Goal: Task Accomplishment & Management: Use online tool/utility

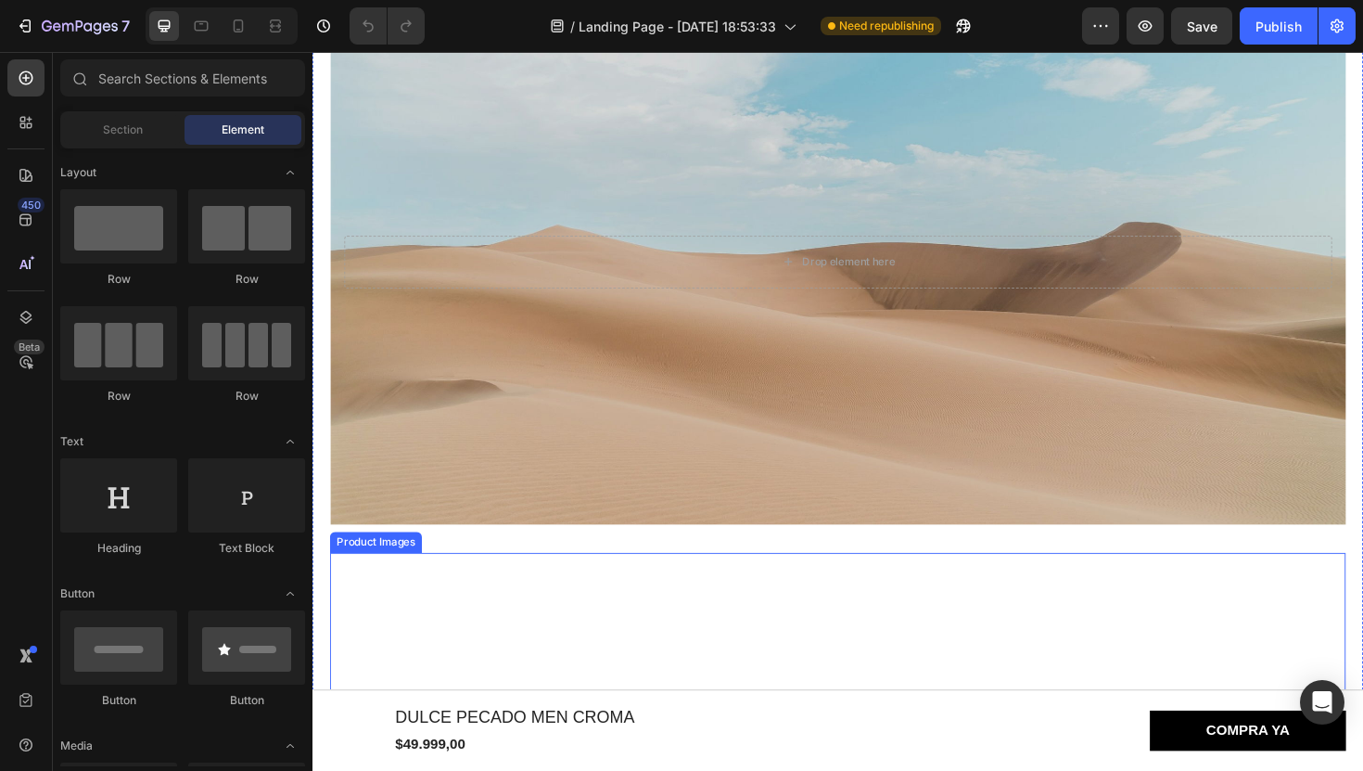
scroll to position [990, 0]
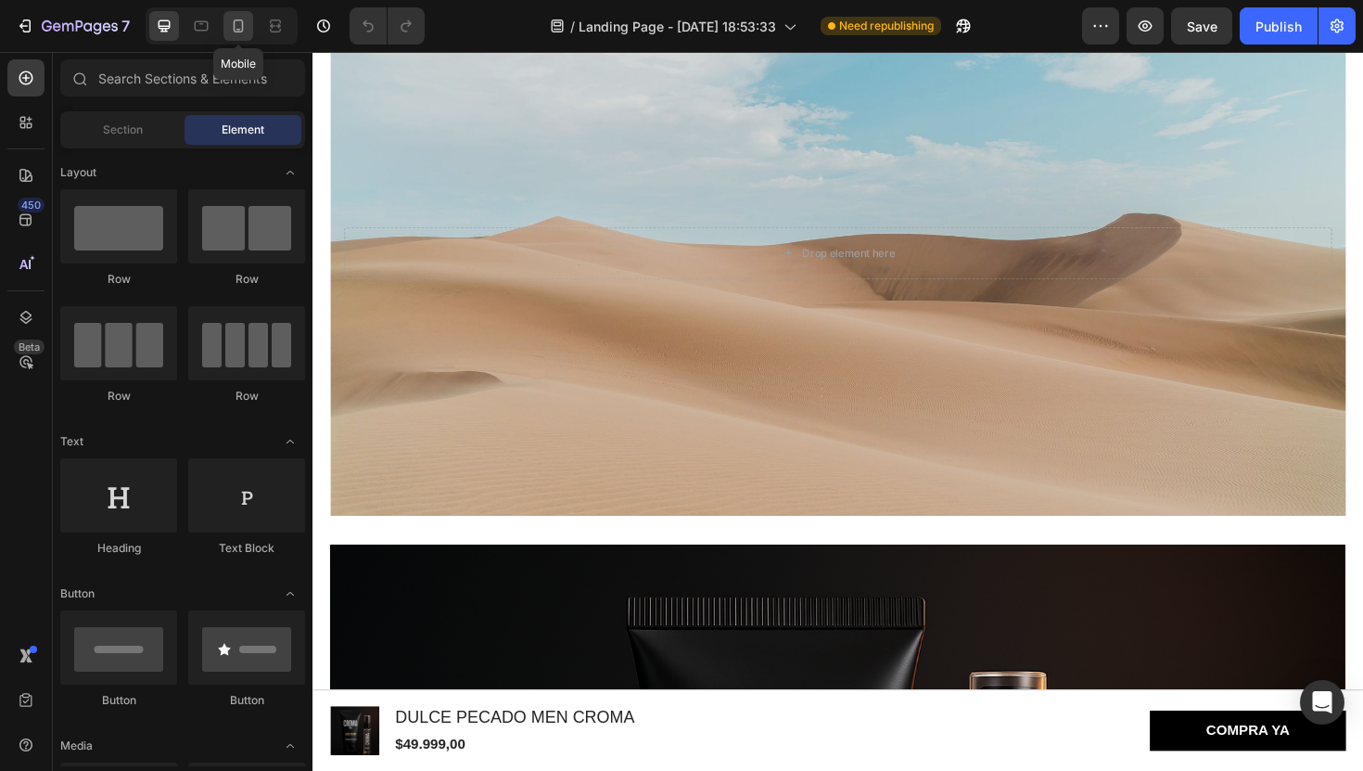
click at [238, 24] on icon at bounding box center [238, 26] width 19 height 19
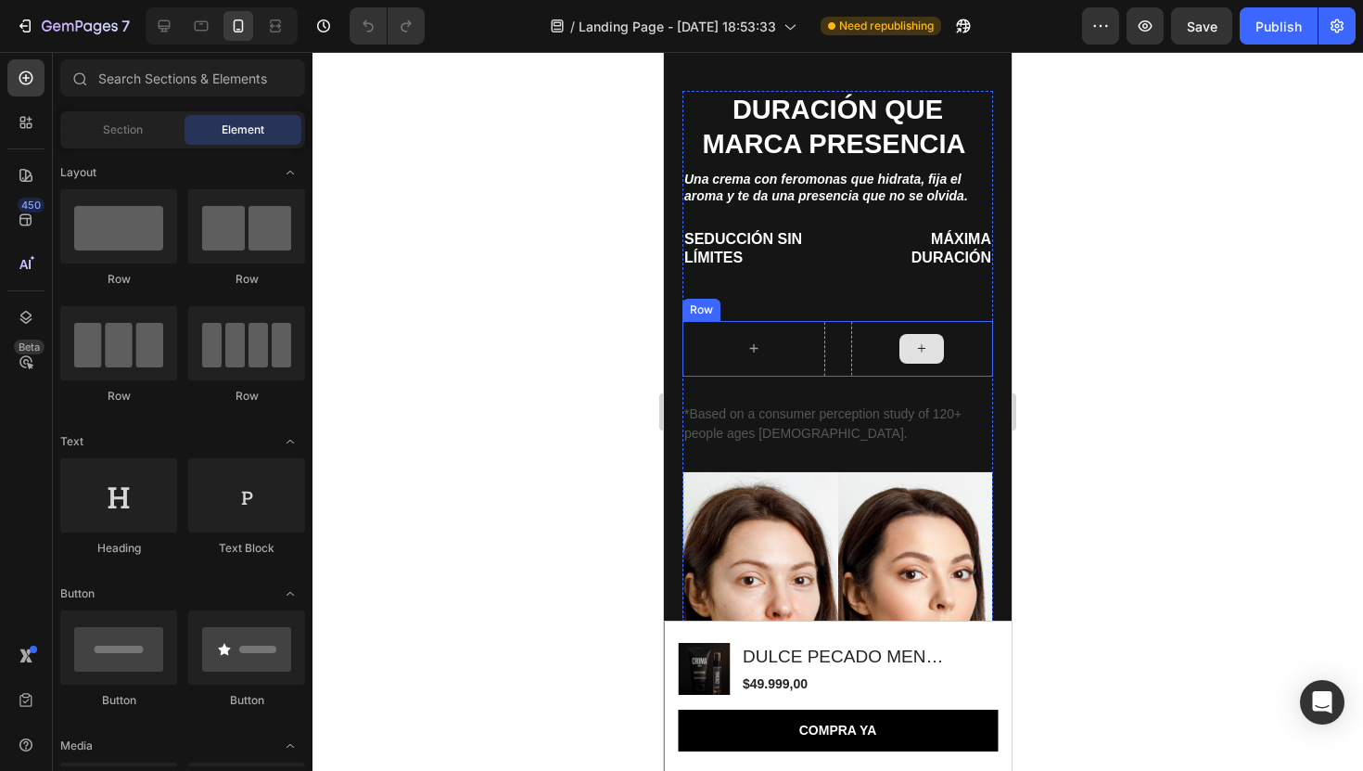
scroll to position [1722, 0]
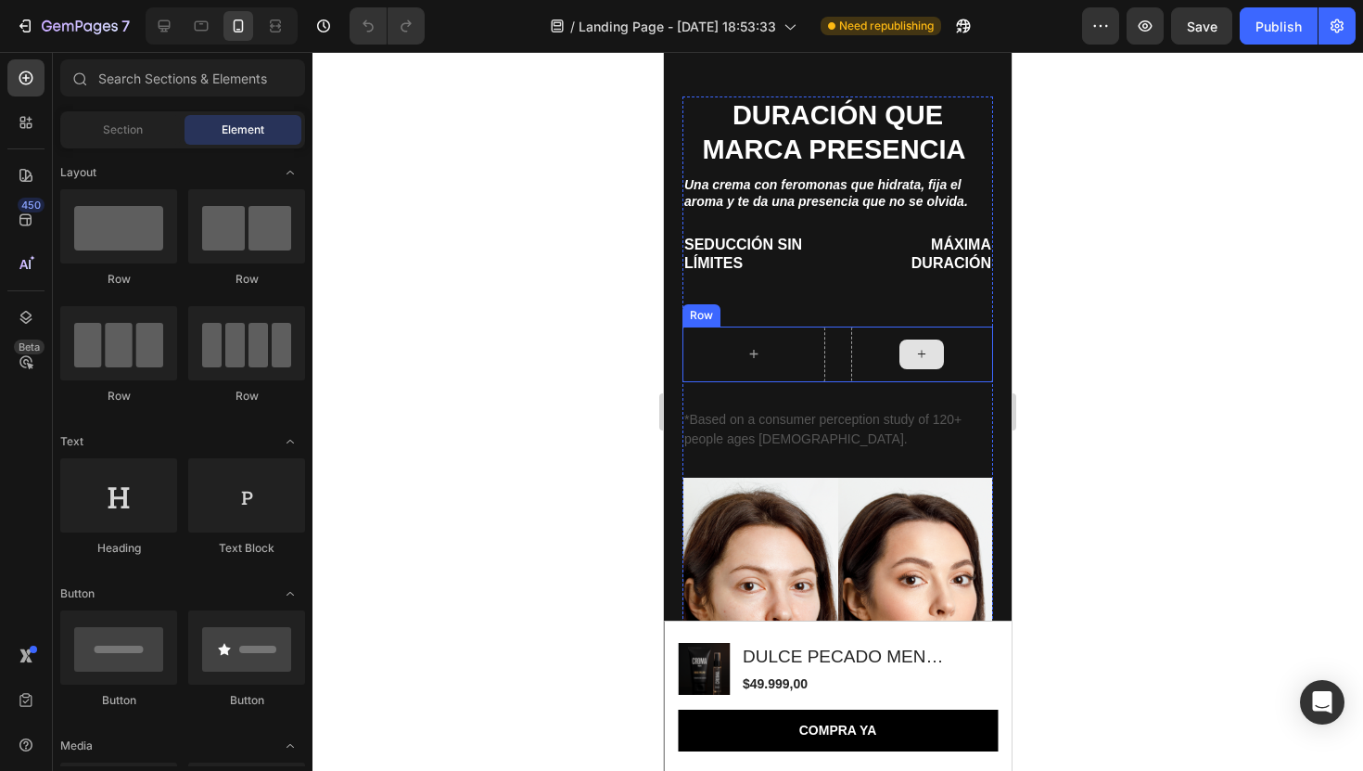
click at [924, 350] on icon at bounding box center [921, 354] width 15 height 16
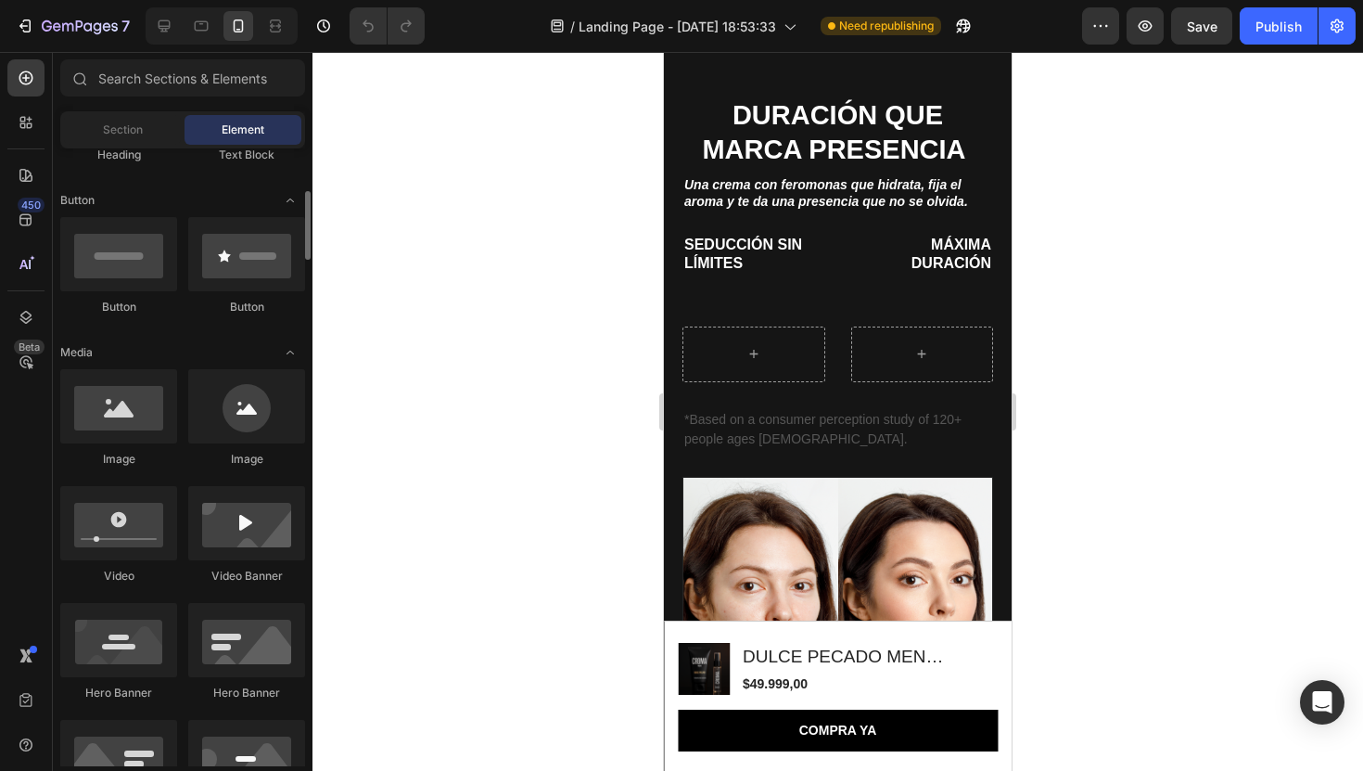
scroll to position [390, 0]
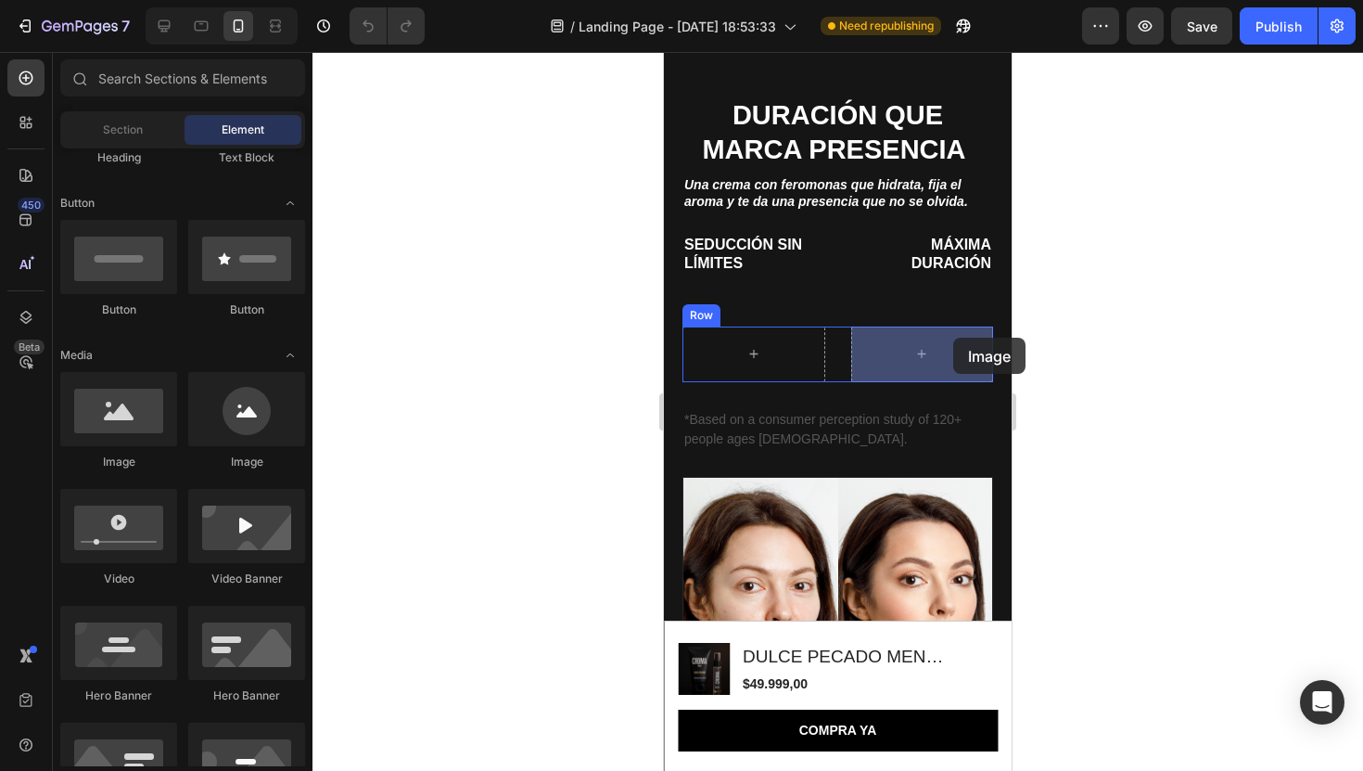
drag, startPoint x: 778, startPoint y: 469, endPoint x: 939, endPoint y: 351, distance: 199.8
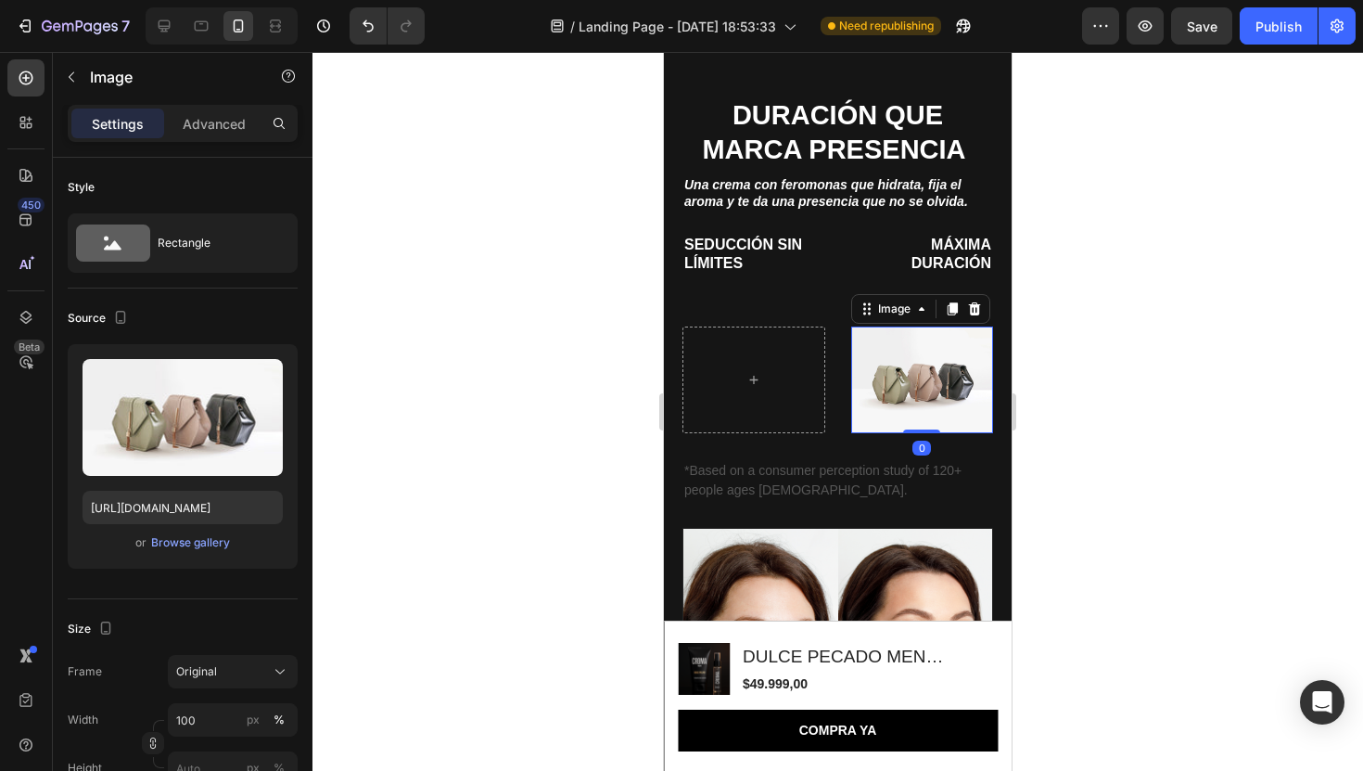
scroll to position [1773, 0]
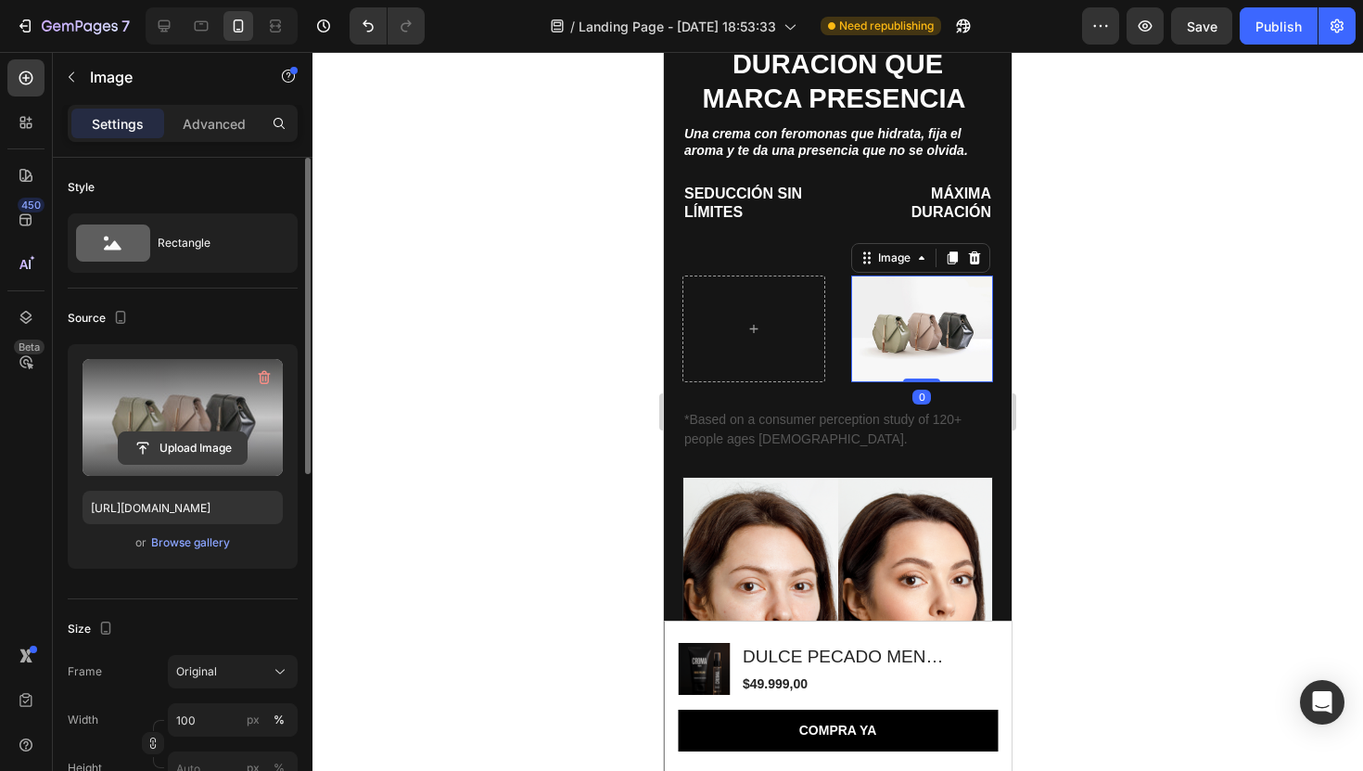
click at [159, 453] on input "file" at bounding box center [183, 448] width 128 height 32
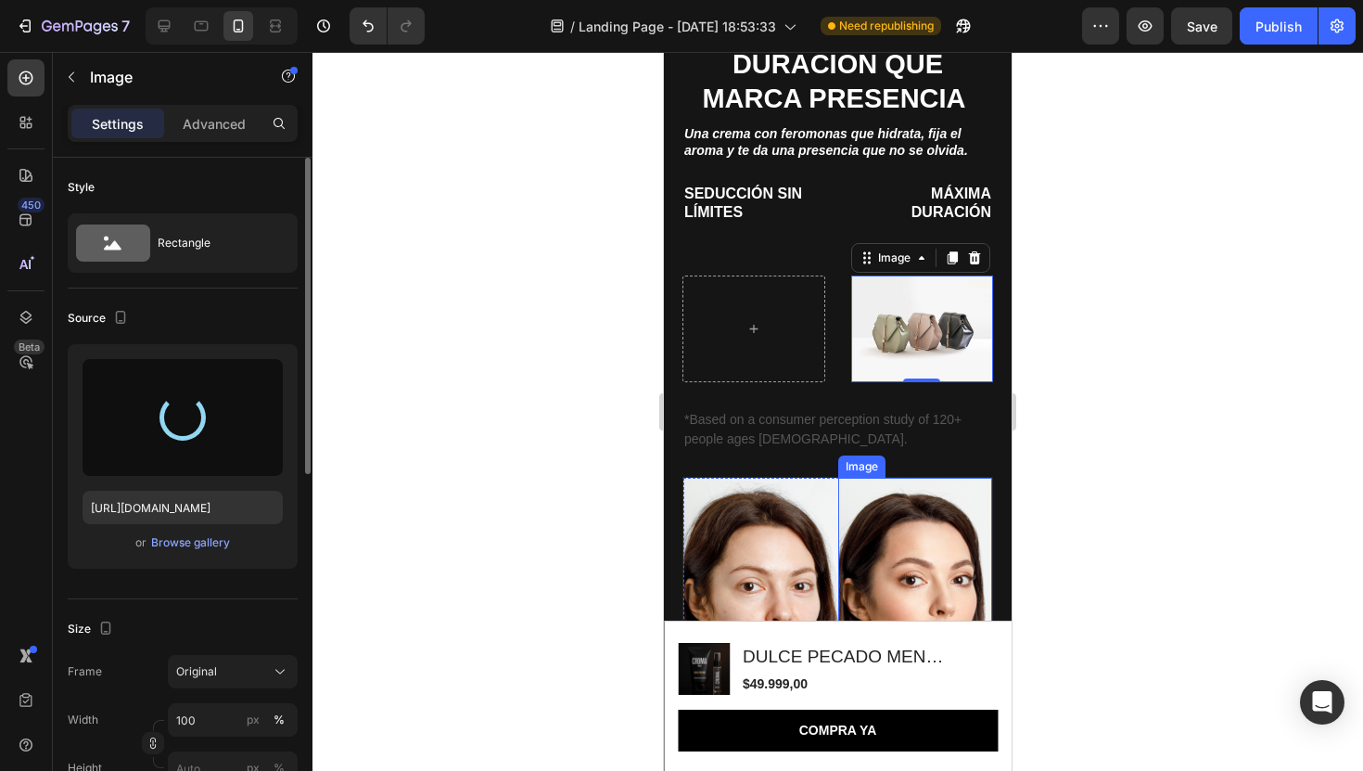
type input "[URL][DOMAIN_NAME]"
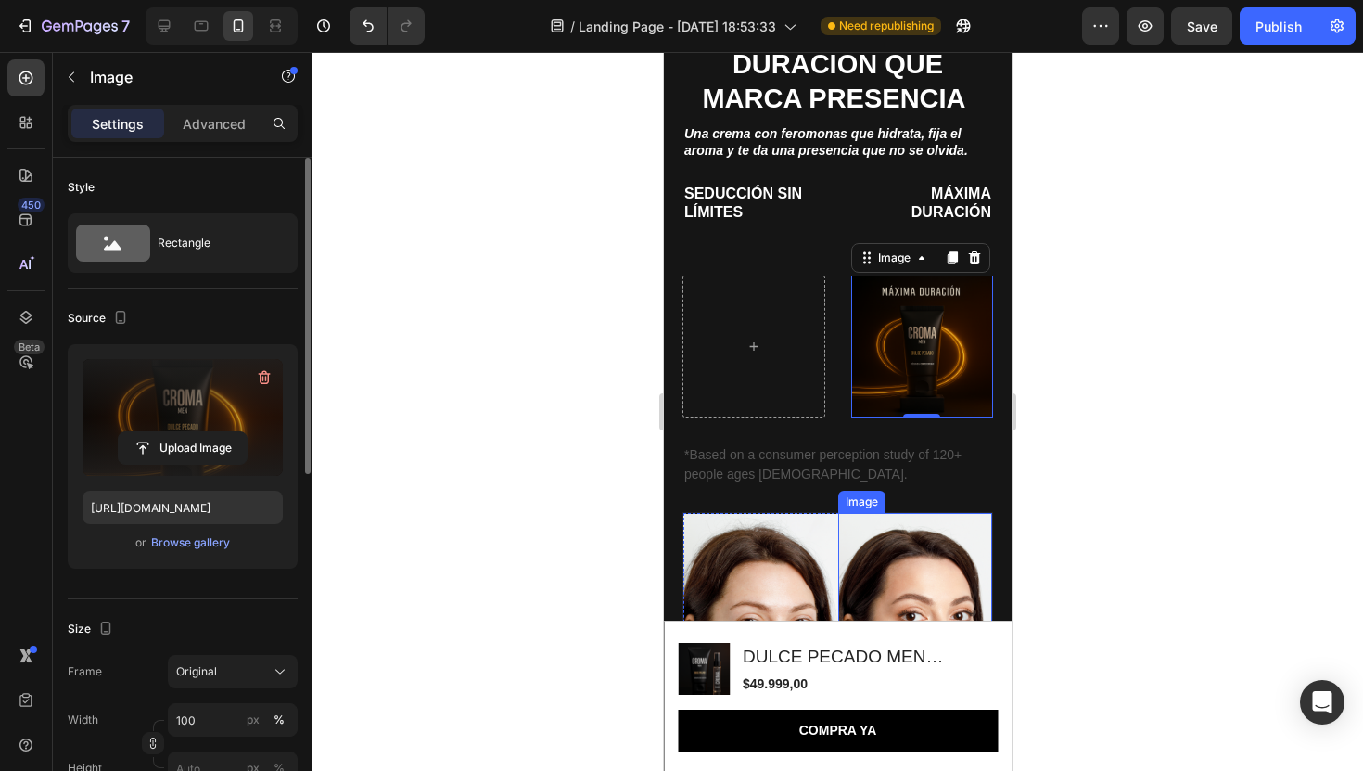
scroll to position [1809, 0]
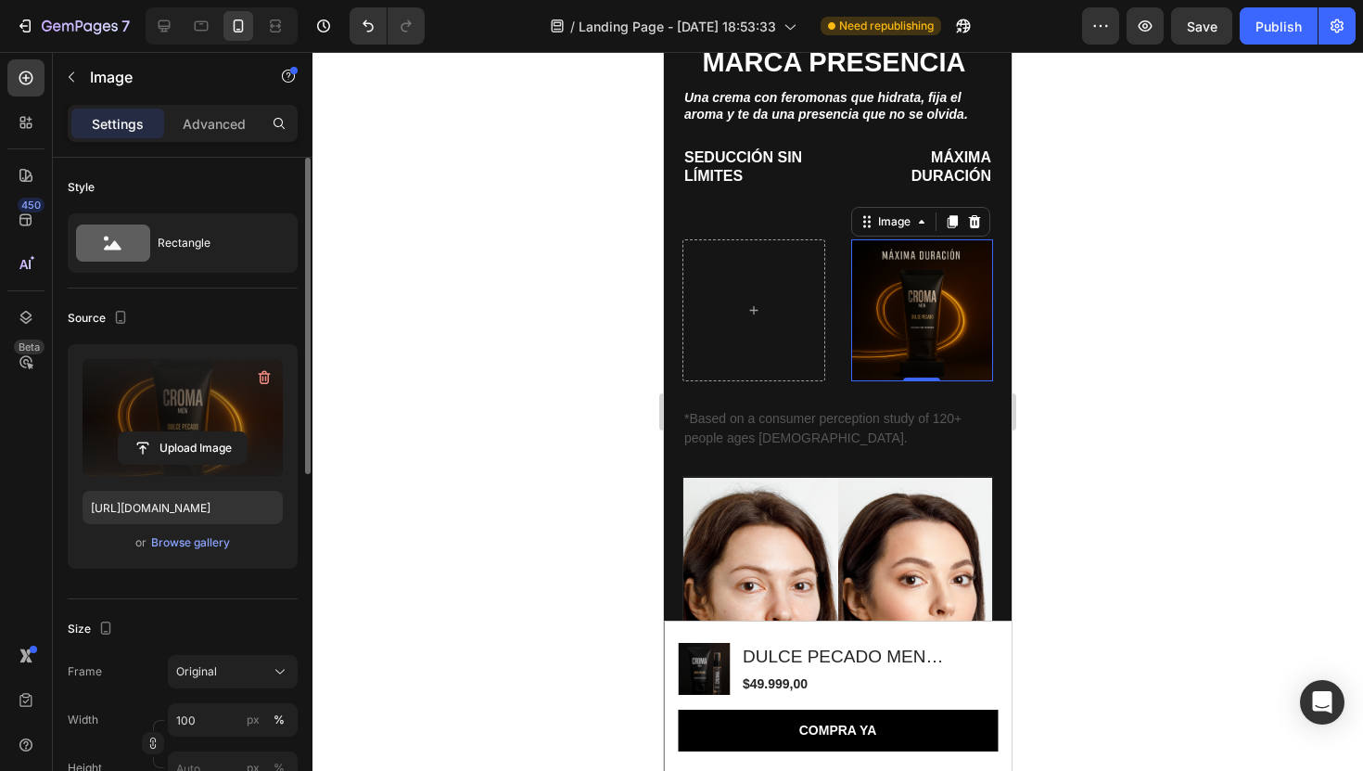
click at [171, 406] on label at bounding box center [183, 417] width 200 height 117
click at [171, 432] on input "file" at bounding box center [183, 448] width 128 height 32
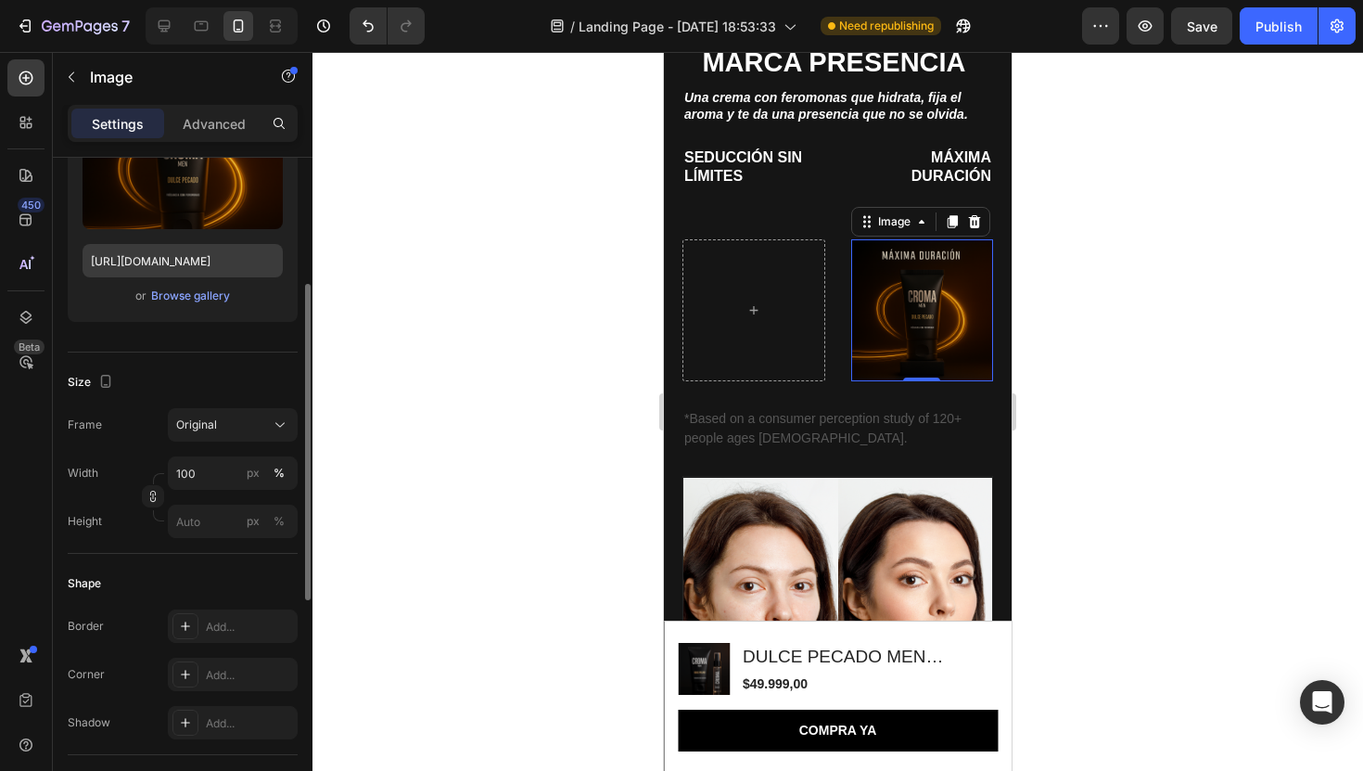
scroll to position [253, 0]
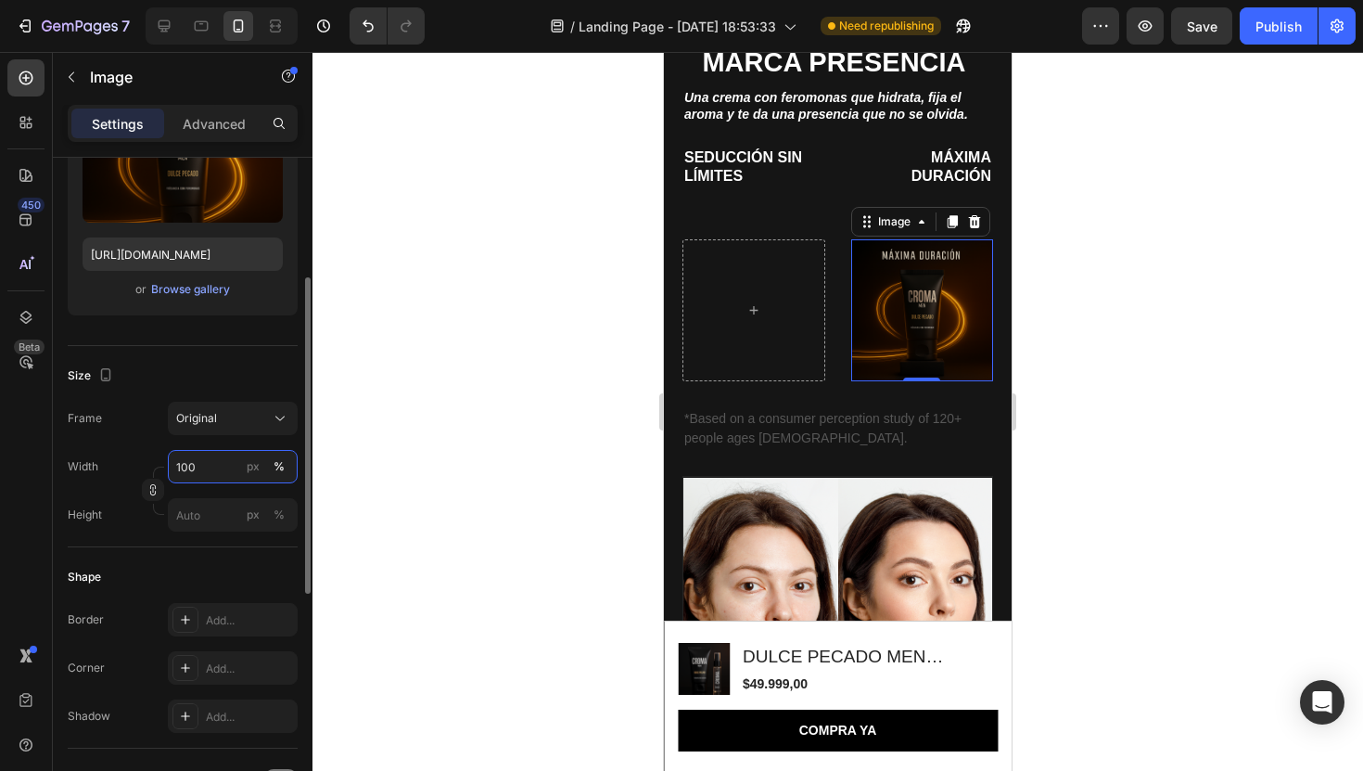
click at [212, 470] on input "100" at bounding box center [233, 466] width 130 height 33
click at [82, 452] on div "Width" at bounding box center [83, 466] width 31 height 33
click at [231, 417] on div "Original" at bounding box center [221, 418] width 91 height 17
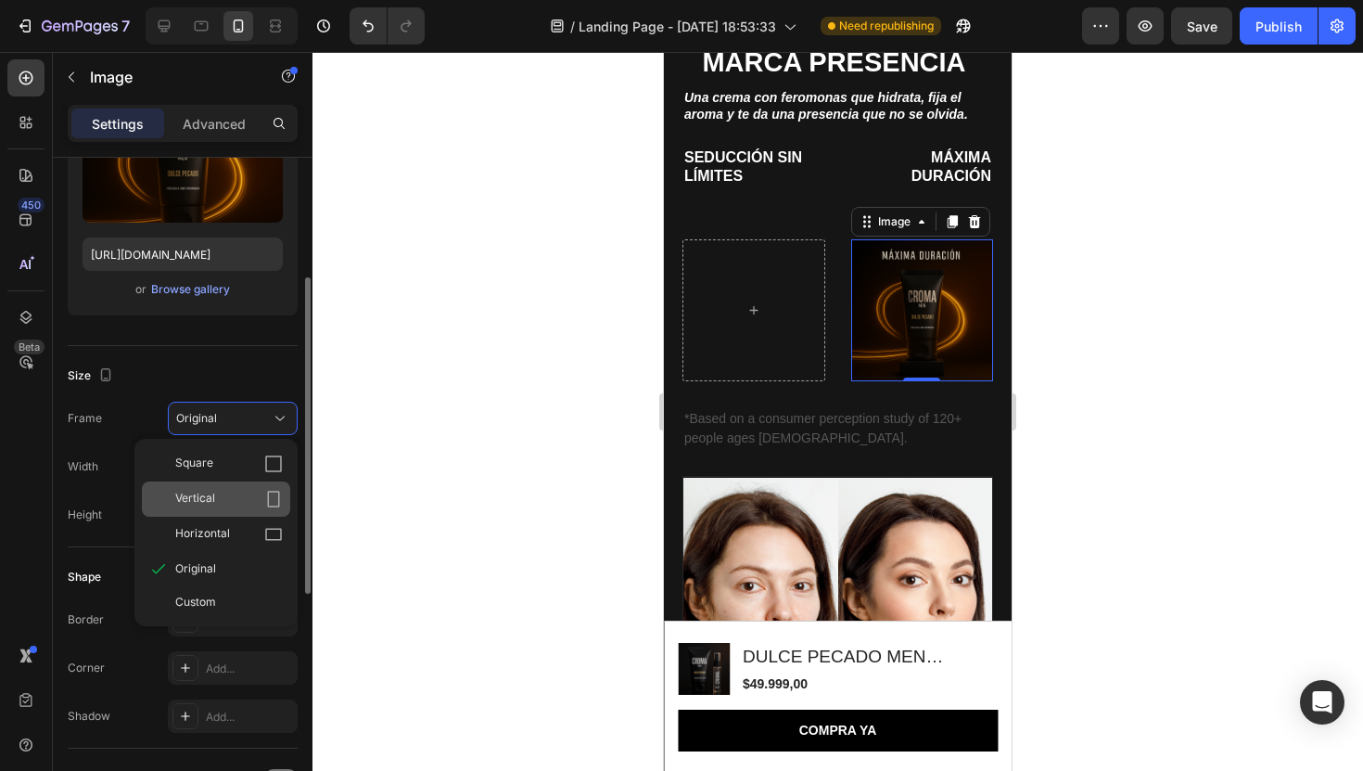
click at [225, 496] on div "Vertical" at bounding box center [229, 499] width 108 height 19
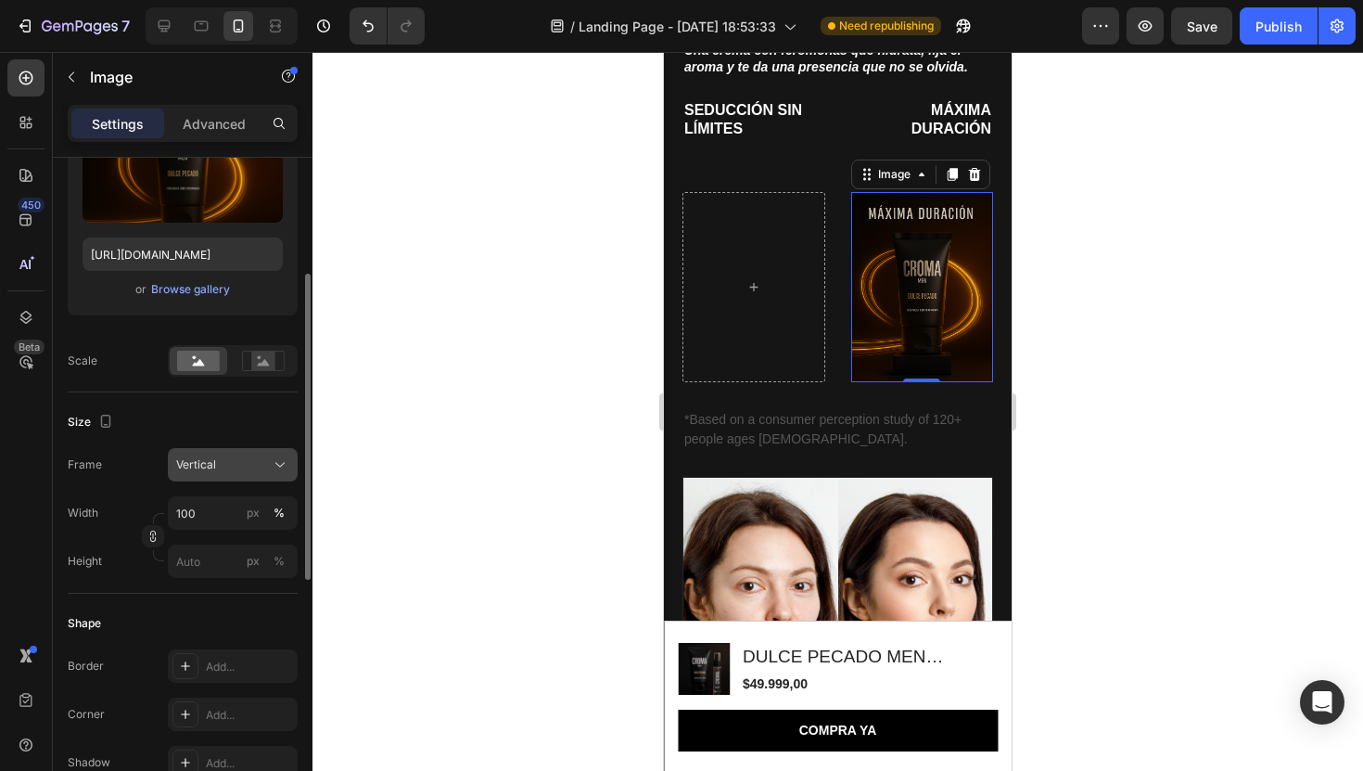
click at [224, 466] on div "Vertical" at bounding box center [221, 464] width 91 height 17
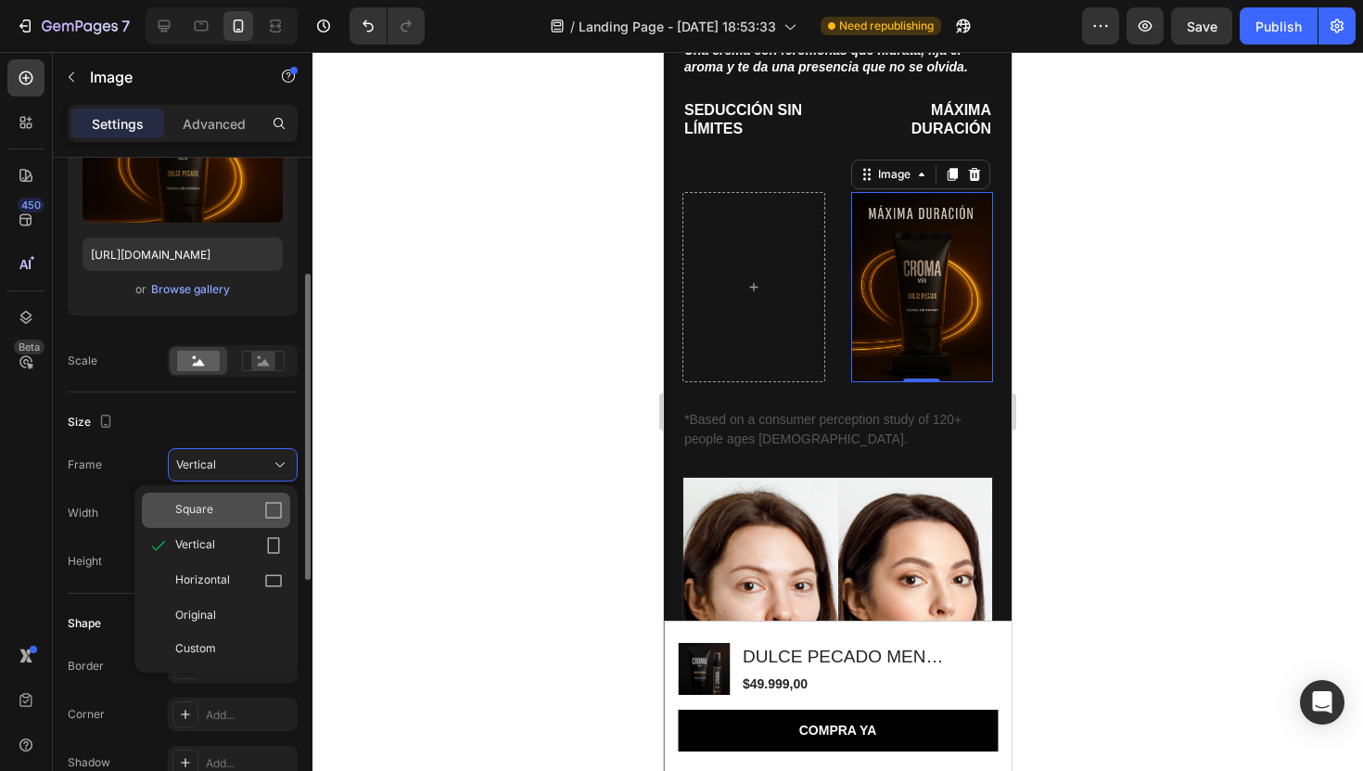
click at [222, 516] on div "Square" at bounding box center [229, 510] width 108 height 19
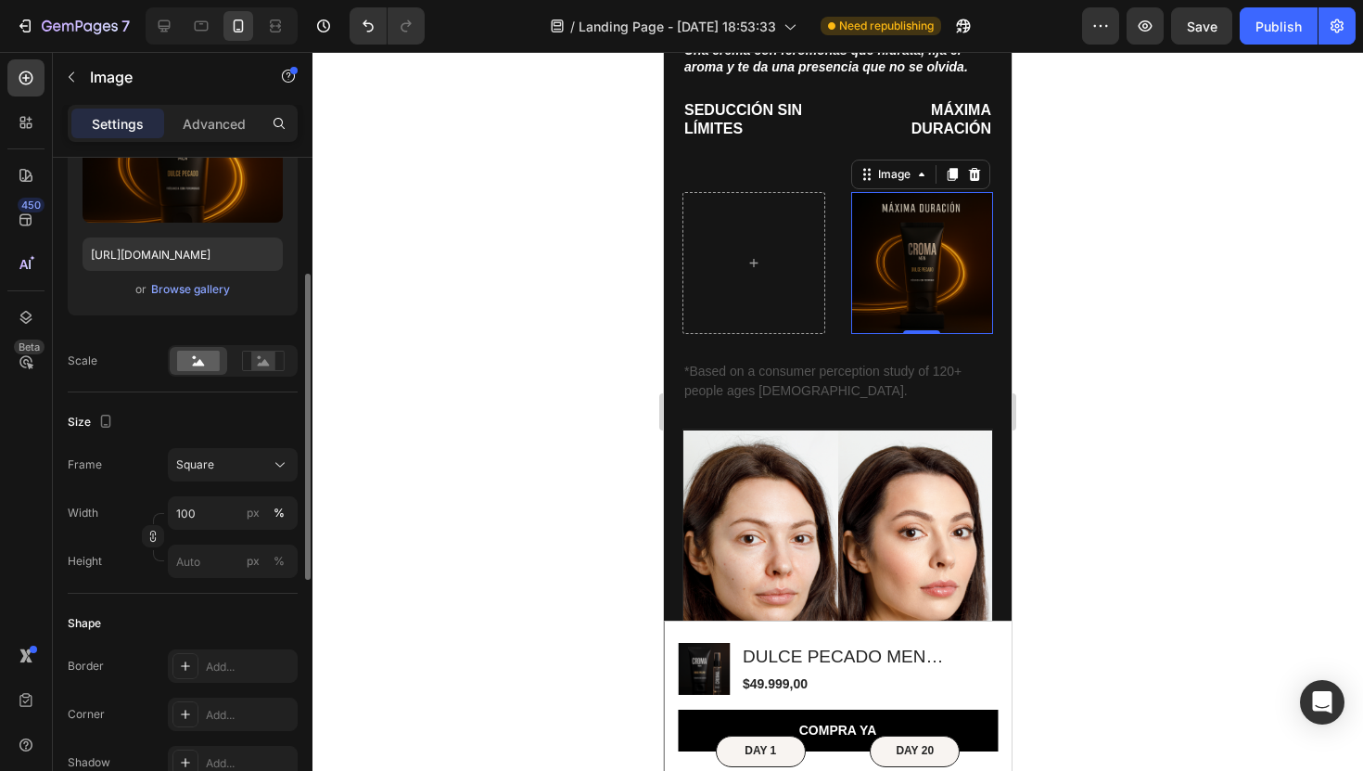
scroll to position [1809, 0]
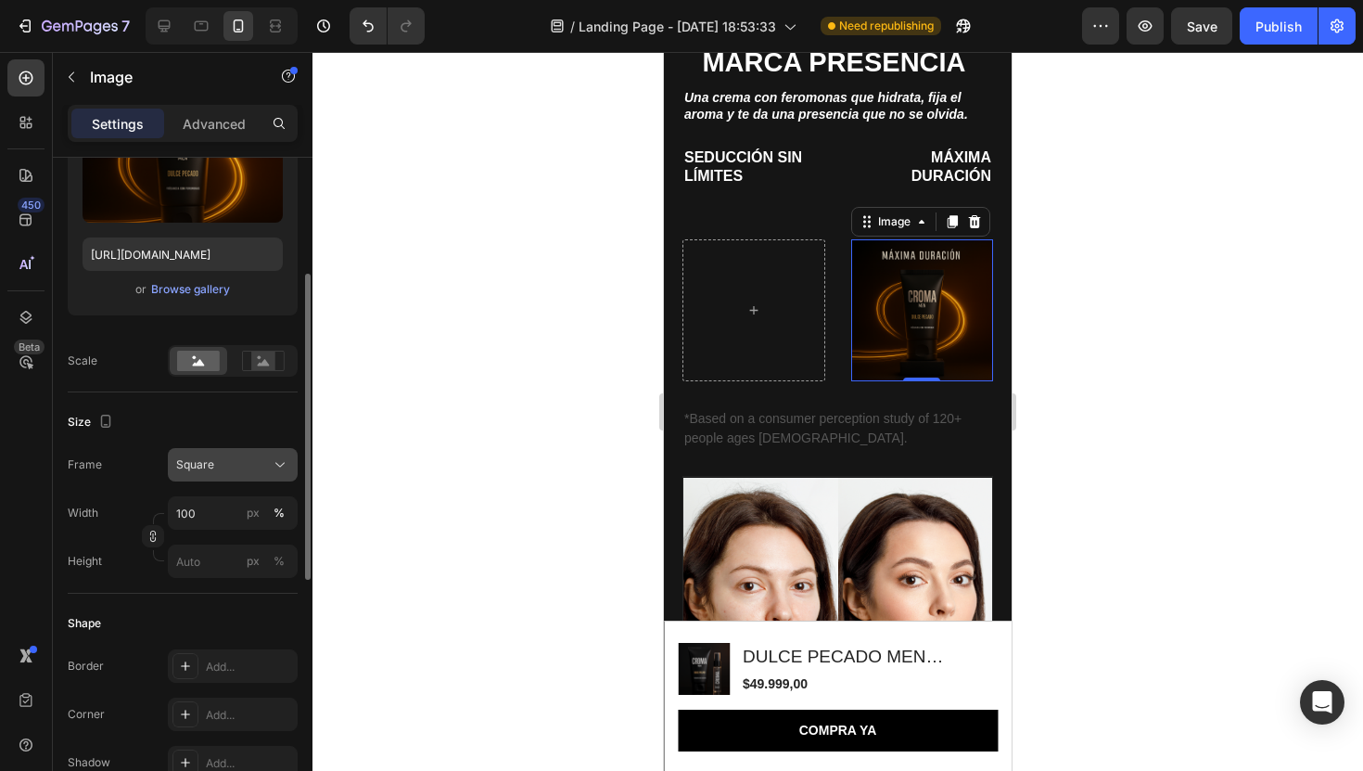
click at [254, 480] on button "Square" at bounding box center [233, 464] width 130 height 33
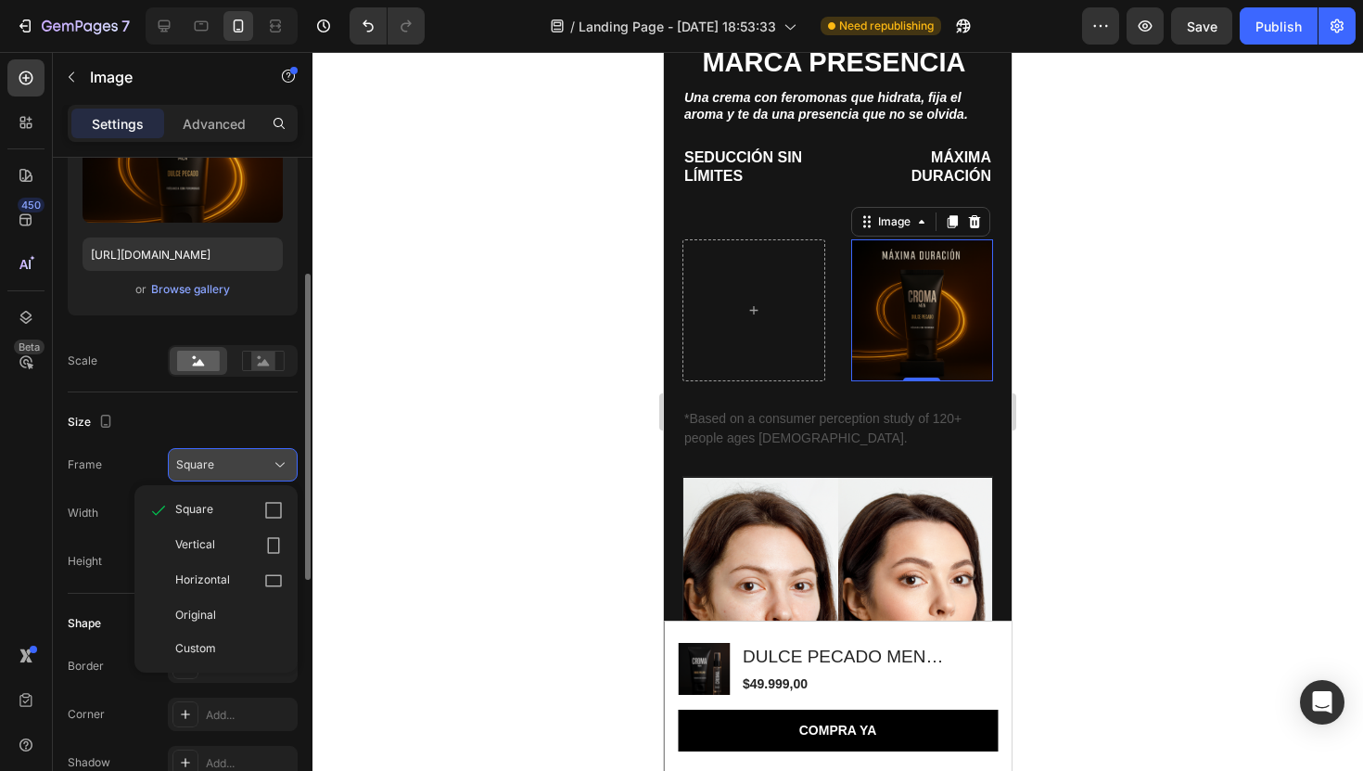
click at [254, 480] on button "Square" at bounding box center [233, 464] width 130 height 33
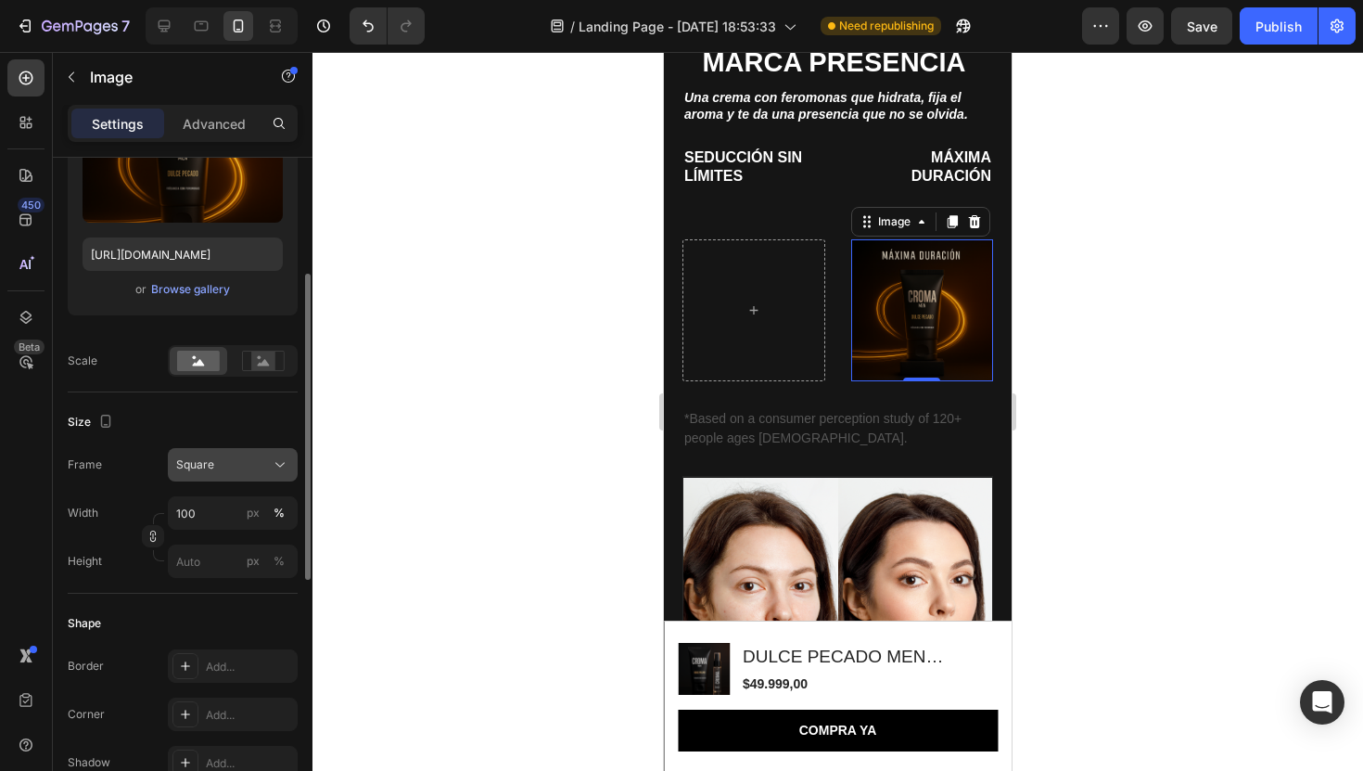
click at [254, 480] on button "Square" at bounding box center [233, 464] width 130 height 33
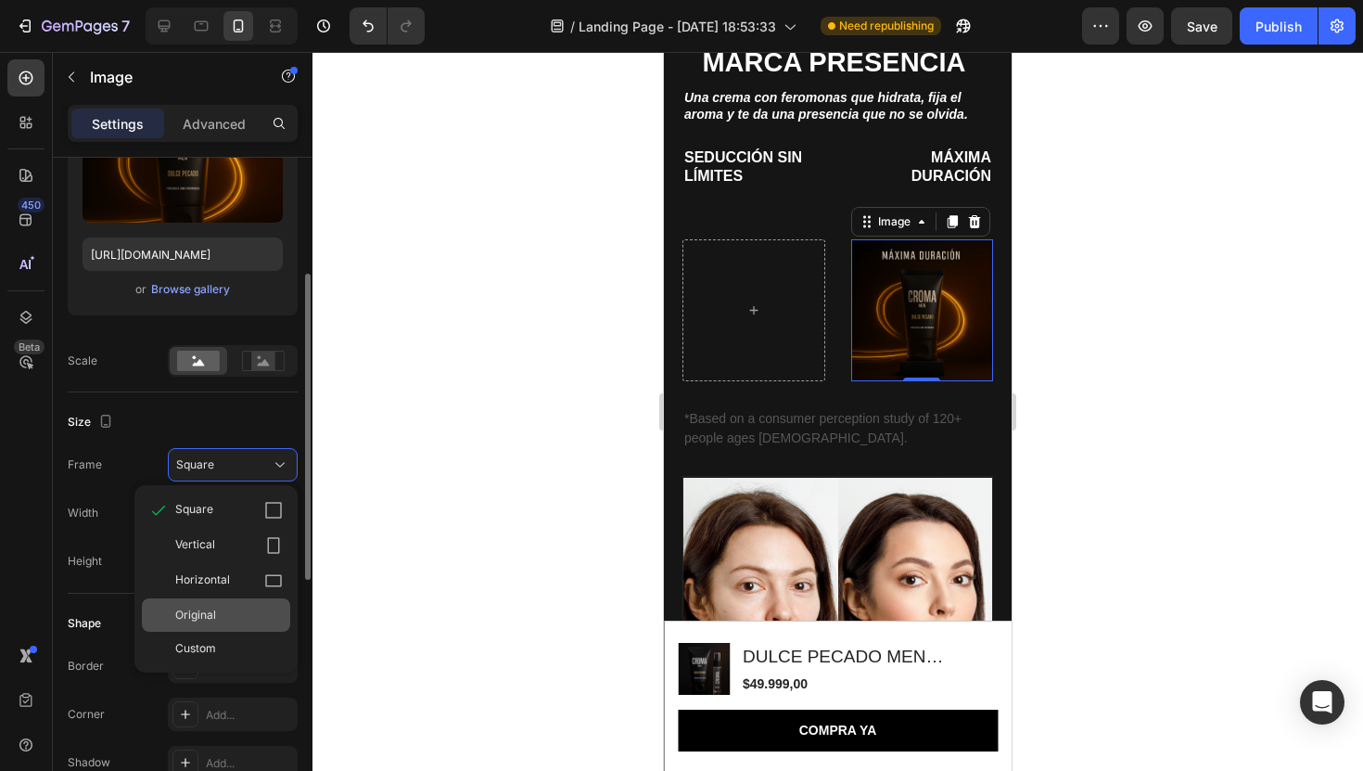
click at [239, 625] on div "Original" at bounding box center [216, 614] width 148 height 33
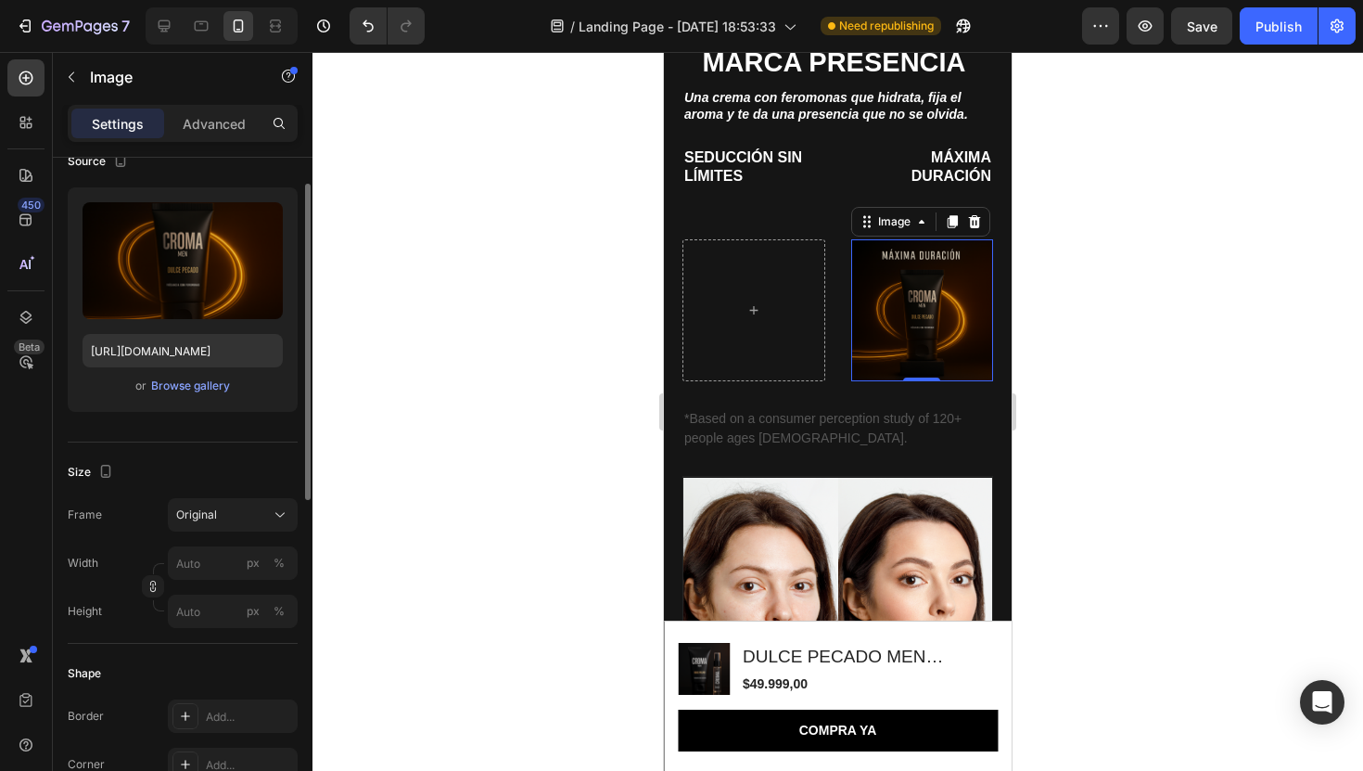
scroll to position [124, 0]
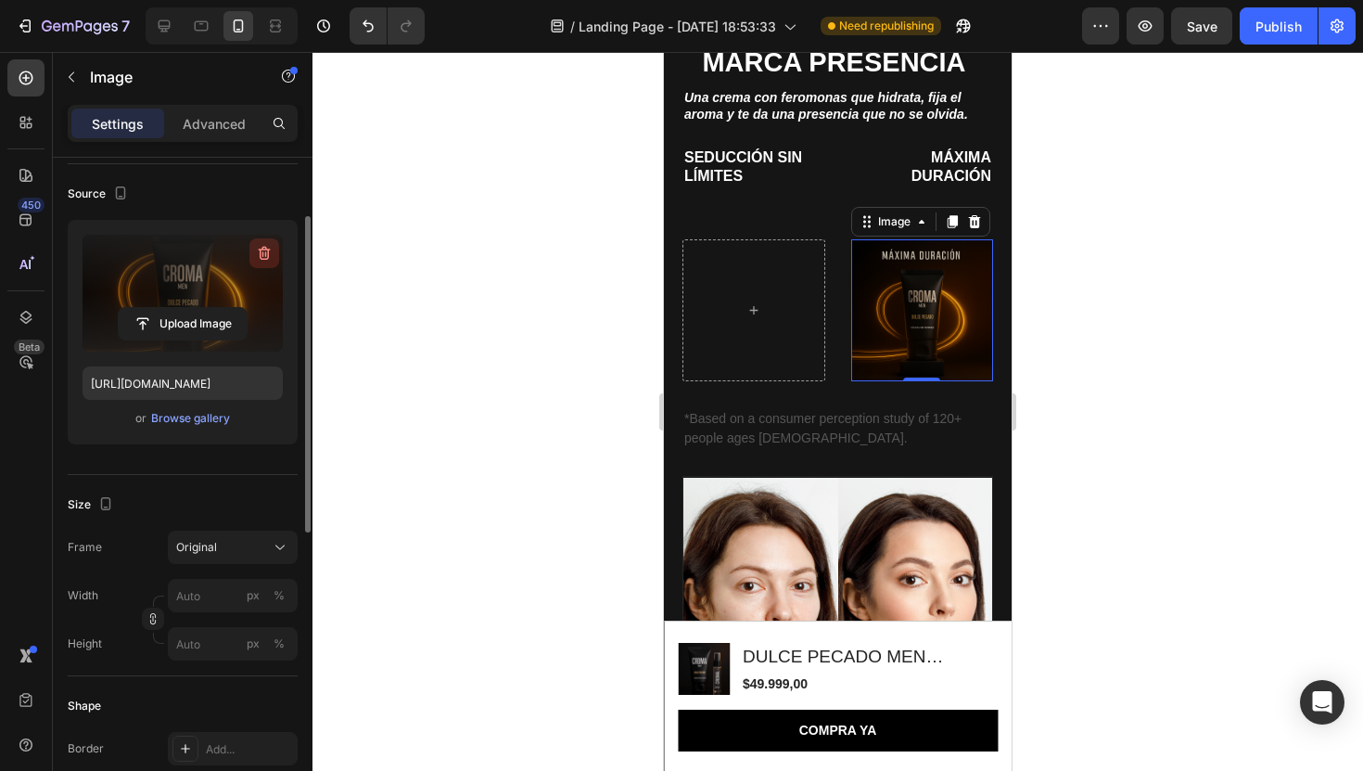
click at [256, 256] on icon "button" at bounding box center [264, 253] width 19 height 19
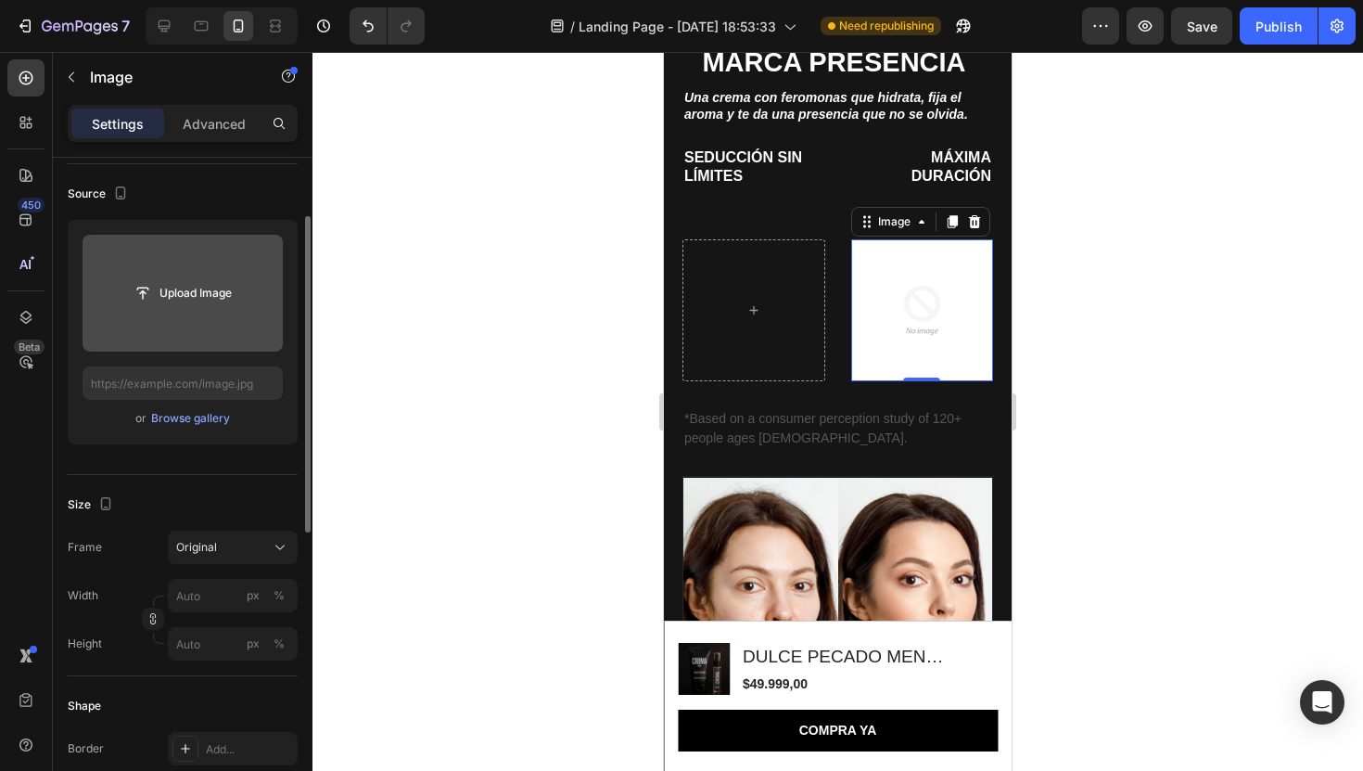
click at [198, 310] on input "file" at bounding box center [183, 293] width 200 height 117
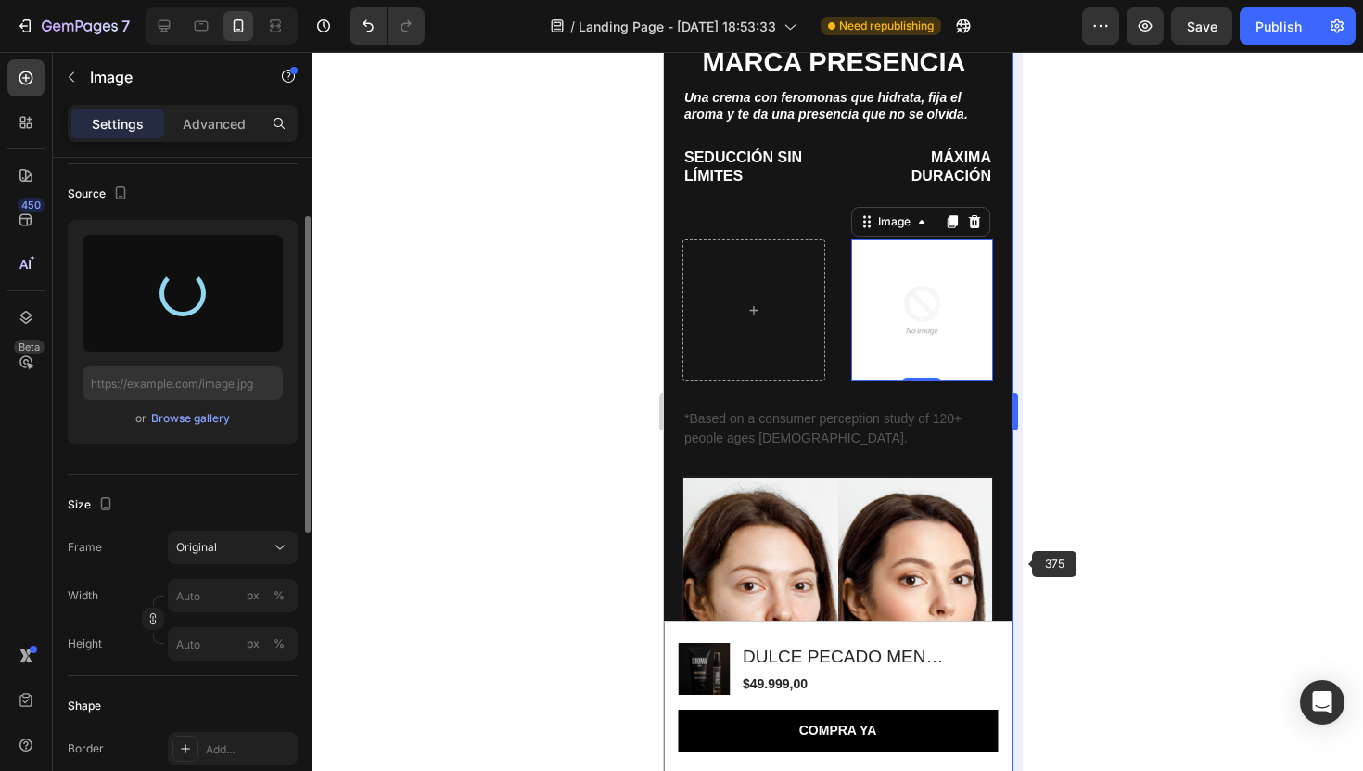
type input "[URL][DOMAIN_NAME]"
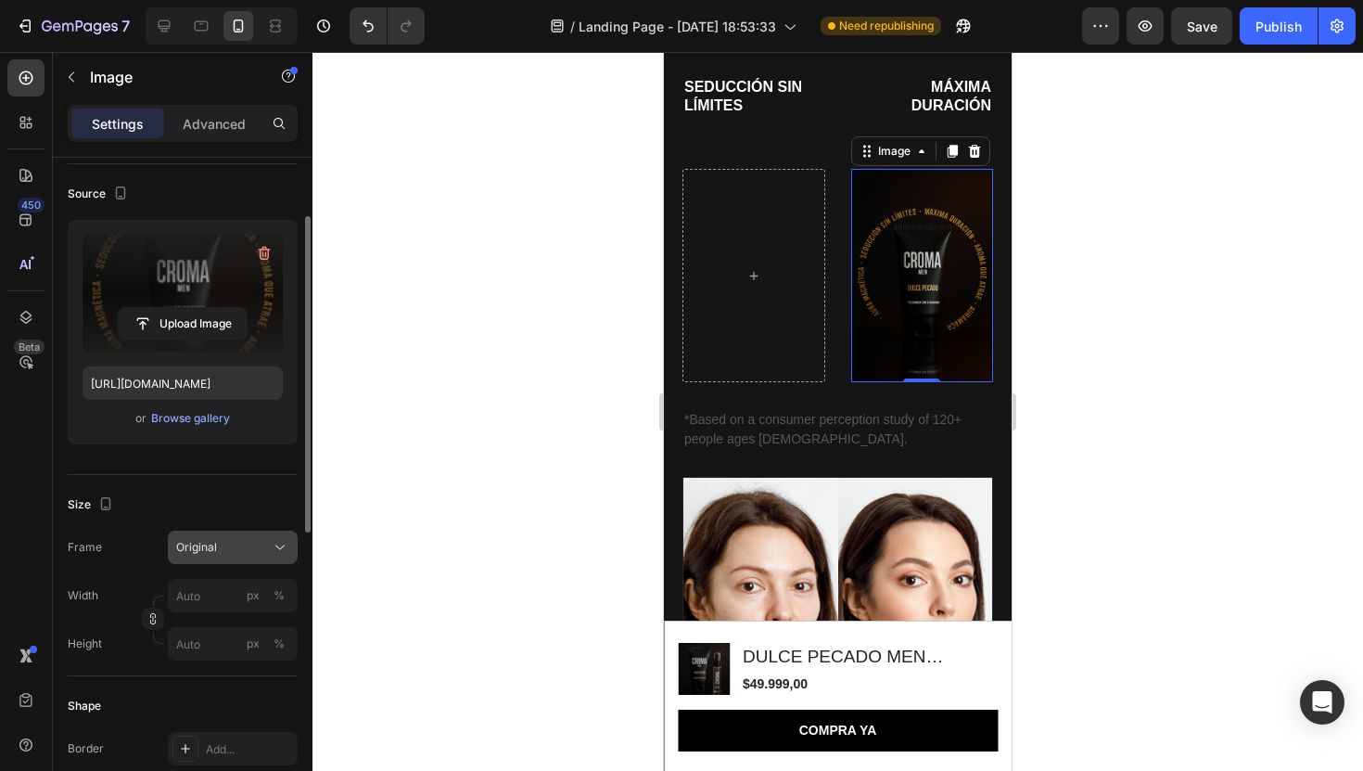
click at [189, 557] on button "Original" at bounding box center [233, 546] width 130 height 33
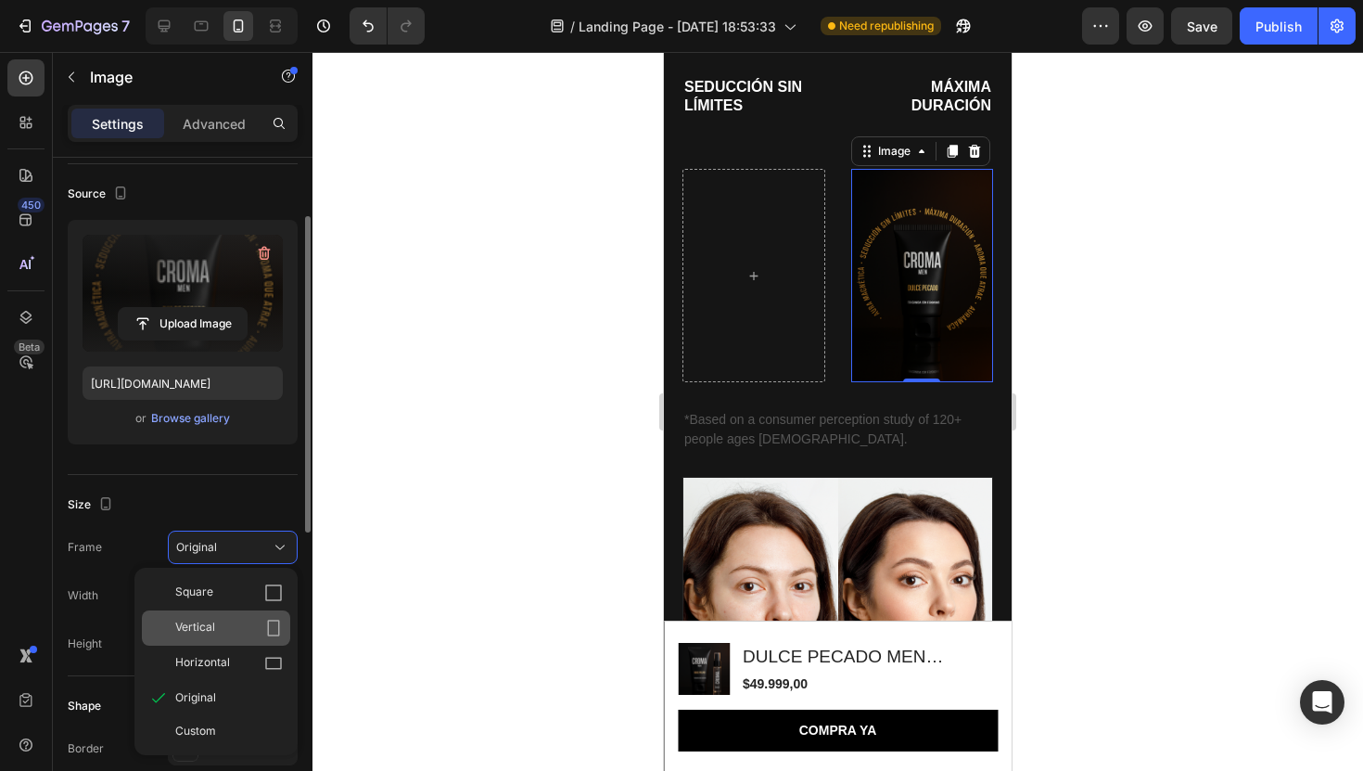
click at [211, 631] on span "Vertical" at bounding box center [195, 628] width 40 height 19
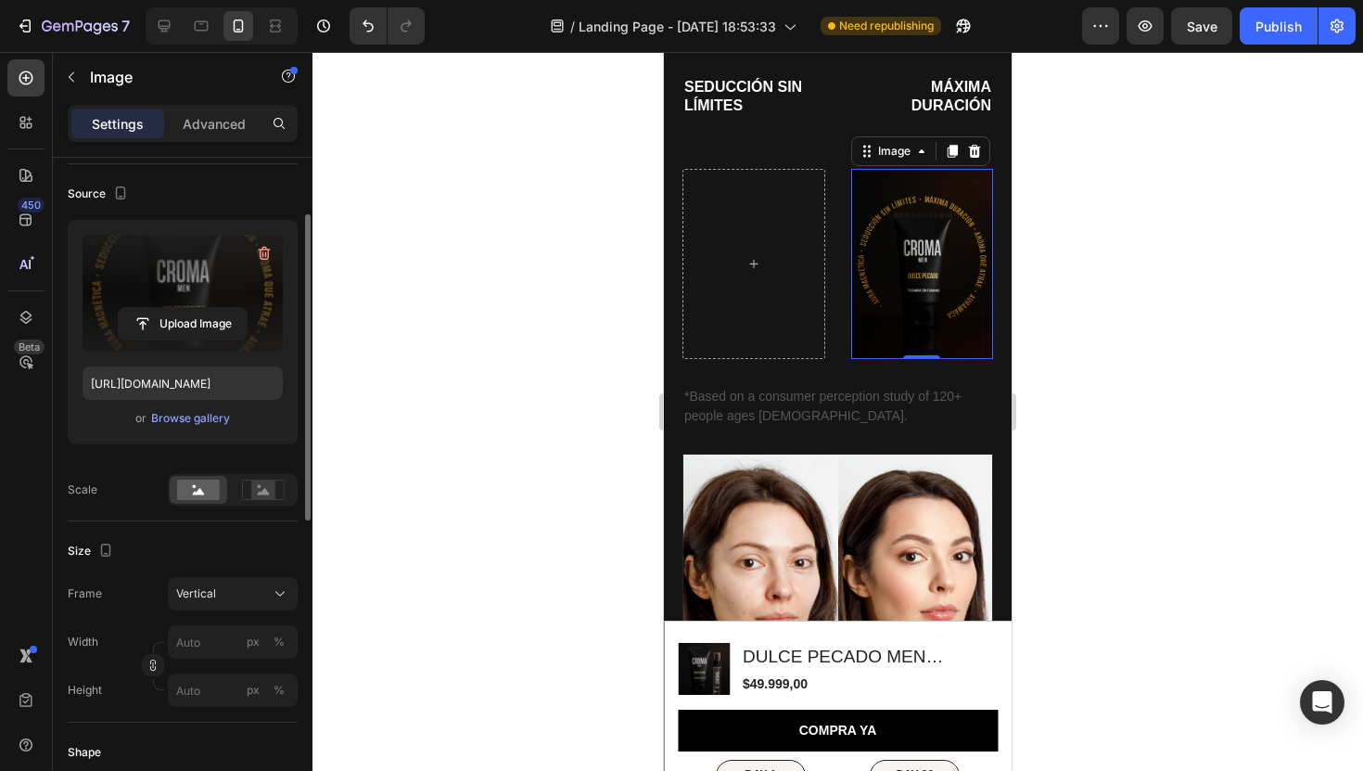
scroll to position [1857, 0]
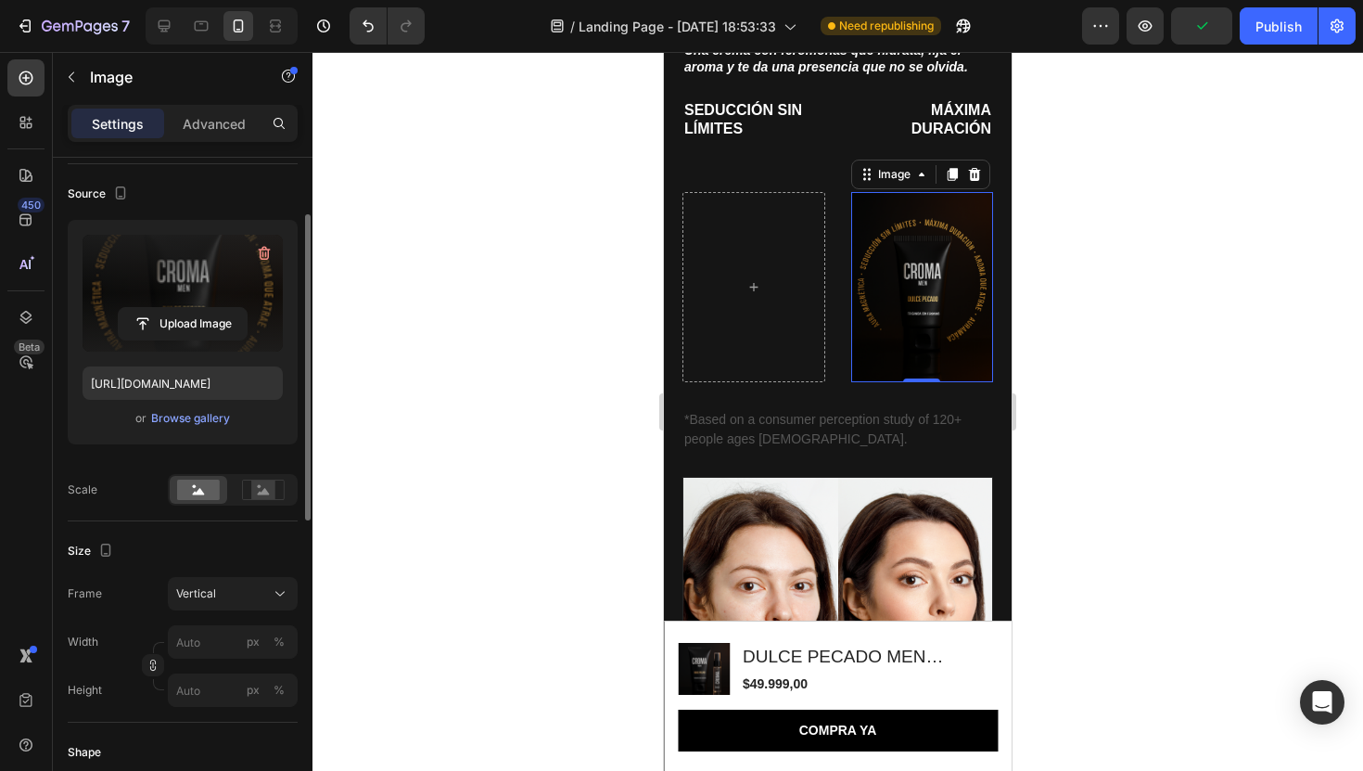
click at [204, 571] on div "Size Frame Vertical Width px % Height px %" at bounding box center [183, 621] width 230 height 201
click at [208, 586] on span "Vertical" at bounding box center [196, 593] width 40 height 17
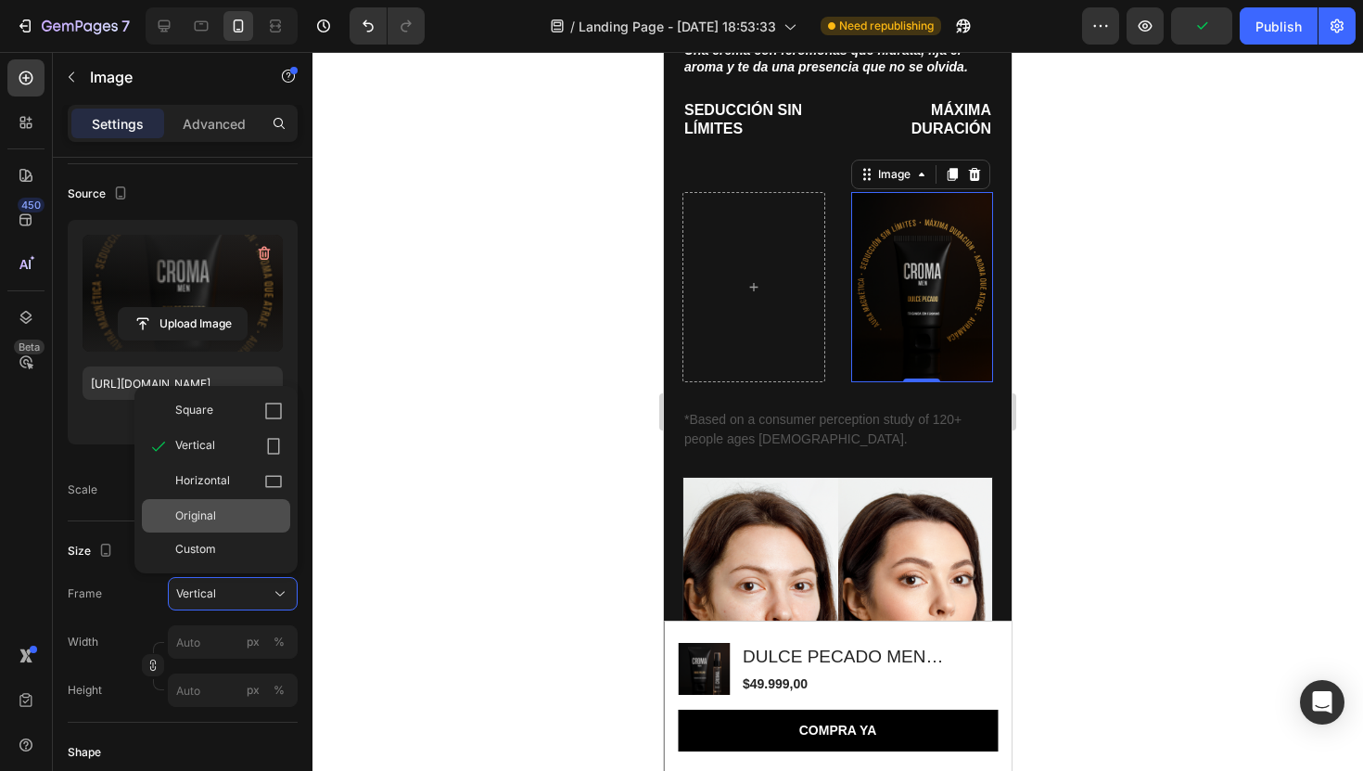
click at [219, 520] on div "Original" at bounding box center [229, 515] width 108 height 17
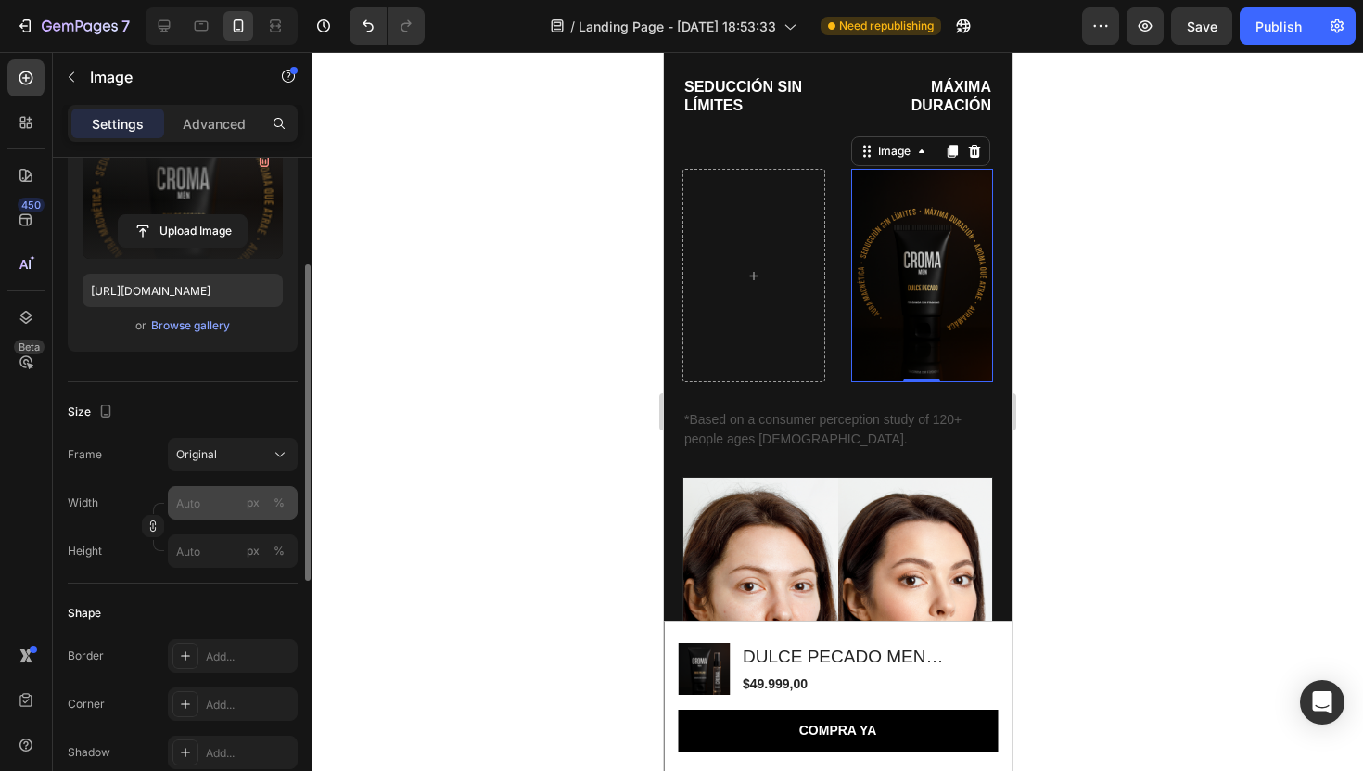
scroll to position [224, 0]
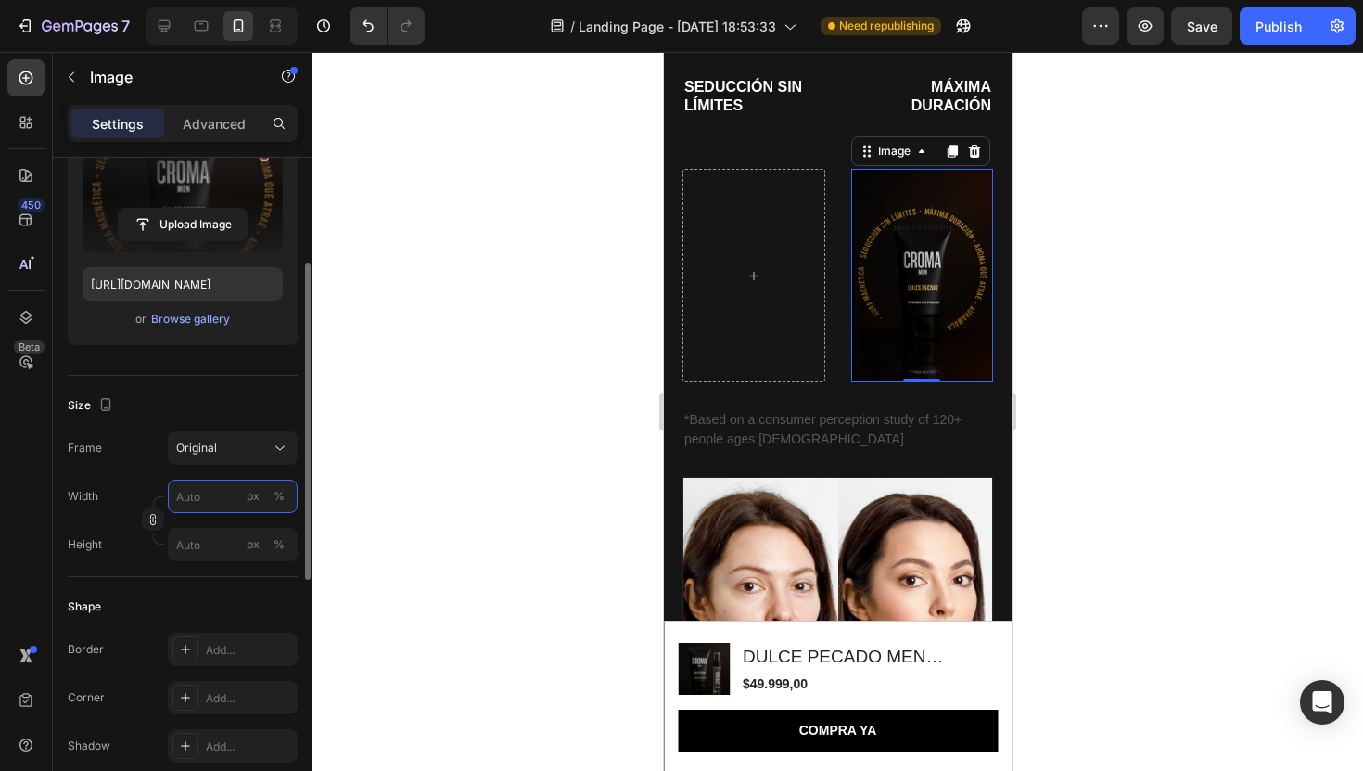
click at [222, 511] on input "px %" at bounding box center [233, 495] width 130 height 33
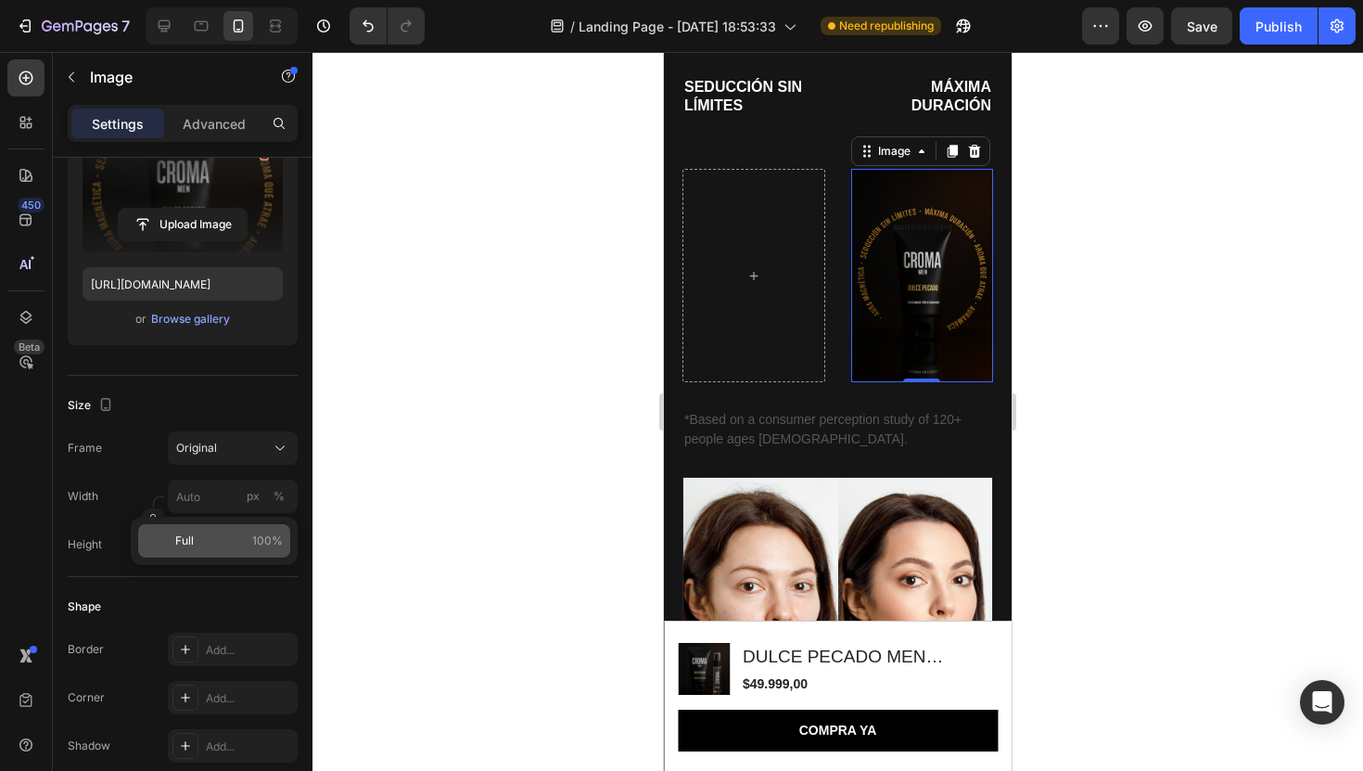
click at [222, 543] on p "Full 100%" at bounding box center [229, 540] width 108 height 17
type input "100"
click at [222, 543] on input "px %" at bounding box center [233, 544] width 130 height 33
click at [211, 584] on p "Full 100%" at bounding box center [229, 589] width 108 height 17
type input "100"
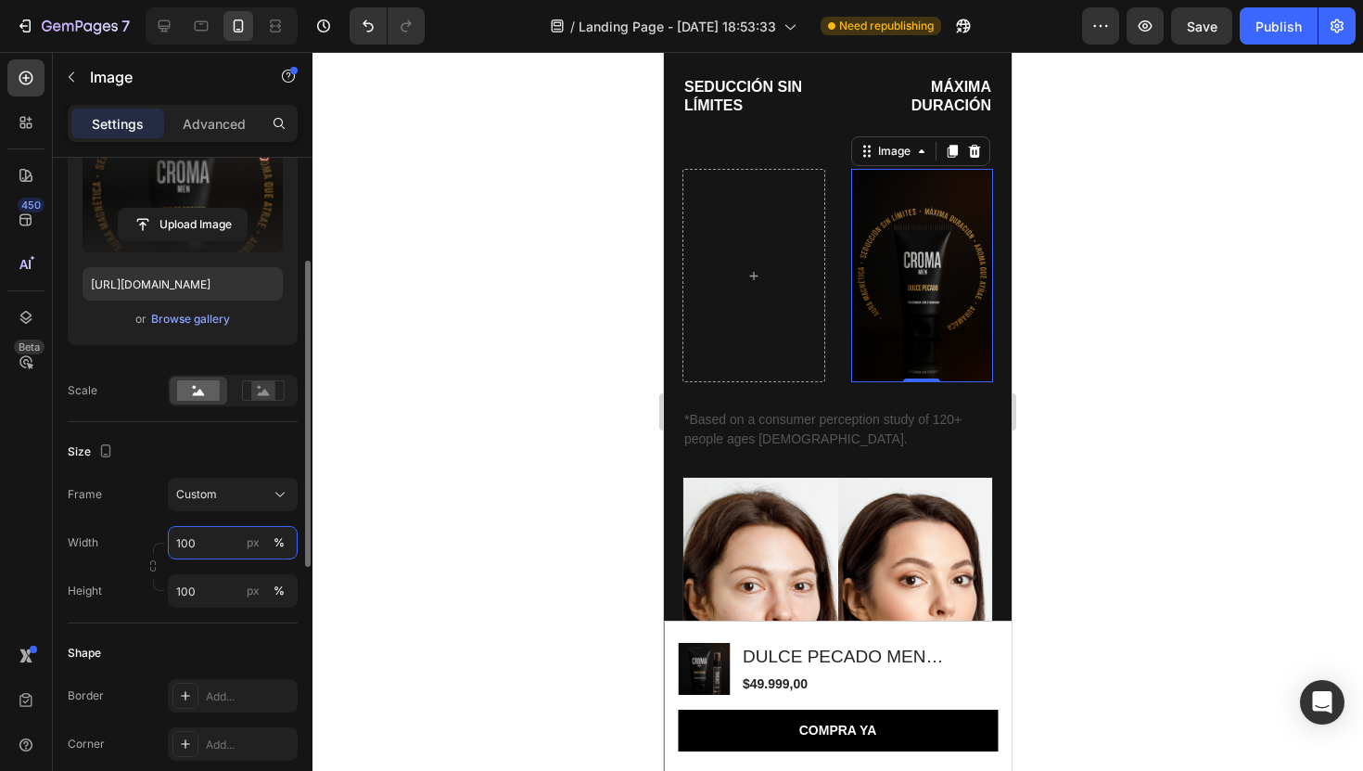
click at [215, 552] on input "100" at bounding box center [233, 542] width 130 height 33
click at [128, 565] on div "Width 100 px % Height 100 px %" at bounding box center [183, 567] width 230 height 82
click at [245, 542] on button "px" at bounding box center [253, 542] width 22 height 22
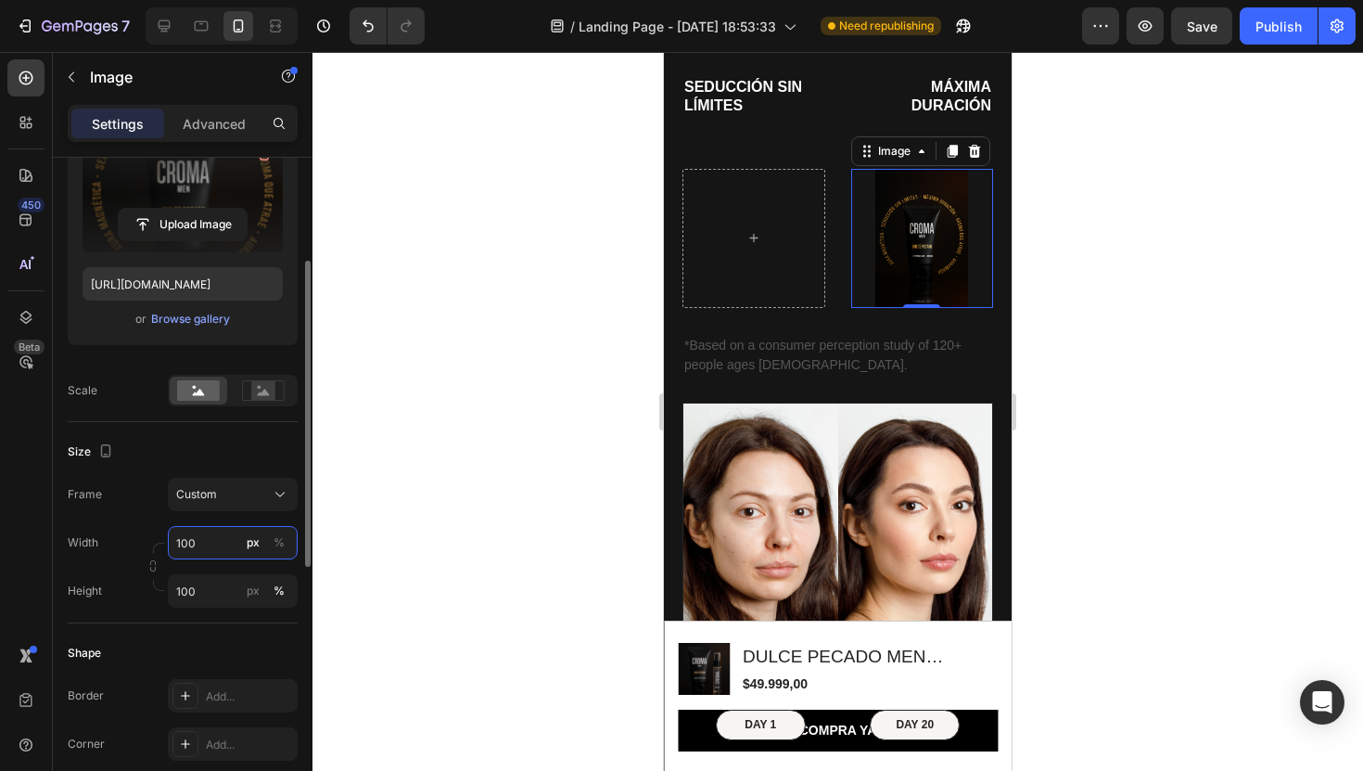
scroll to position [1806, 0]
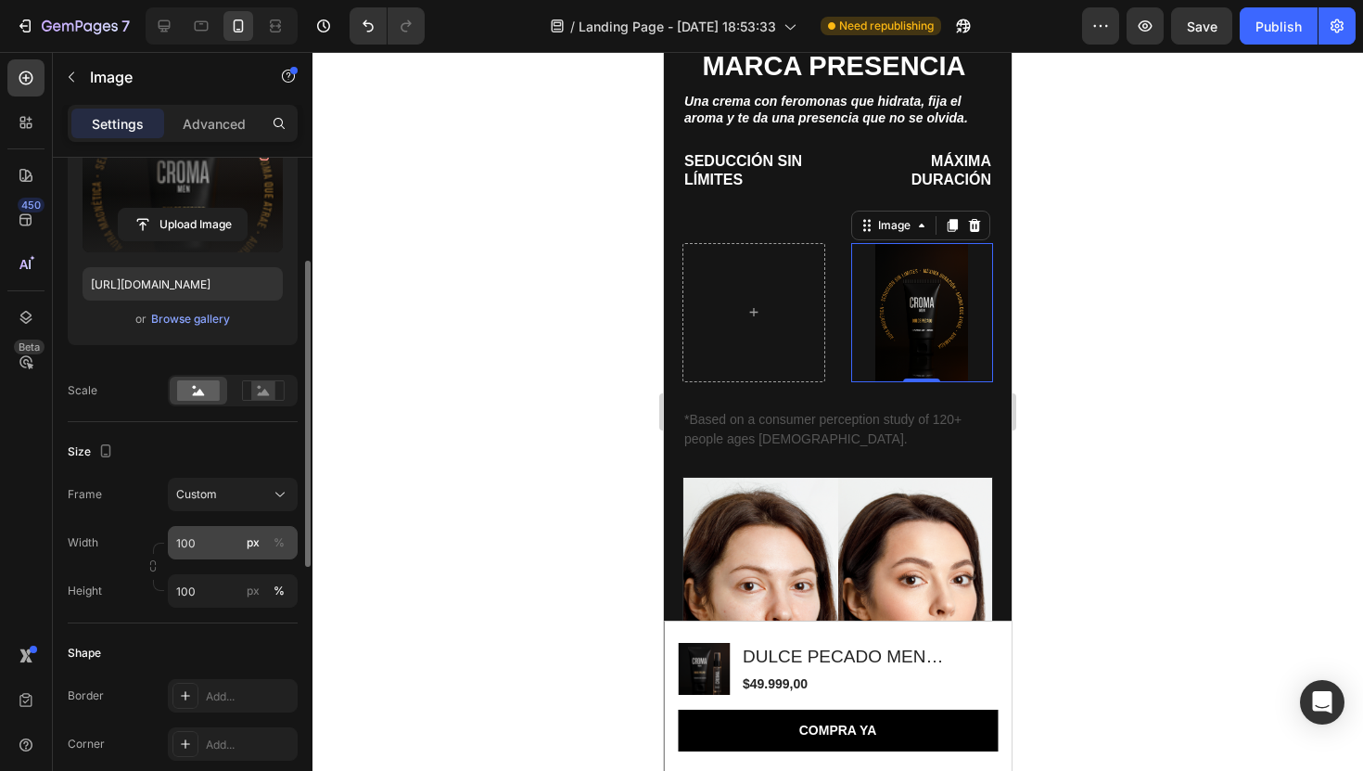
click at [268, 580] on button "px" at bounding box center [279, 591] width 22 height 22
click at [248, 589] on div "px" at bounding box center [253, 590] width 13 height 17
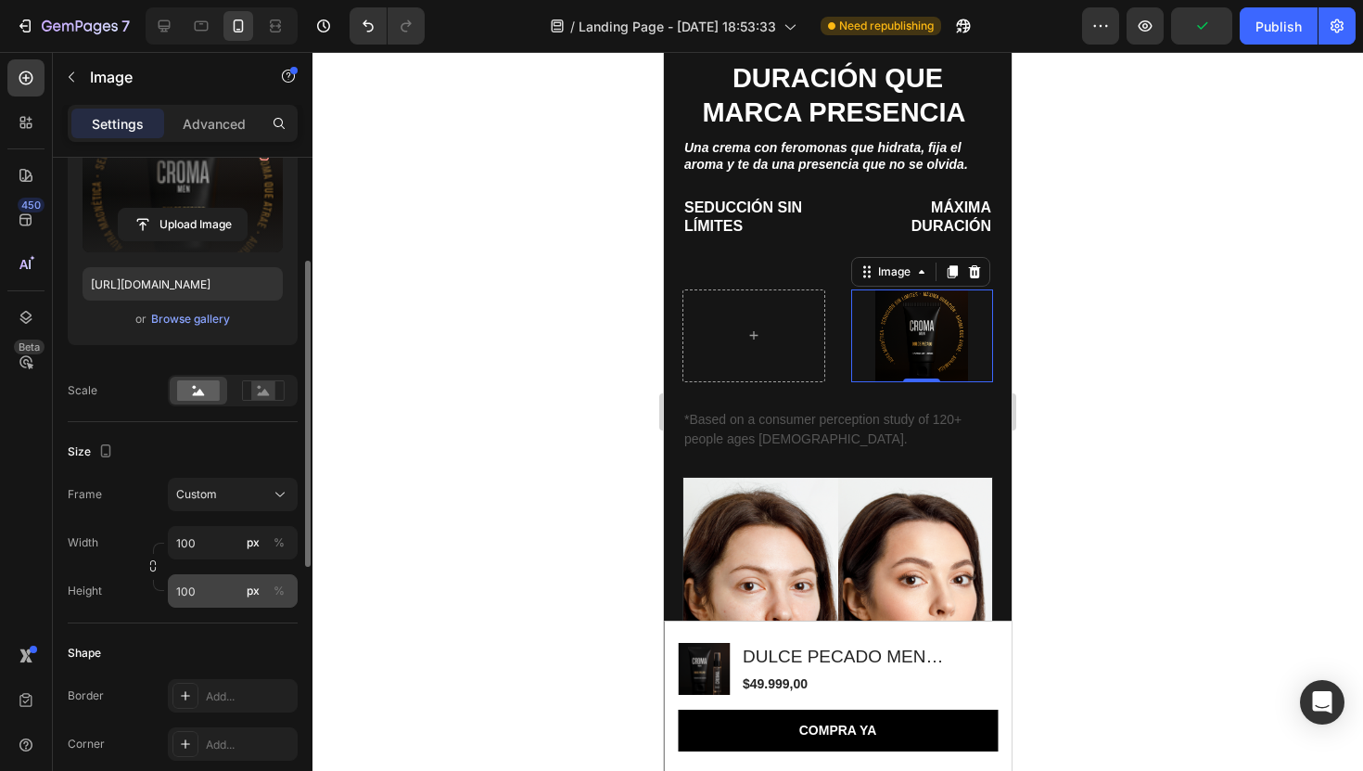
click at [248, 589] on div "px" at bounding box center [253, 590] width 13 height 17
click at [207, 585] on input "100" at bounding box center [233, 590] width 130 height 33
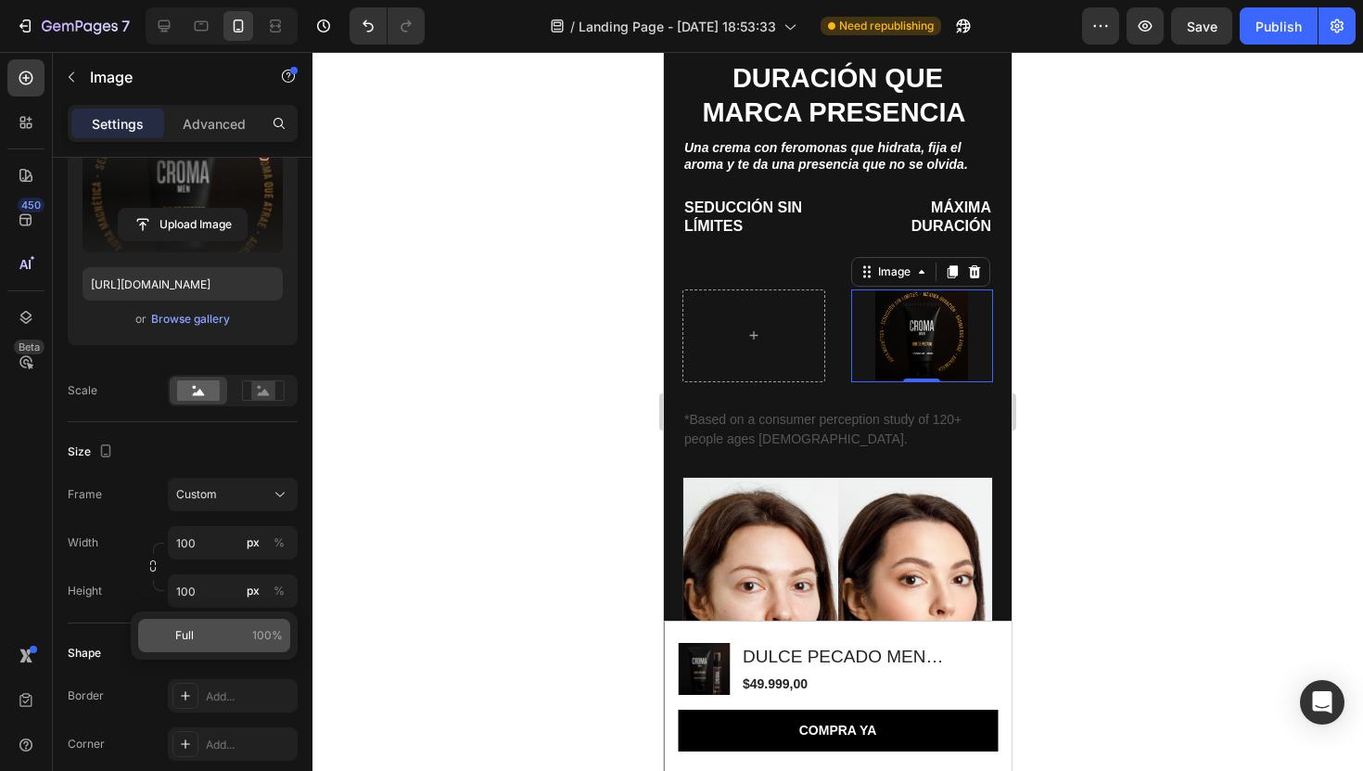
click at [199, 624] on div "Full 100%" at bounding box center [214, 635] width 152 height 33
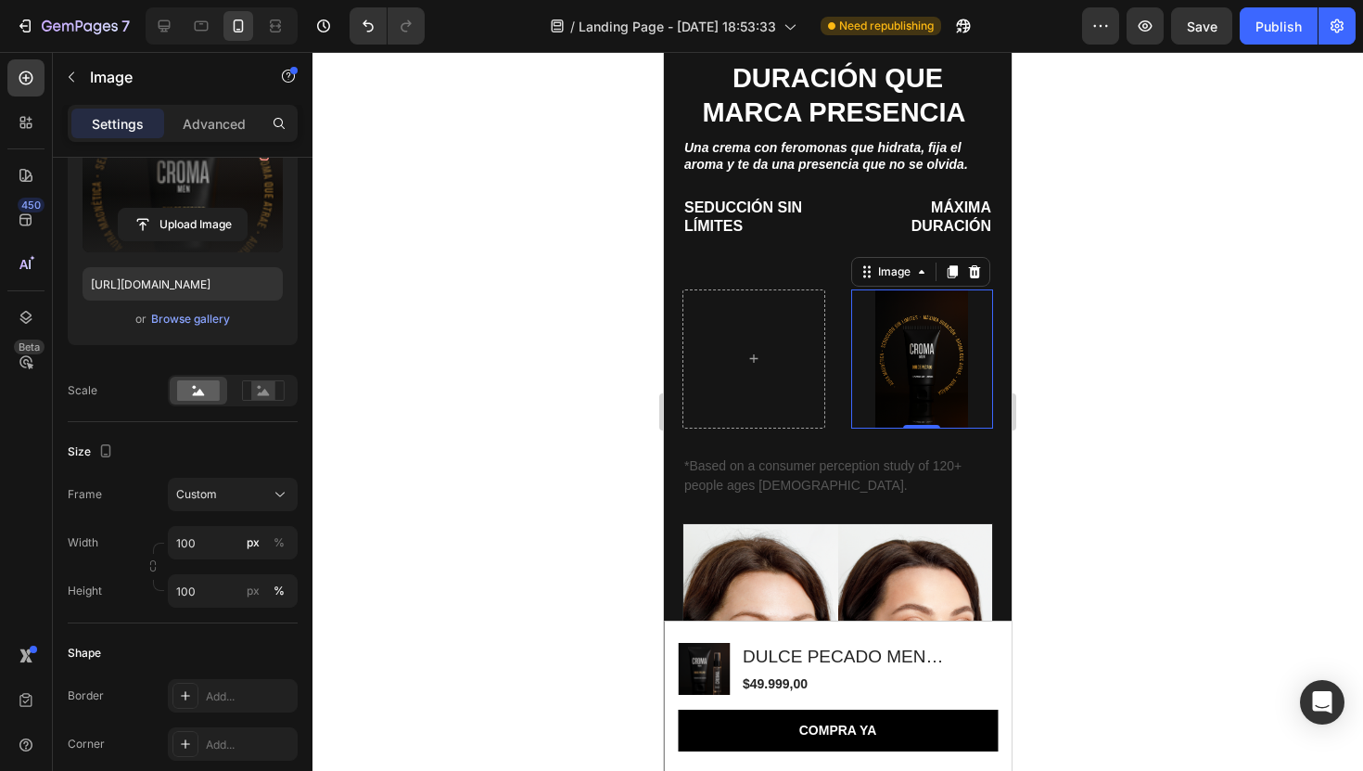
scroll to position [1806, 0]
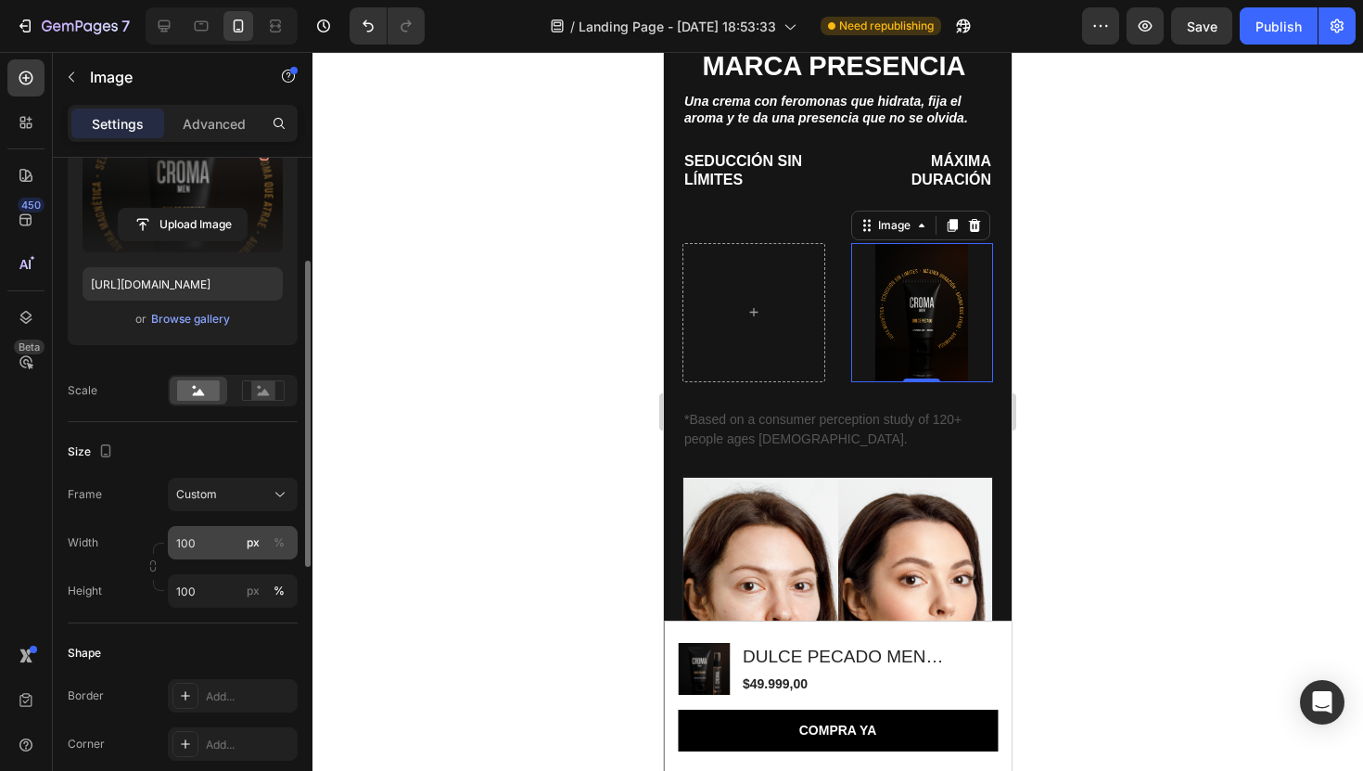
click at [260, 530] on div "px %" at bounding box center [266, 542] width 48 height 33
click at [260, 530] on input "100" at bounding box center [233, 542] width 130 height 33
click at [272, 538] on button "%" at bounding box center [279, 542] width 22 height 22
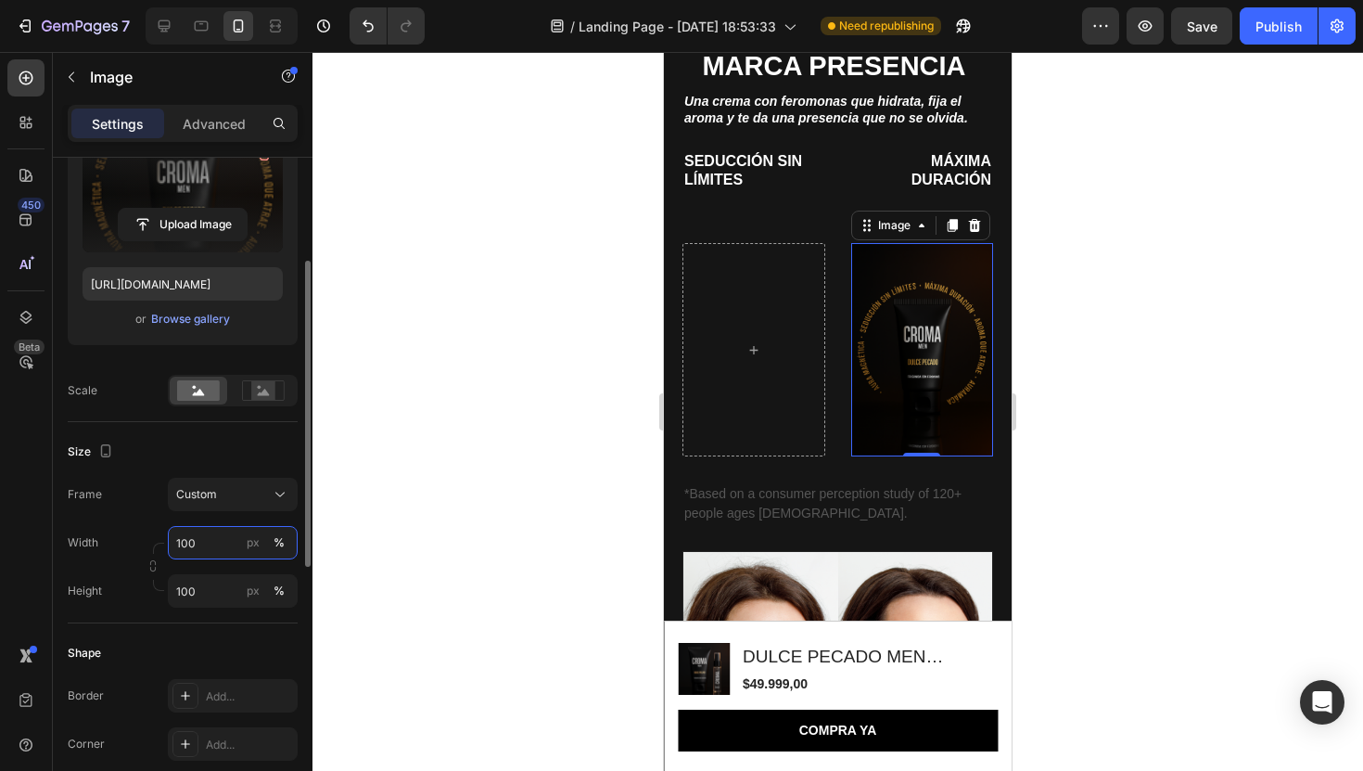
scroll to position [1880, 0]
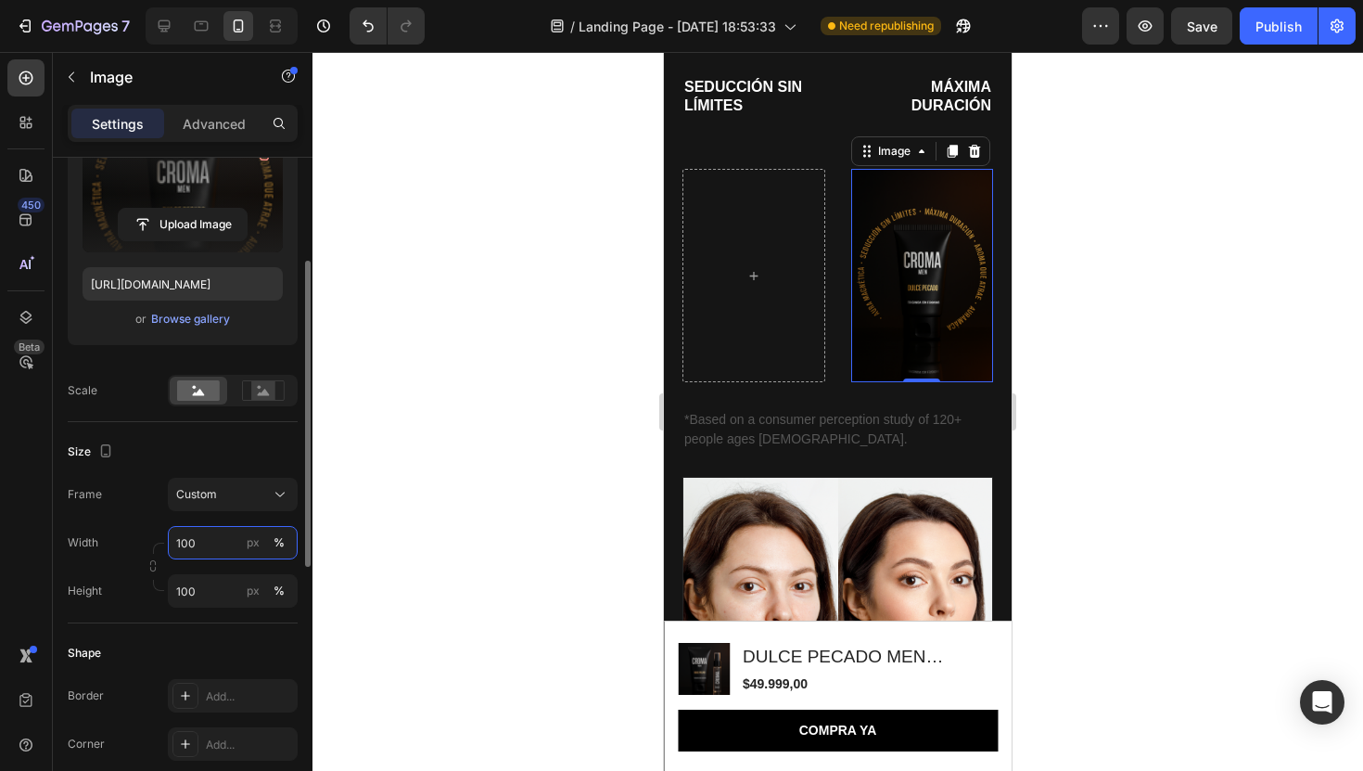
click at [194, 539] on input "100" at bounding box center [233, 542] width 130 height 33
click at [1163, 313] on div at bounding box center [838, 411] width 1051 height 719
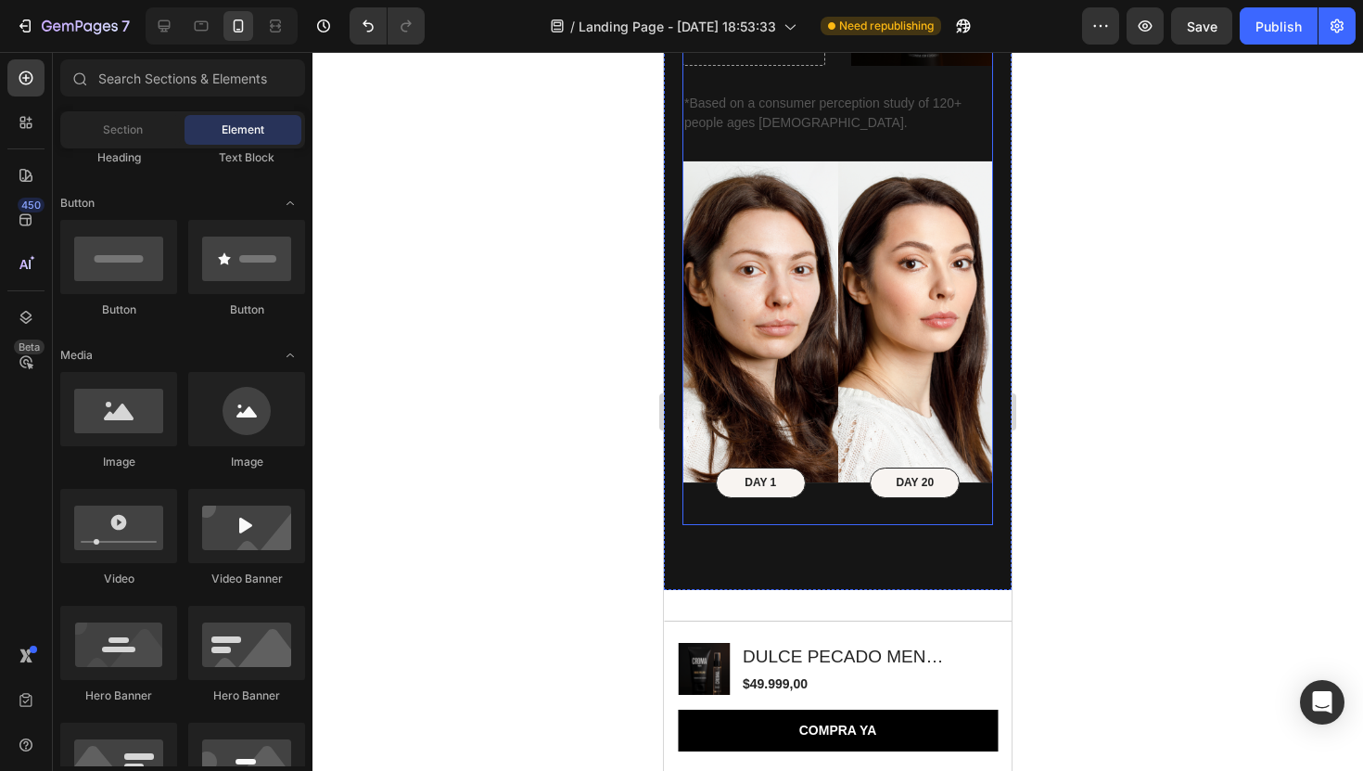
scroll to position [2253, 0]
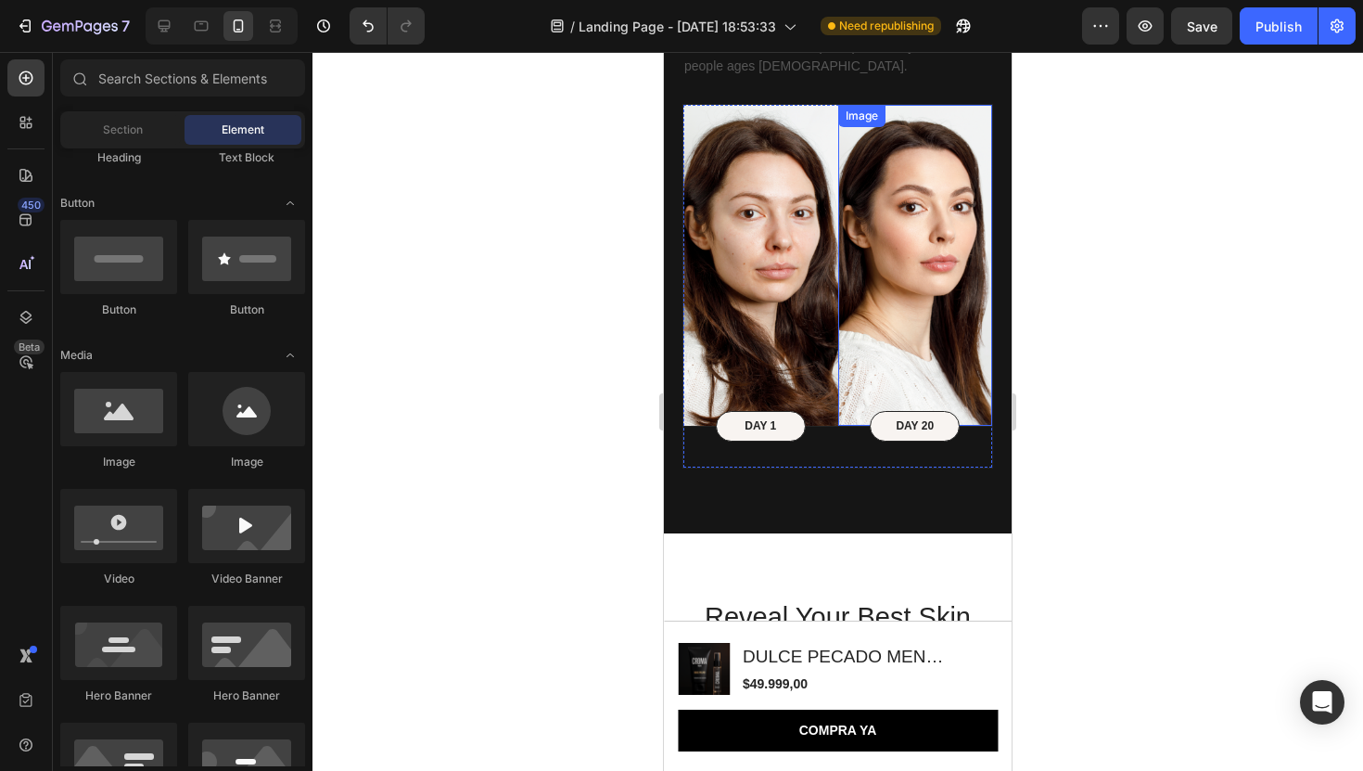
click at [925, 283] on img at bounding box center [915, 265] width 155 height 321
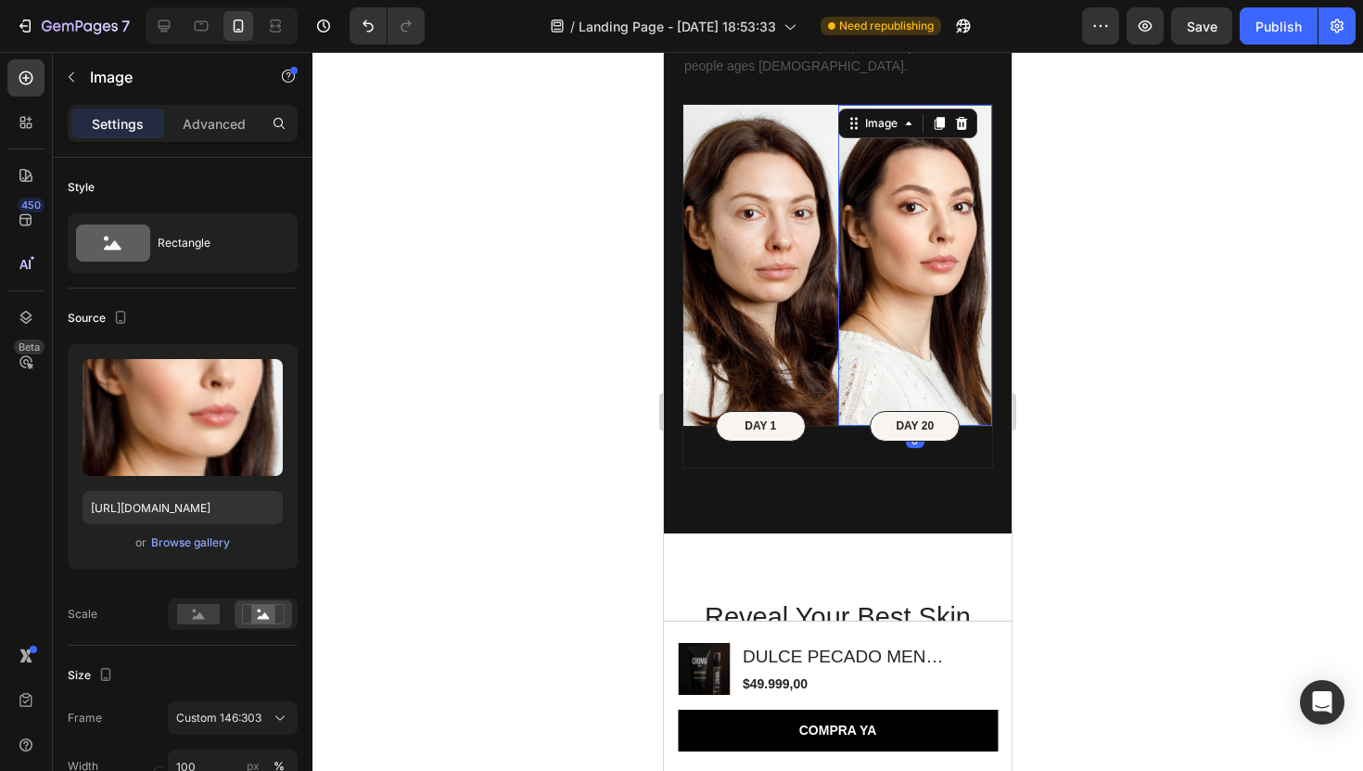
click at [925, 283] on img at bounding box center [915, 265] width 155 height 321
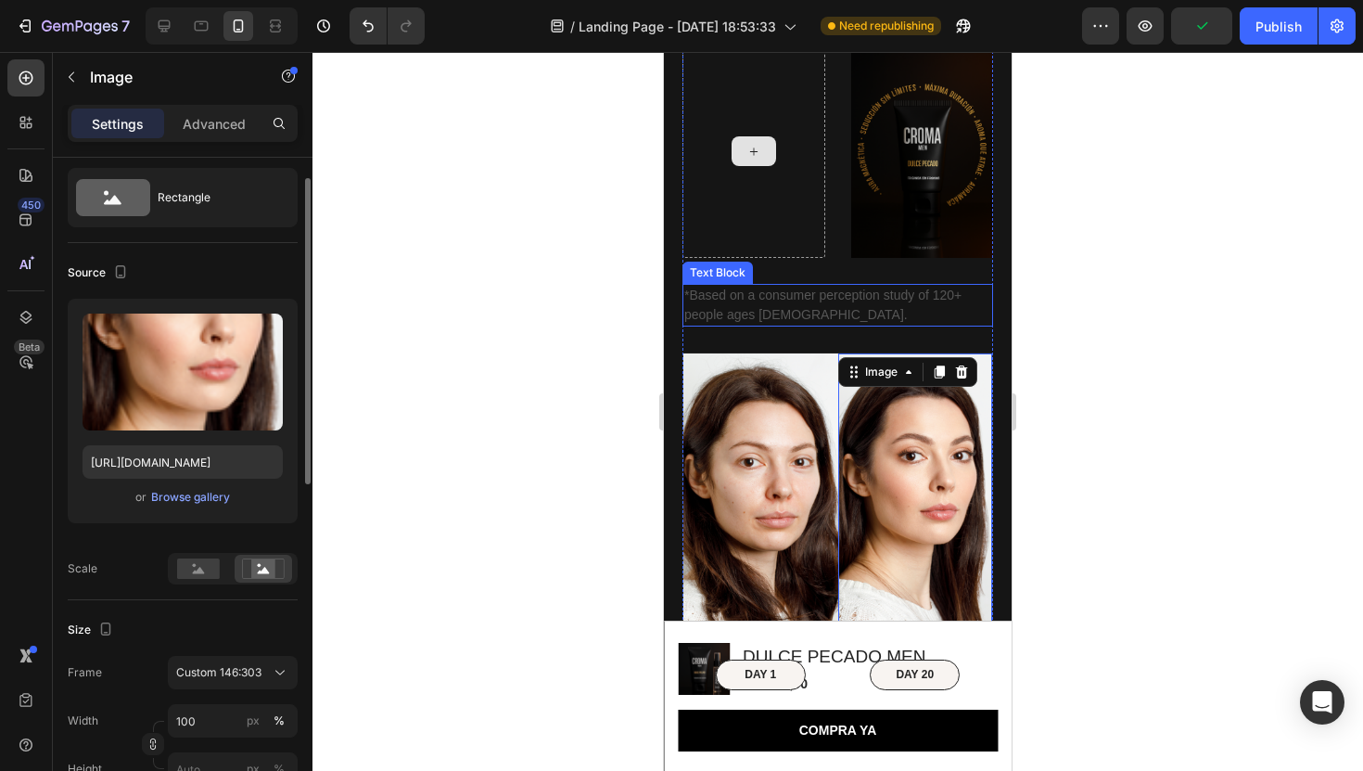
scroll to position [1986, 0]
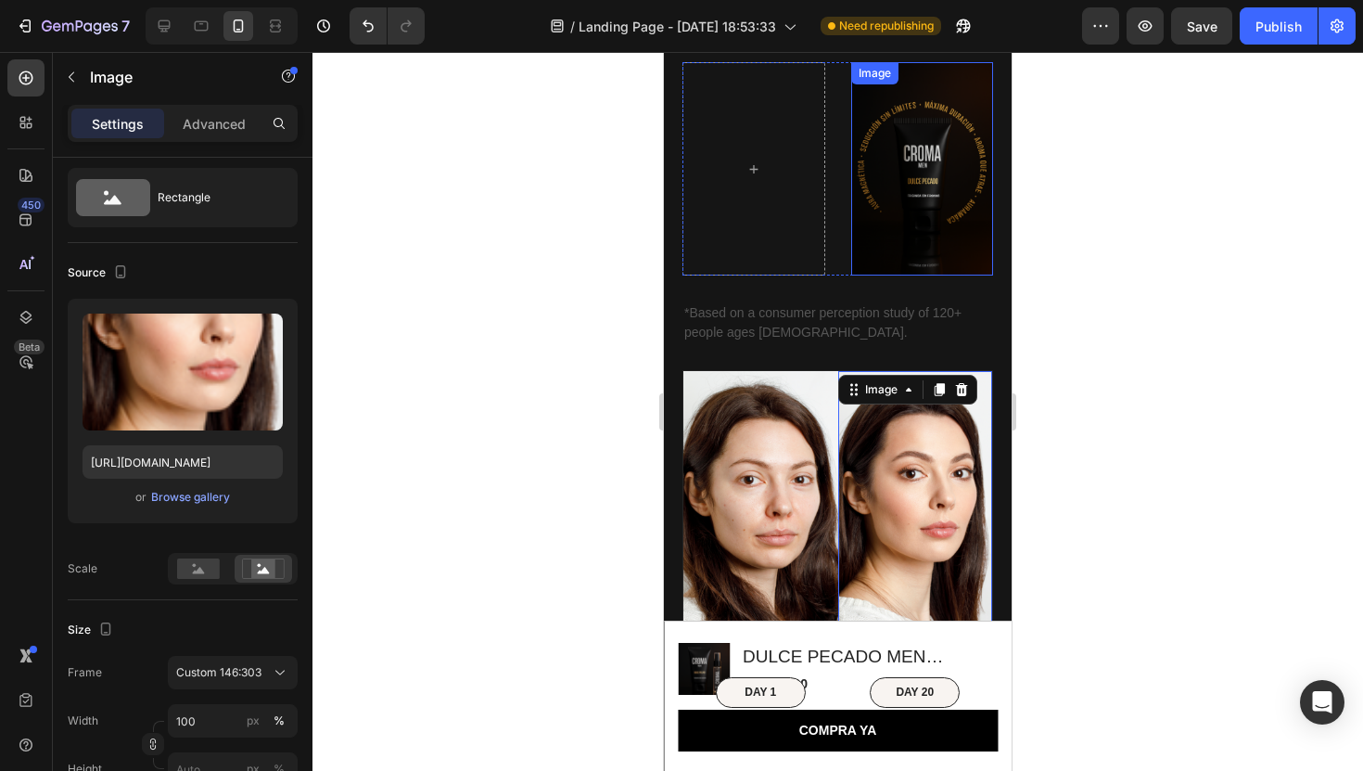
click at [909, 205] on img at bounding box center [922, 168] width 143 height 213
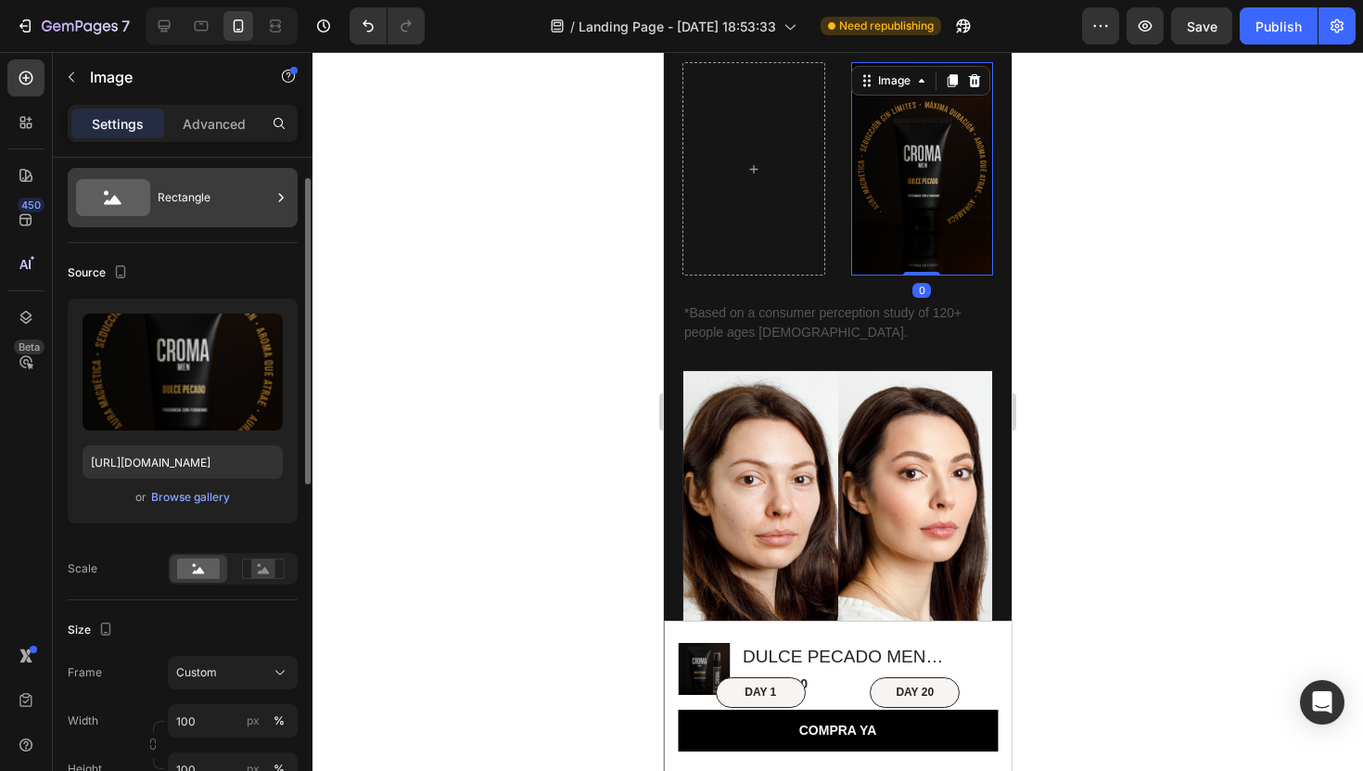
click at [201, 203] on div "Rectangle" at bounding box center [214, 197] width 113 height 43
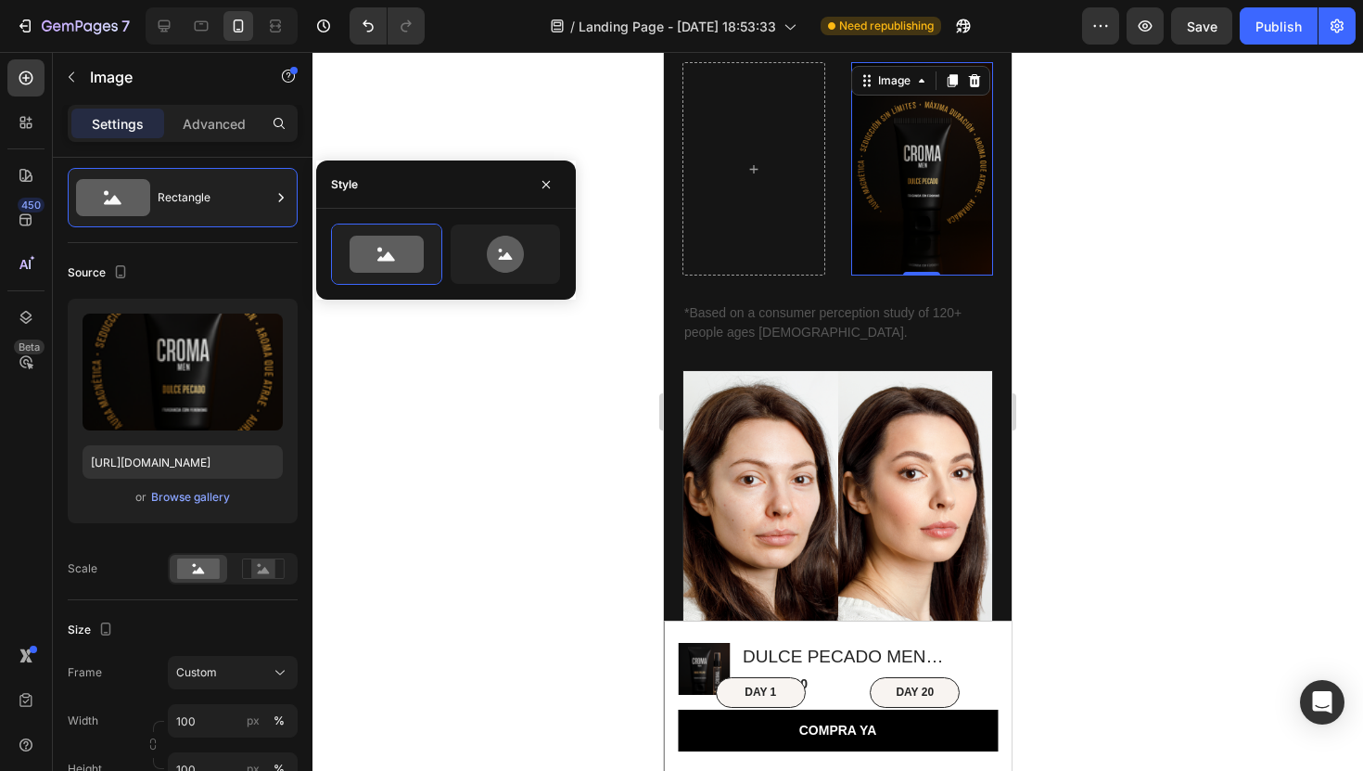
click at [313, 250] on div at bounding box center [838, 411] width 1051 height 719
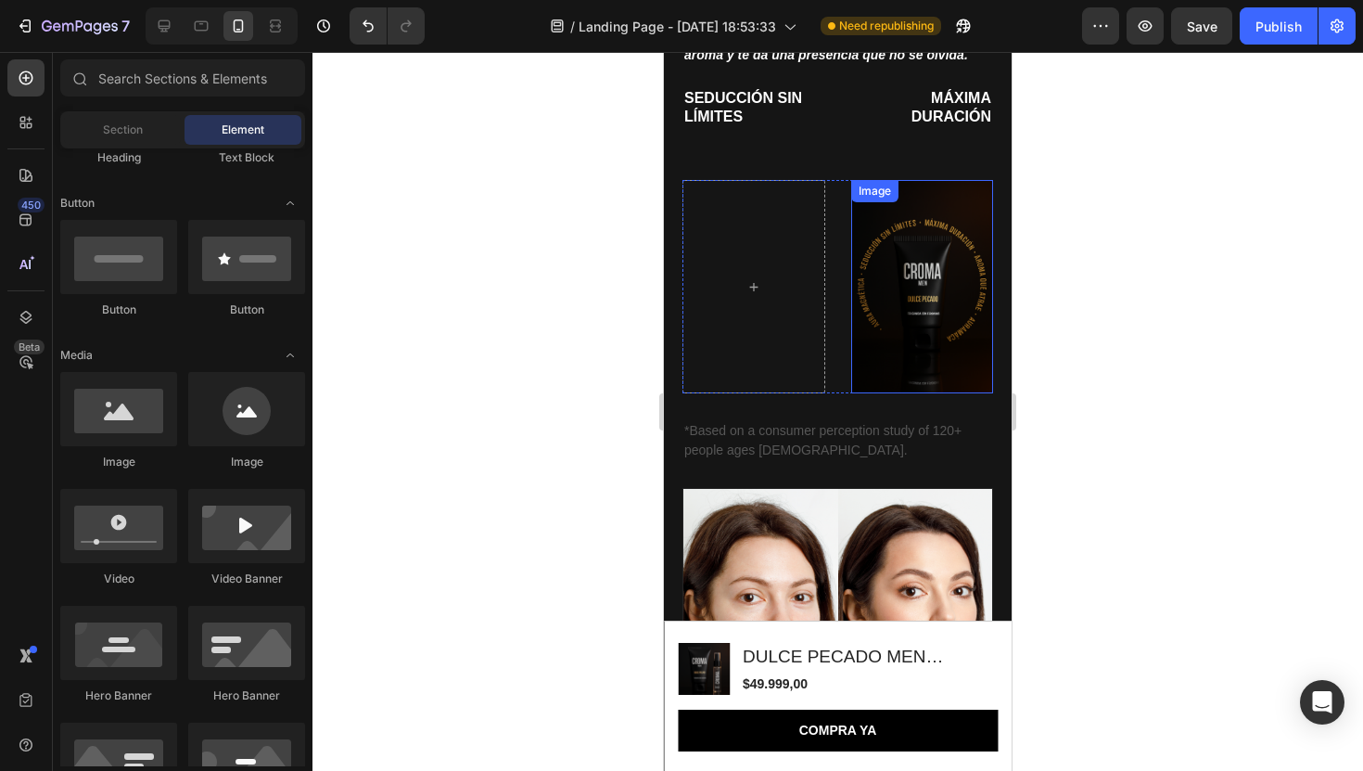
scroll to position [1870, 0]
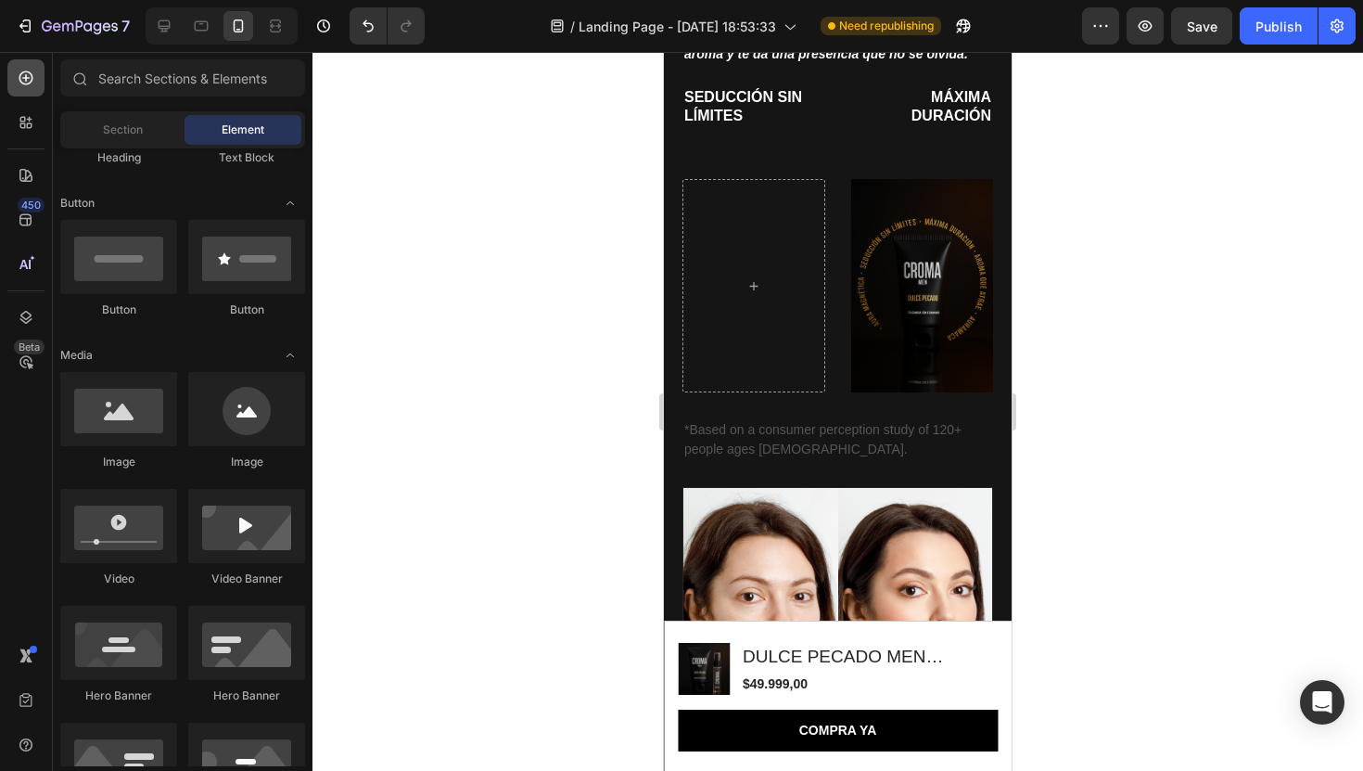
click at [24, 74] on icon at bounding box center [26, 78] width 19 height 19
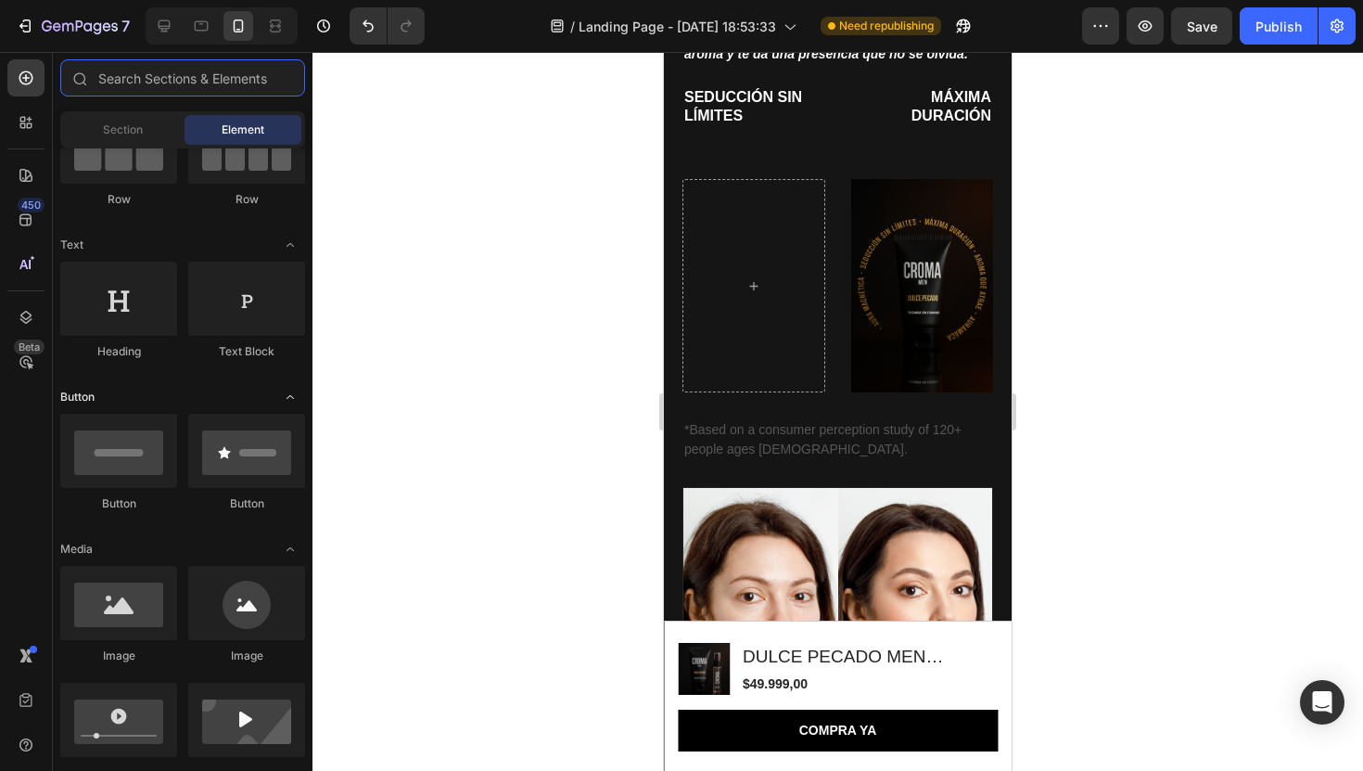
scroll to position [0, 0]
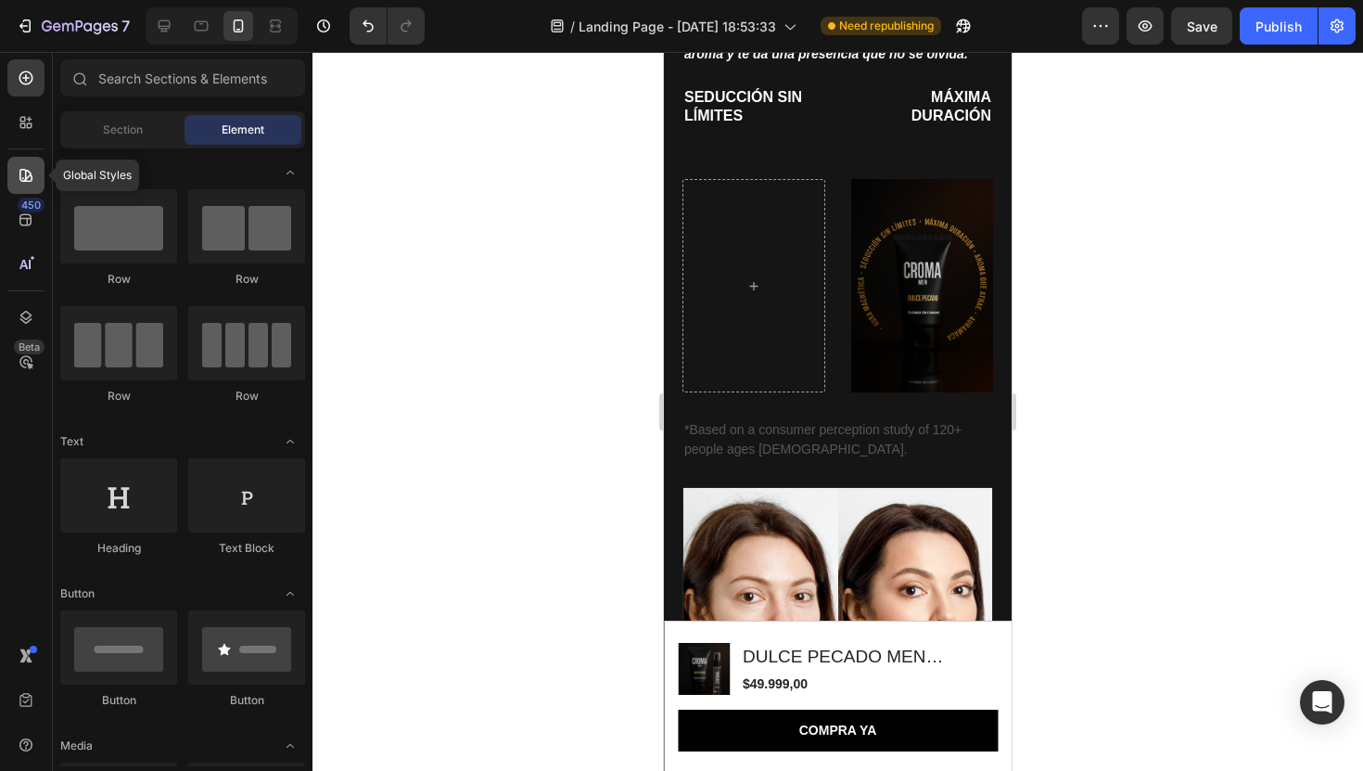
click at [21, 179] on icon at bounding box center [26, 175] width 19 height 19
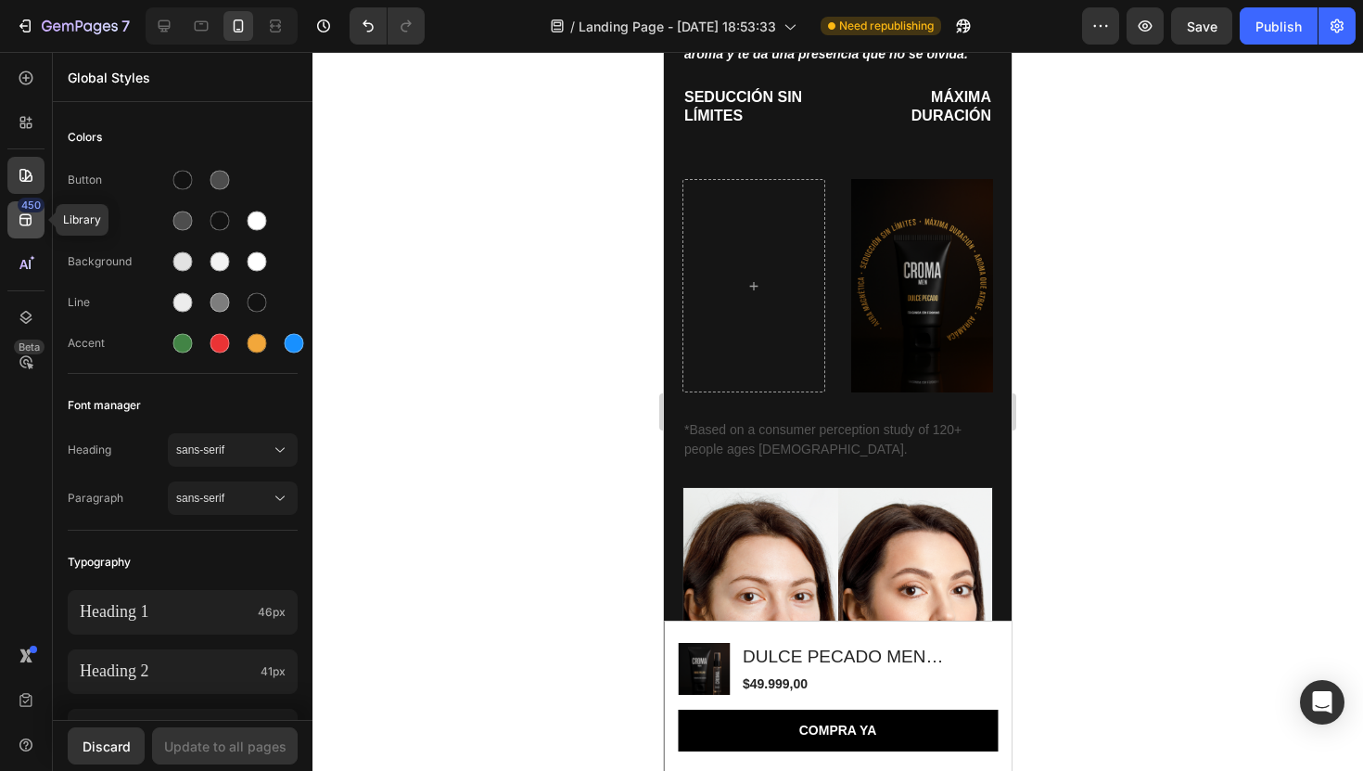
click at [22, 211] on div "450" at bounding box center [31, 205] width 27 height 15
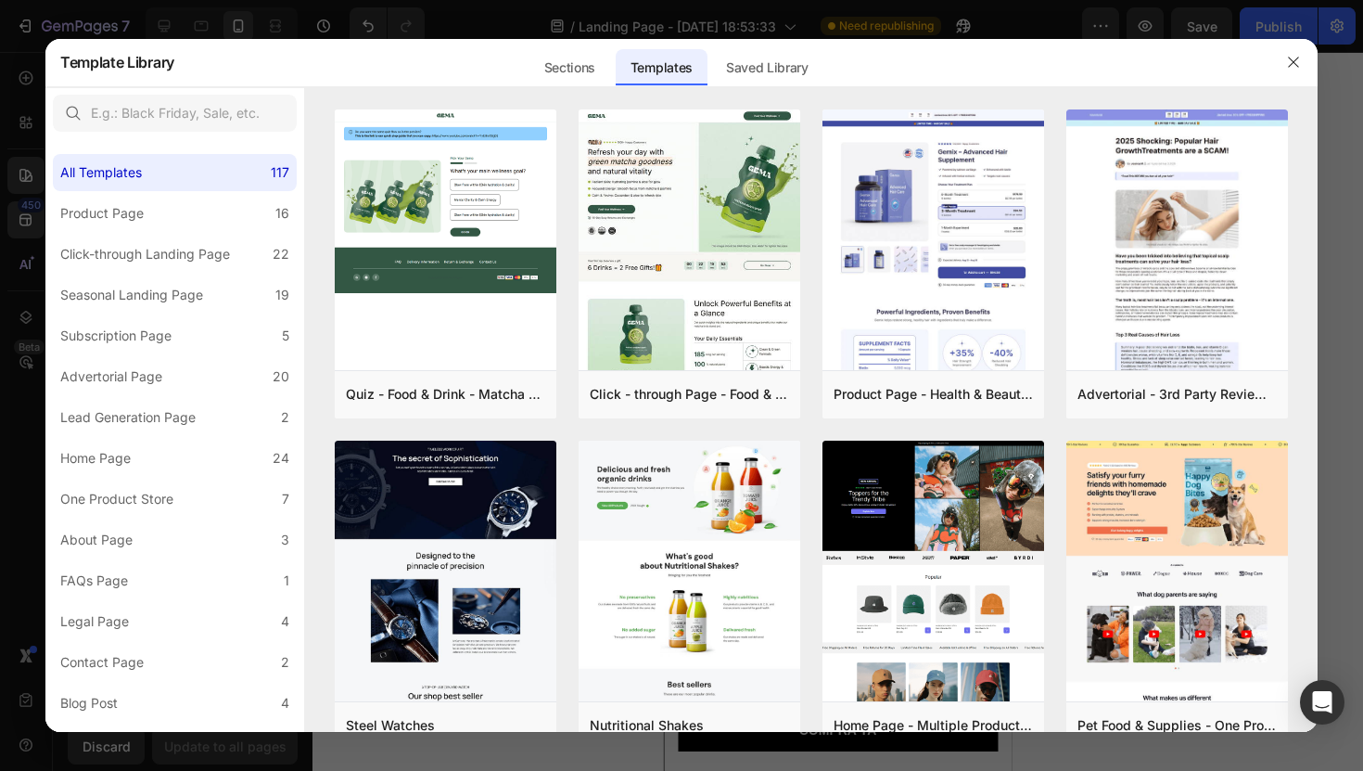
click at [13, 257] on div at bounding box center [681, 385] width 1363 height 771
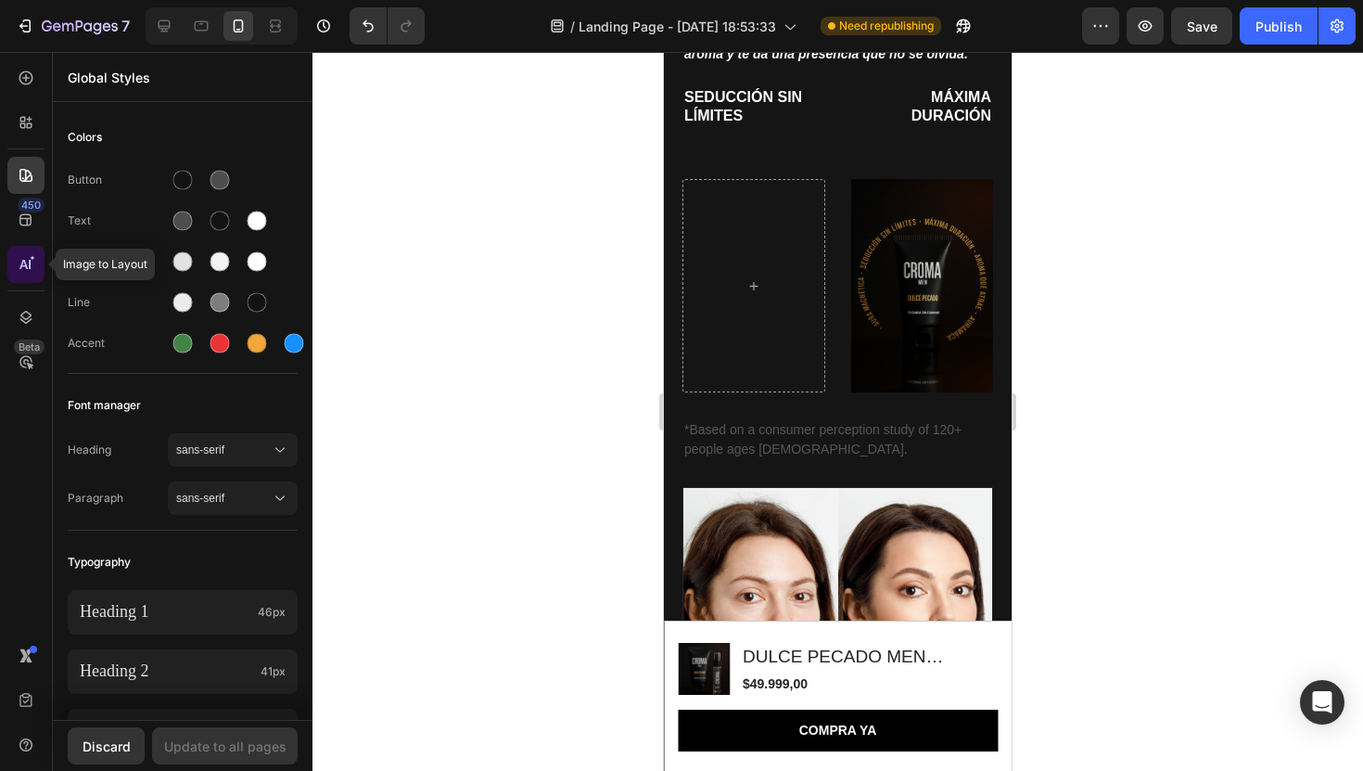
click at [31, 268] on icon at bounding box center [26, 264] width 19 height 19
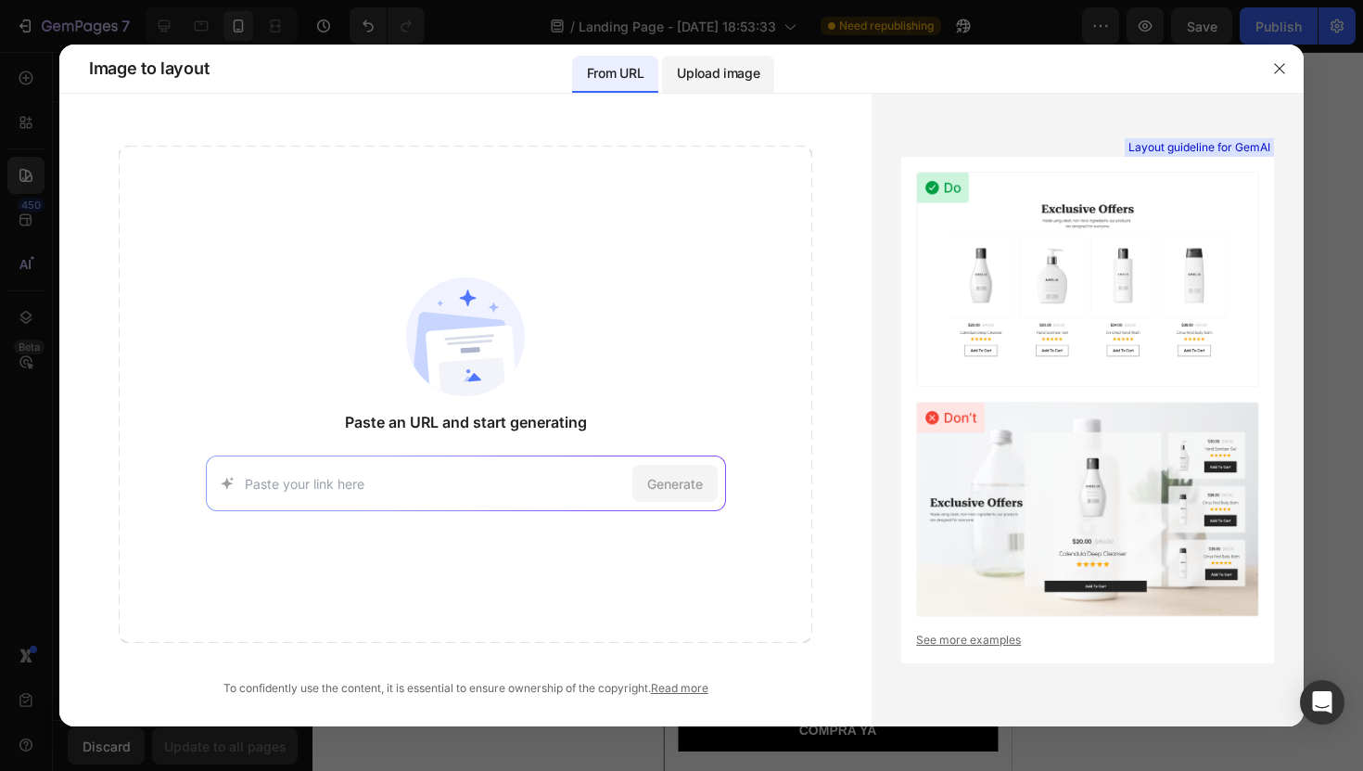
click at [712, 61] on div "Upload image" at bounding box center [718, 74] width 112 height 37
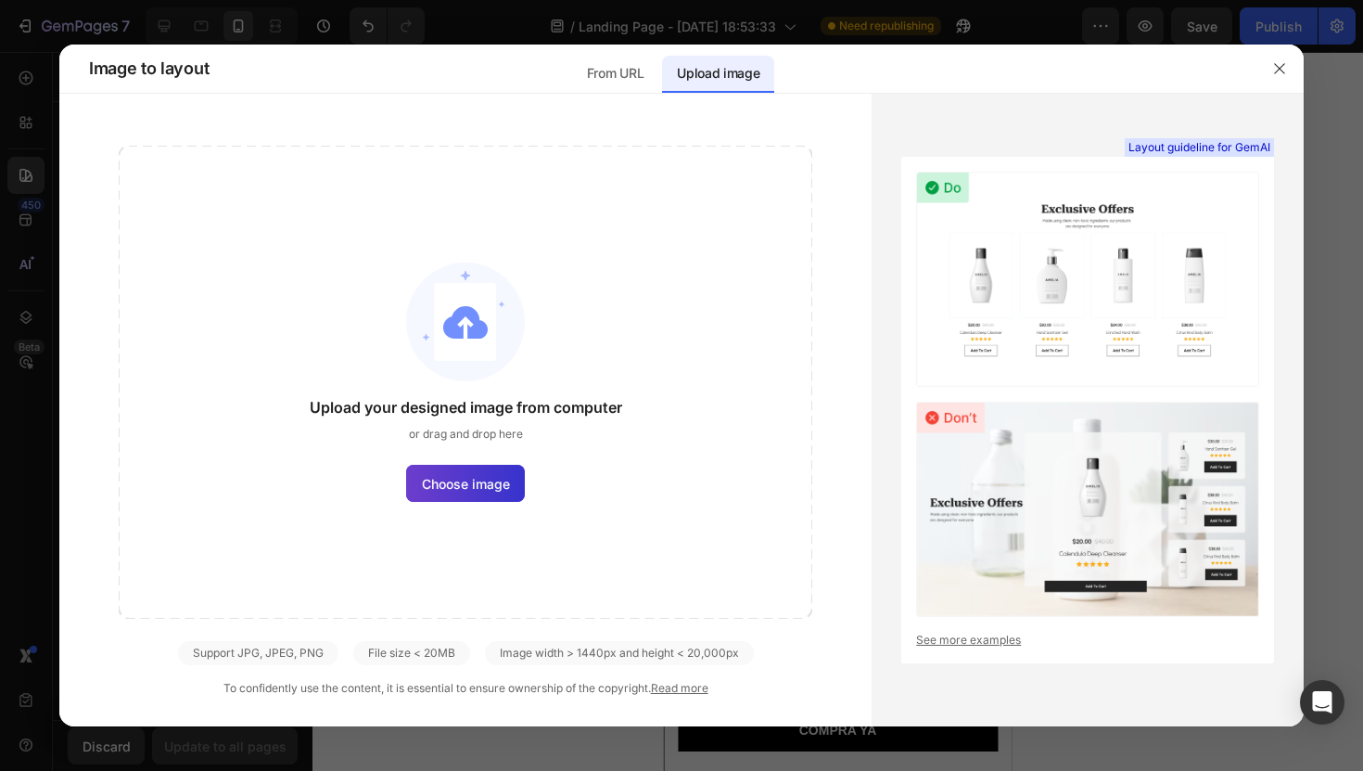
click at [473, 480] on span "Choose image" at bounding box center [466, 483] width 88 height 19
click at [0, 0] on input "Choose image" at bounding box center [0, 0] width 0 height 0
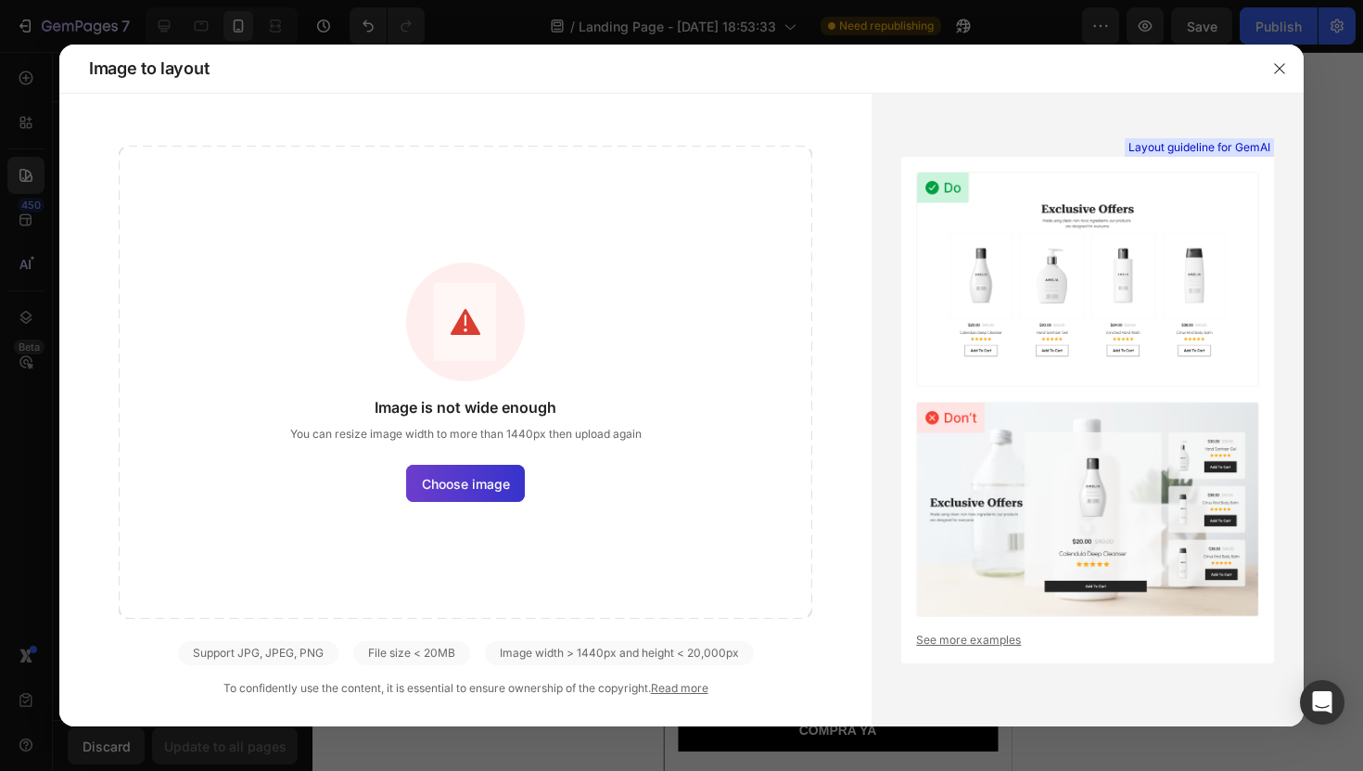
click at [508, 470] on label "Choose image" at bounding box center [465, 483] width 119 height 37
click at [0, 0] on input "Choose image" at bounding box center [0, 0] width 0 height 0
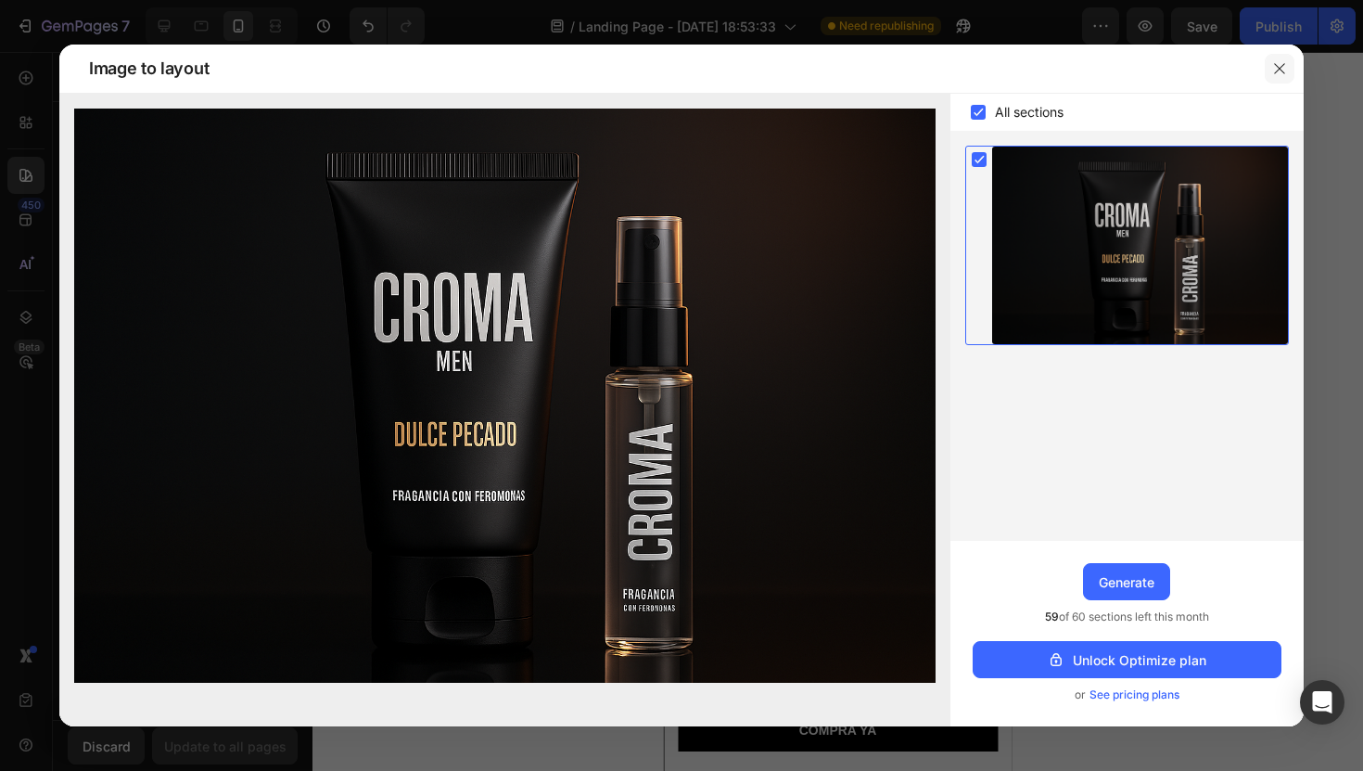
click at [1271, 68] on button "button" at bounding box center [1280, 69] width 30 height 30
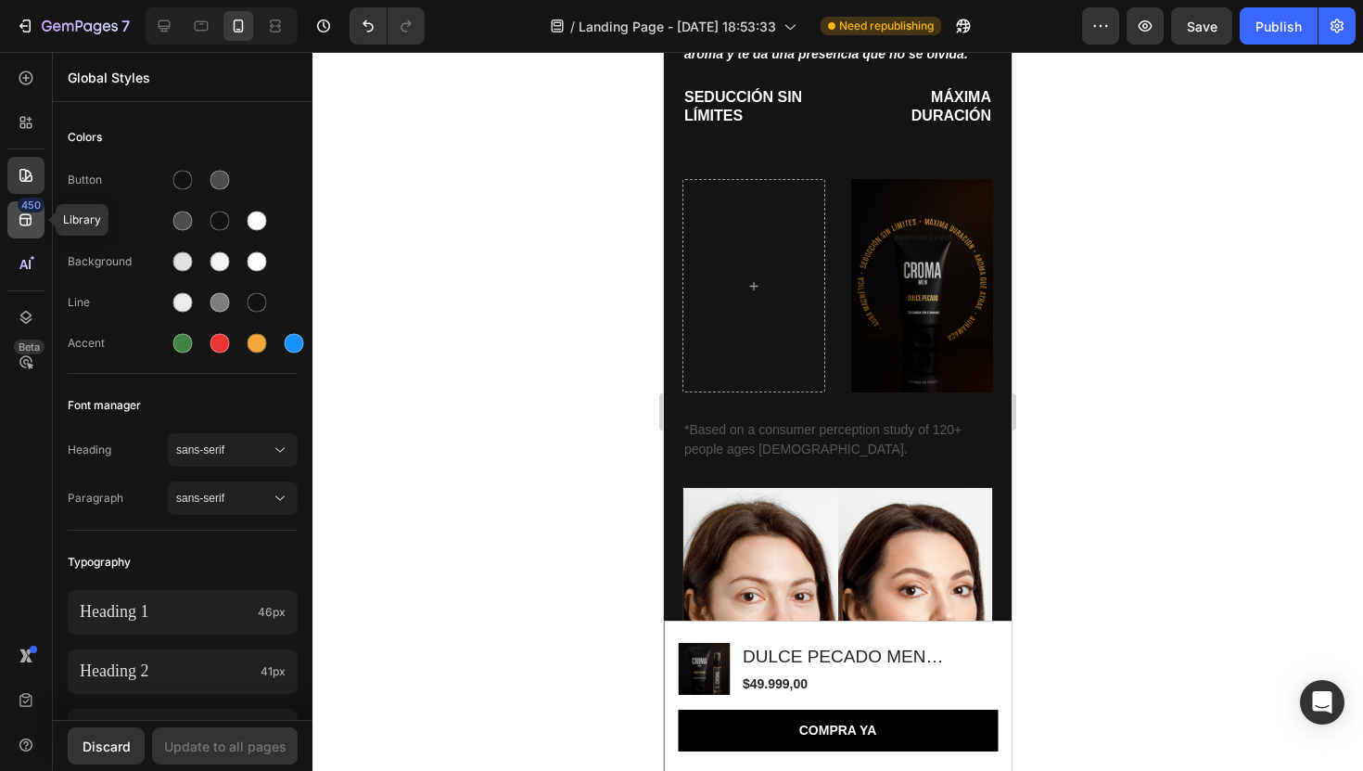
click at [35, 221] on div "450" at bounding box center [25, 219] width 37 height 37
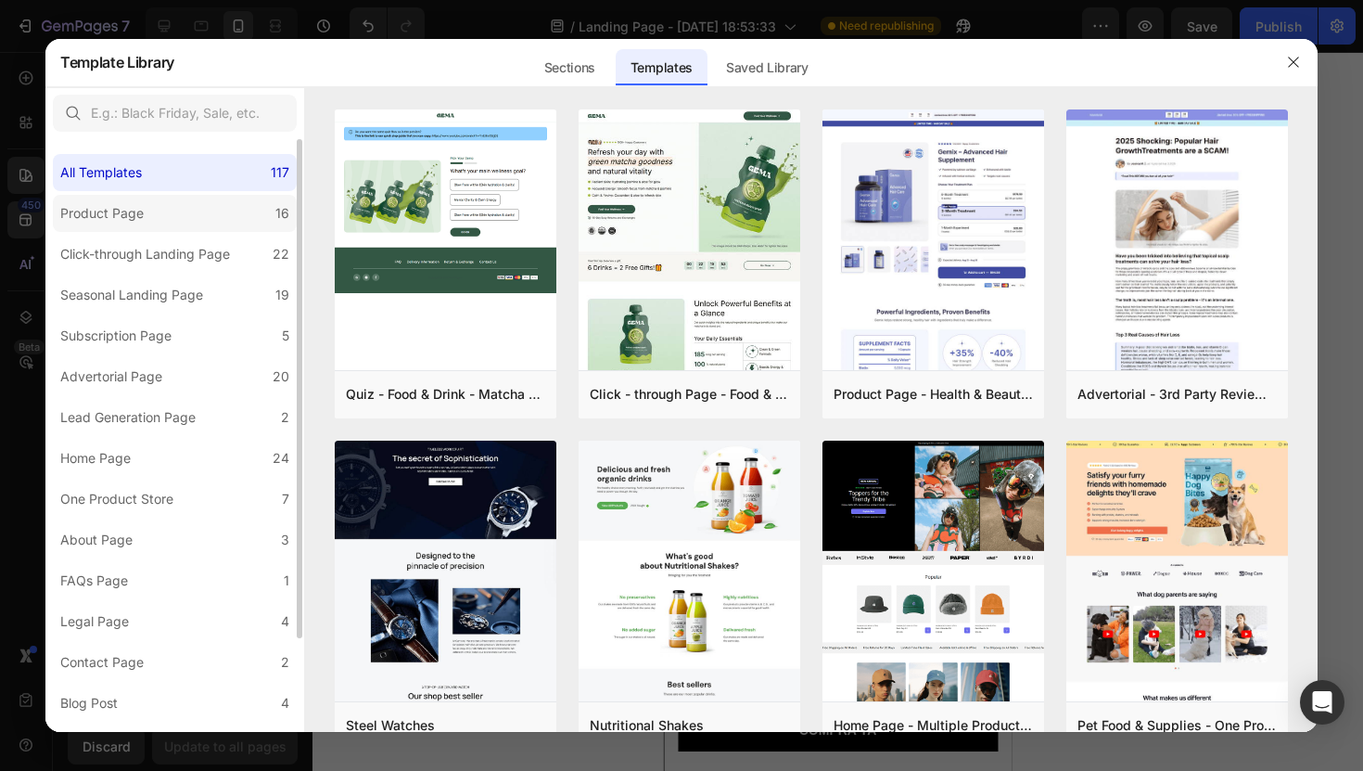
click at [136, 212] on div "Product Page" at bounding box center [101, 213] width 83 height 22
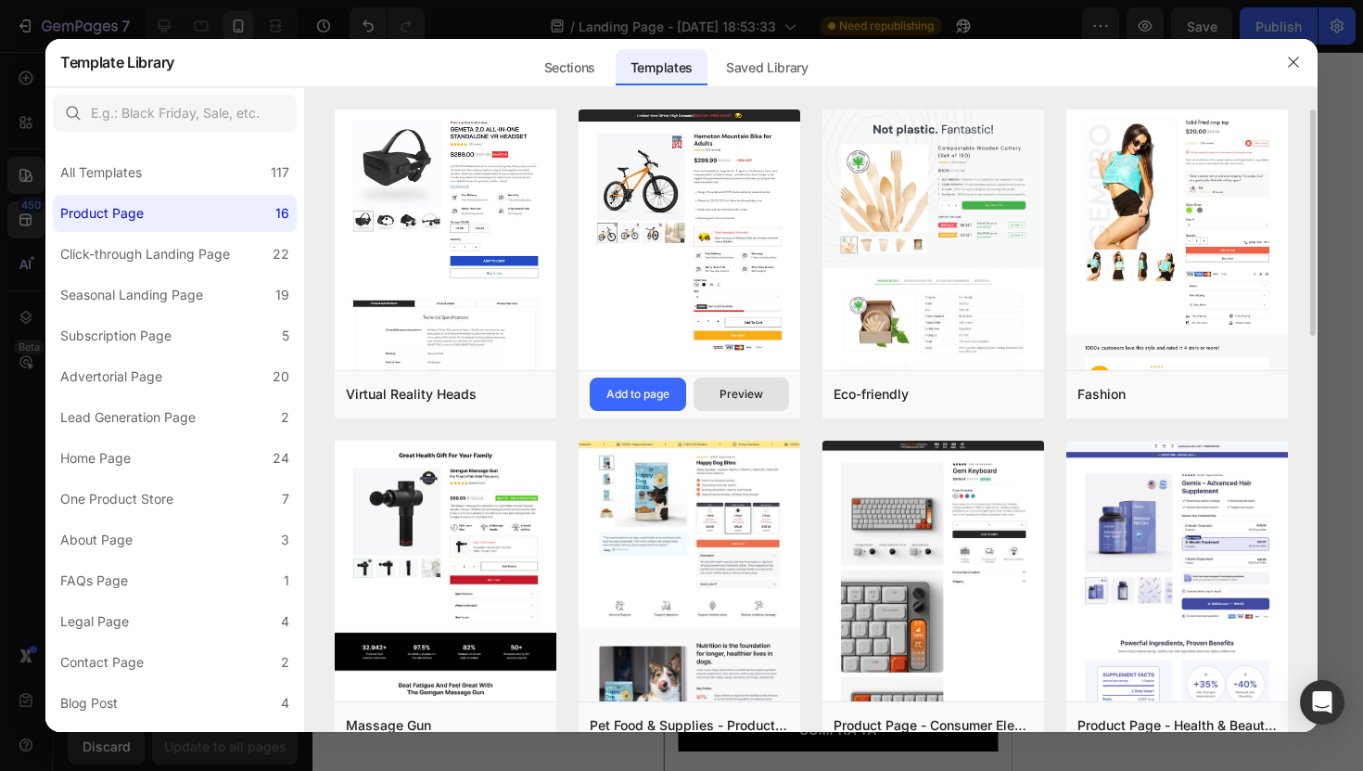
click at [741, 390] on div "Preview" at bounding box center [742, 394] width 44 height 17
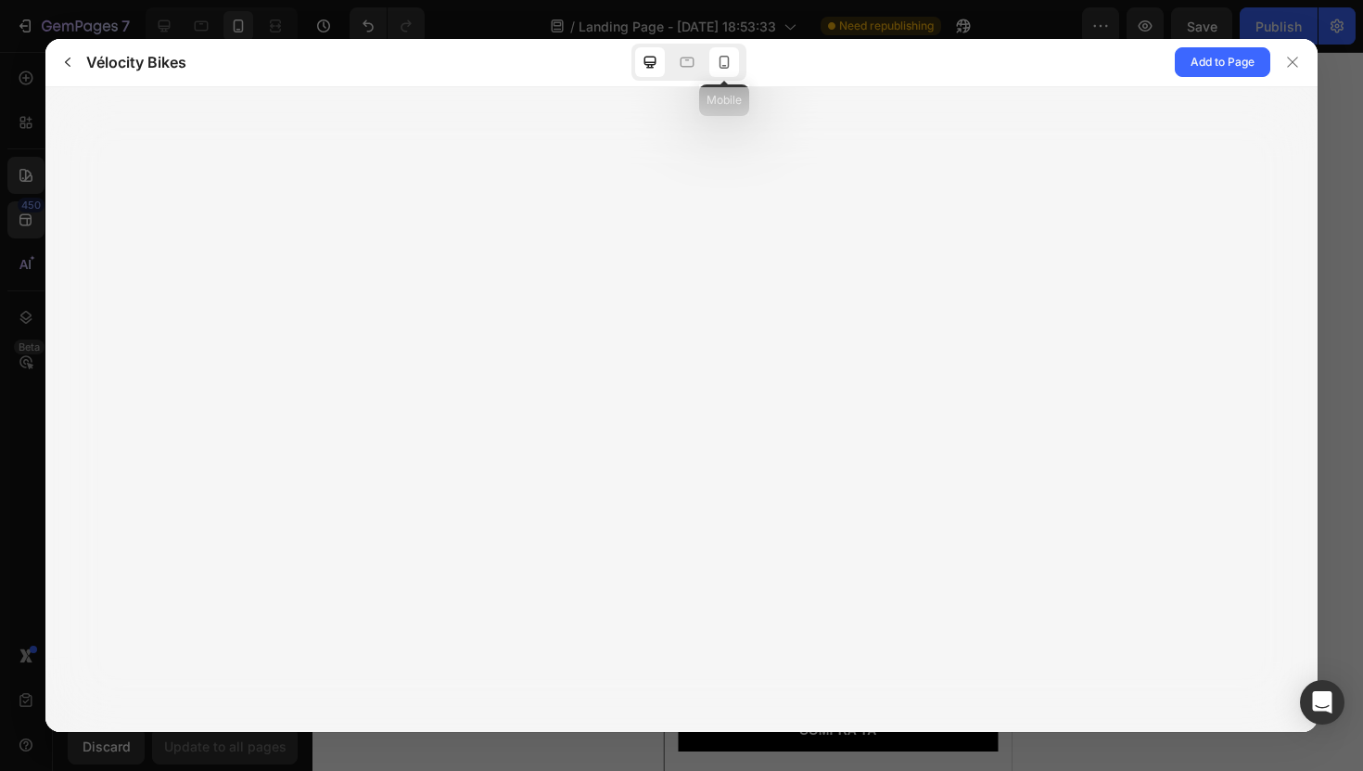
click at [715, 57] on icon at bounding box center [724, 62] width 19 height 19
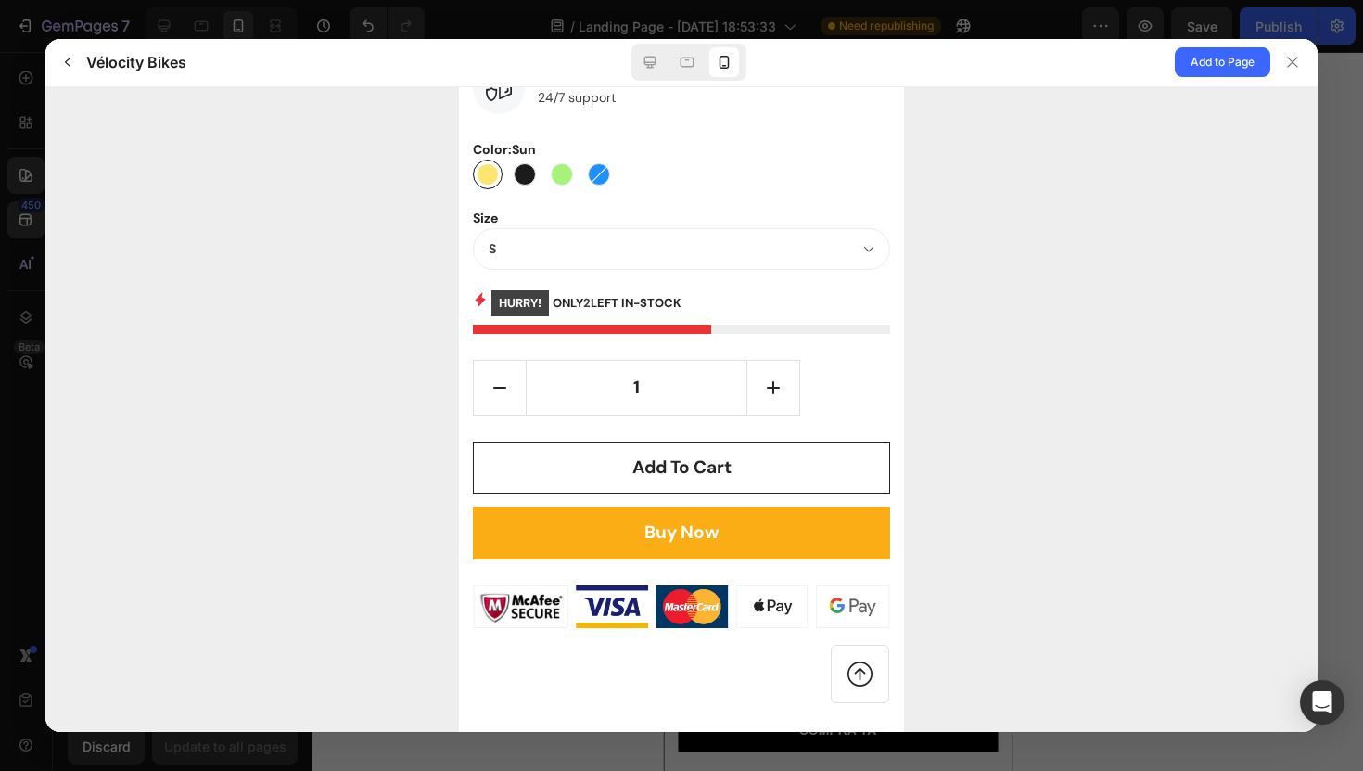
scroll to position [1734, 0]
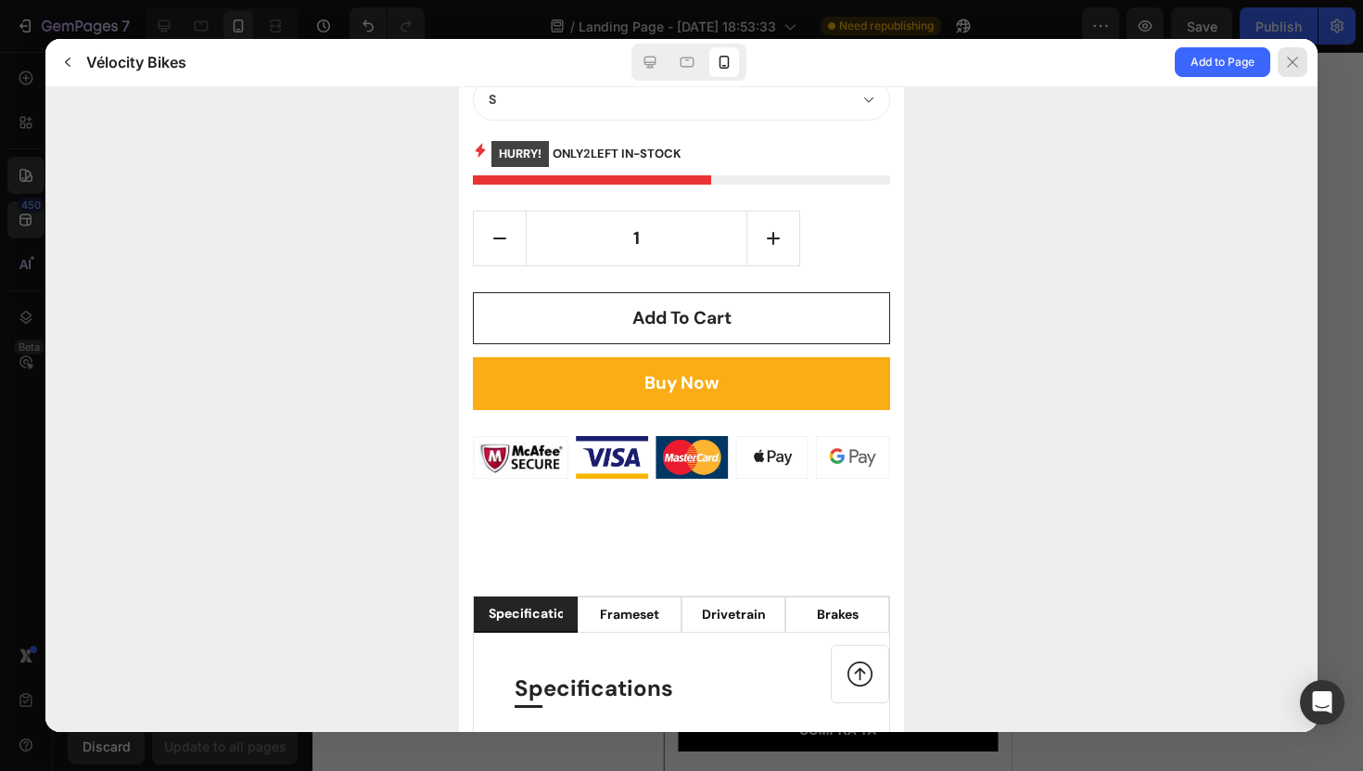
click at [1284, 70] on div at bounding box center [1293, 62] width 30 height 30
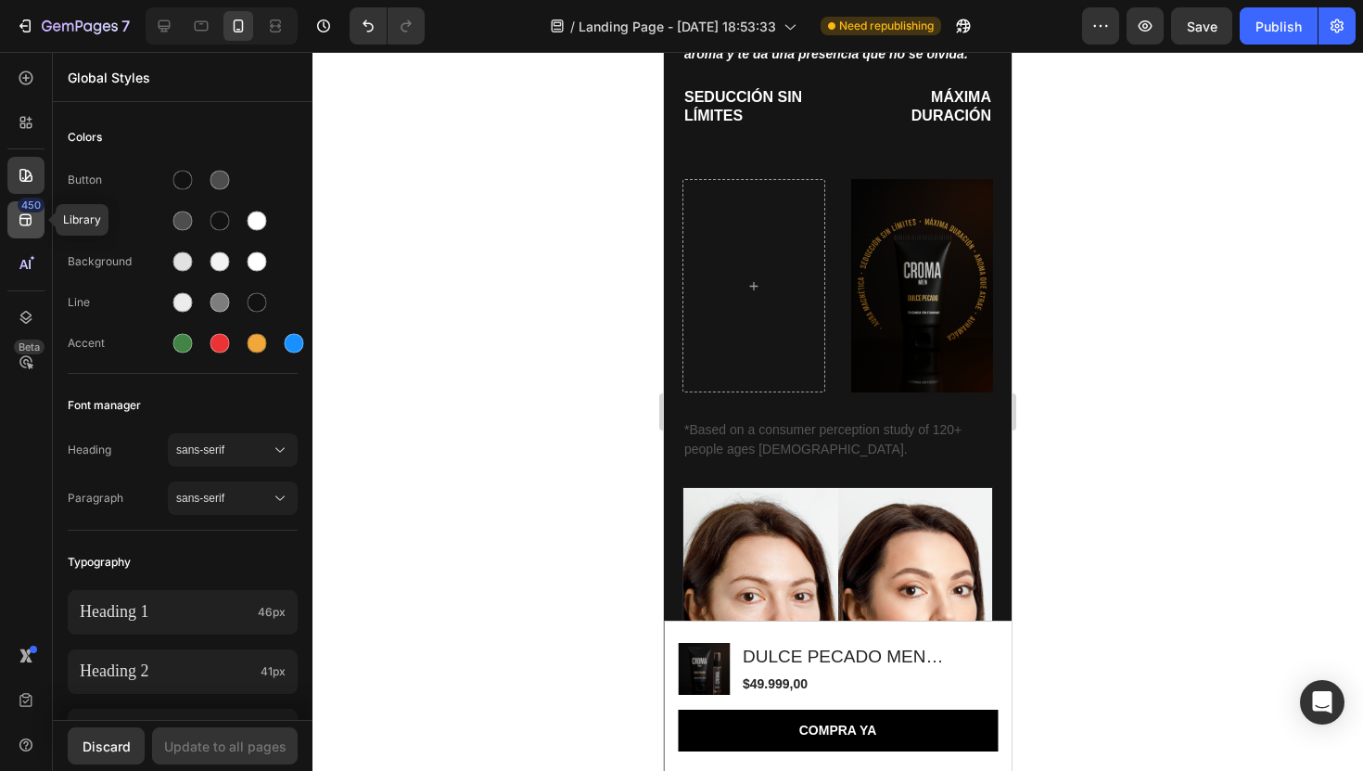
click at [32, 227] on icon at bounding box center [26, 220] width 19 height 19
click at [29, 208] on div "450" at bounding box center [31, 205] width 27 height 15
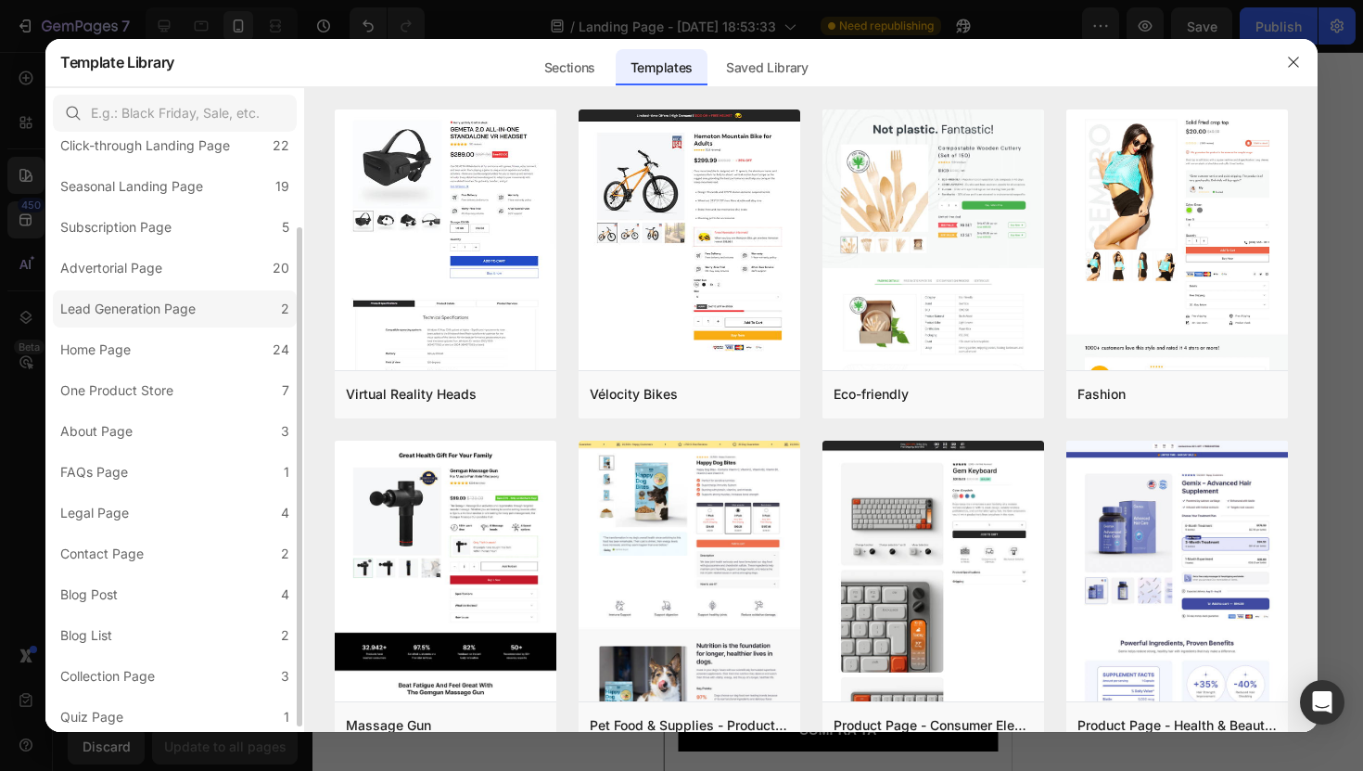
scroll to position [107, 0]
click at [174, 392] on div "One Product Store" at bounding box center [120, 392] width 121 height 22
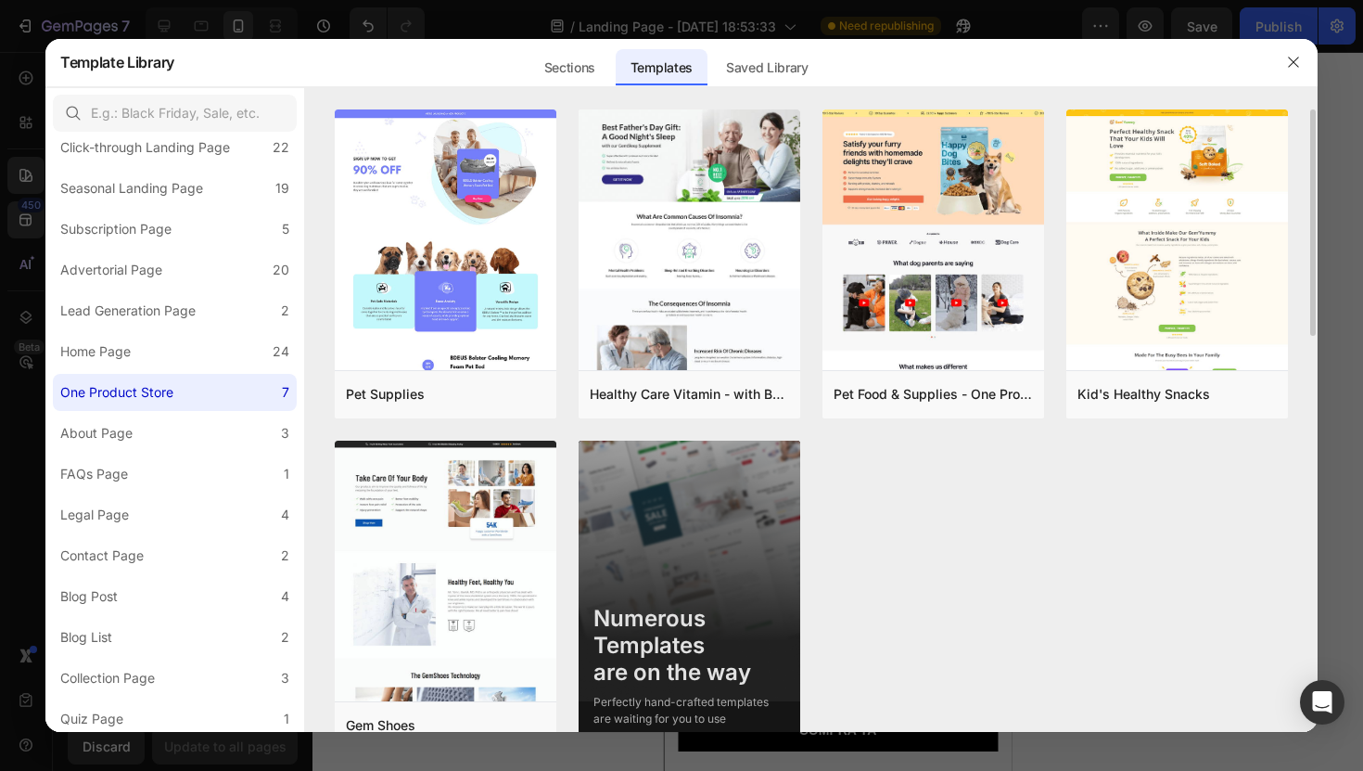
scroll to position [39, 0]
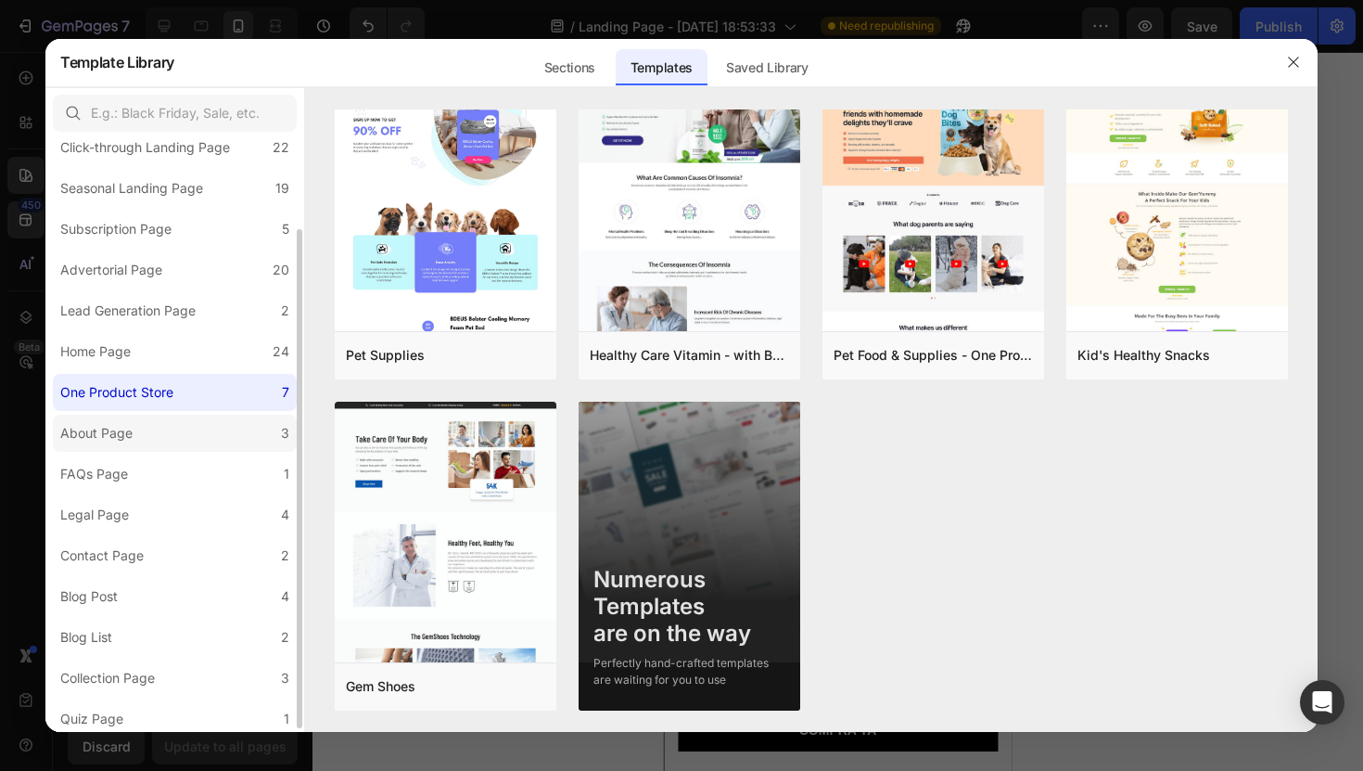
click at [191, 442] on label "About Page 3" at bounding box center [175, 433] width 244 height 37
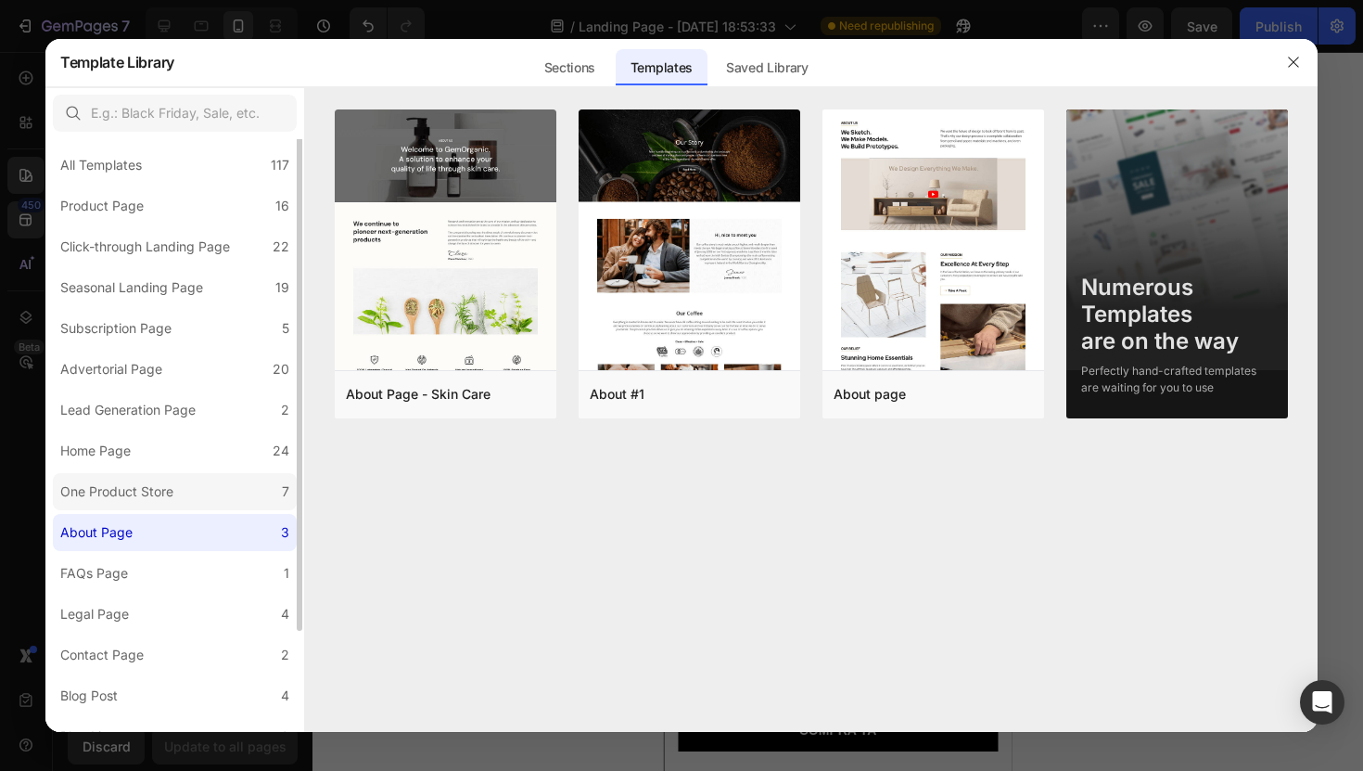
scroll to position [0, 0]
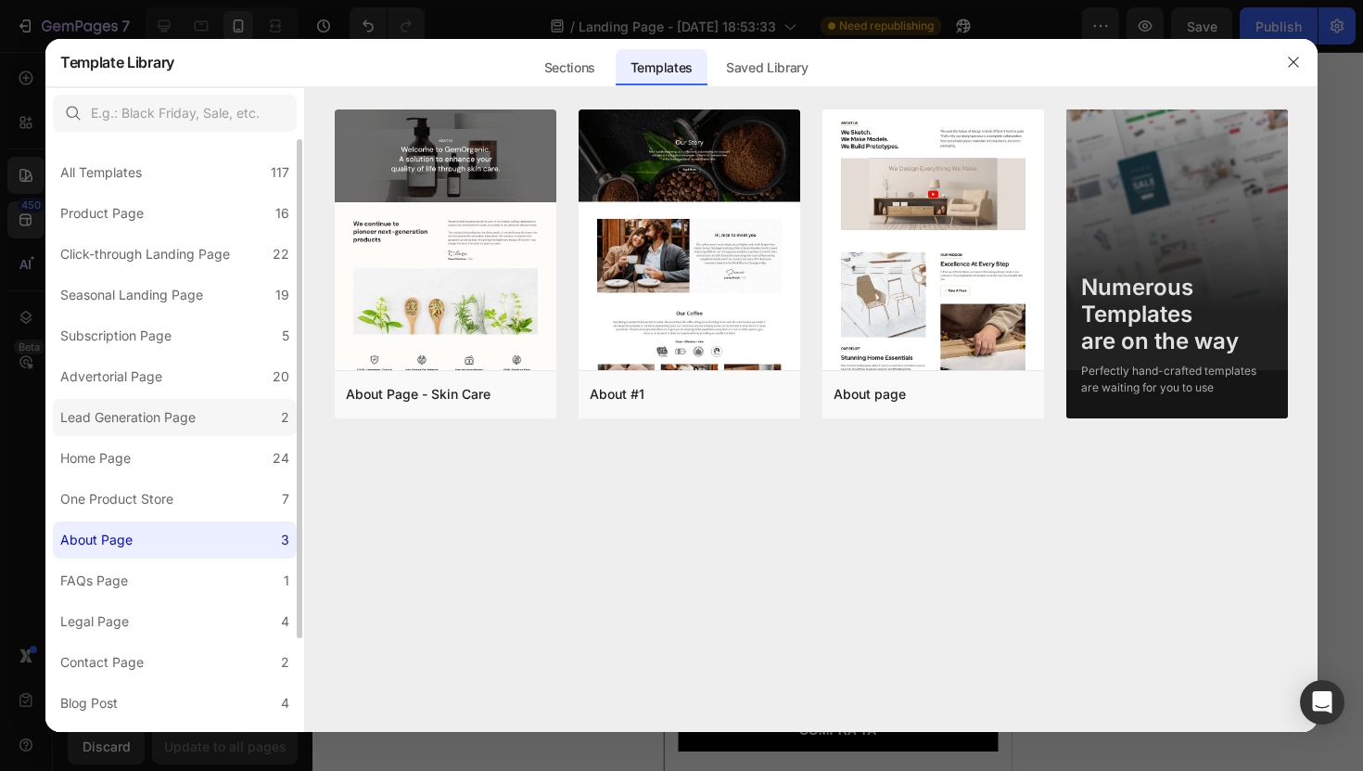
click at [160, 418] on div "Lead Generation Page" at bounding box center [127, 417] width 135 height 22
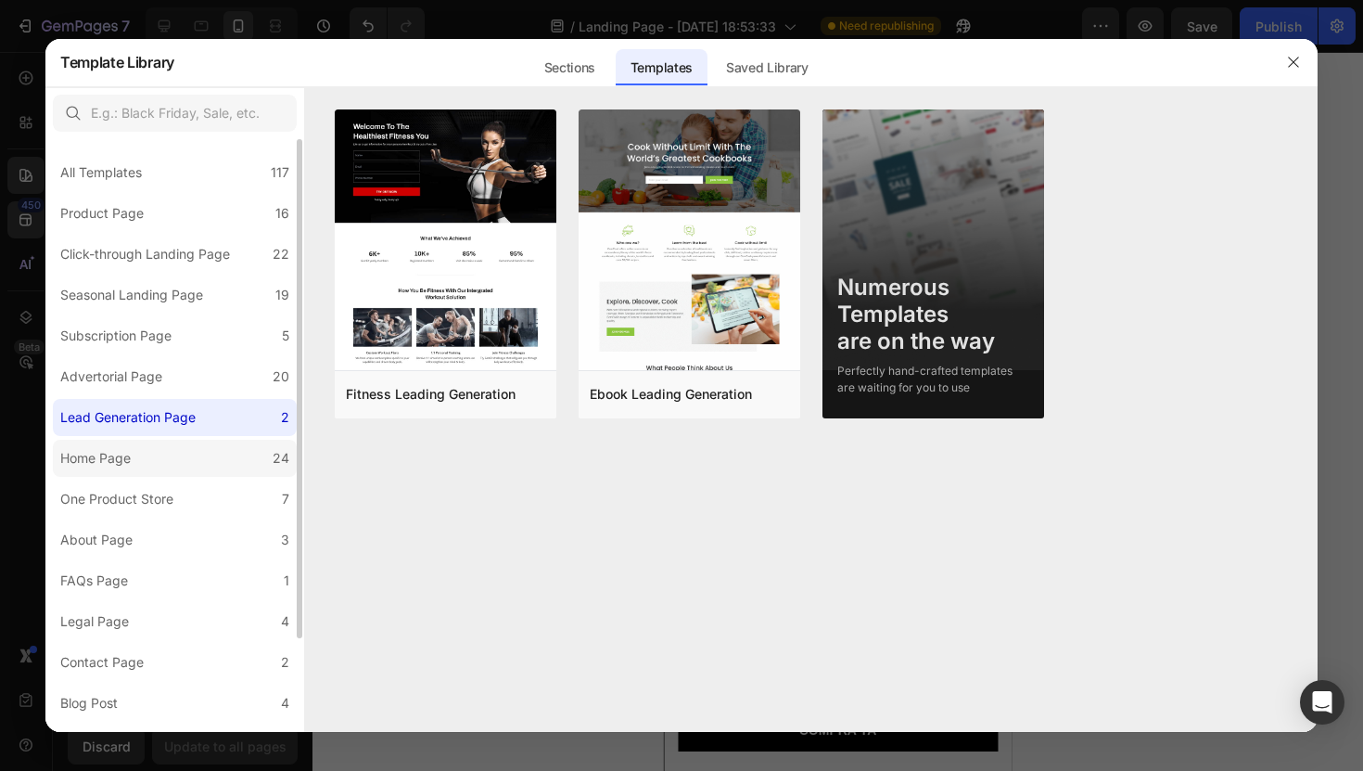
click at [161, 460] on label "Home Page 24" at bounding box center [175, 458] width 244 height 37
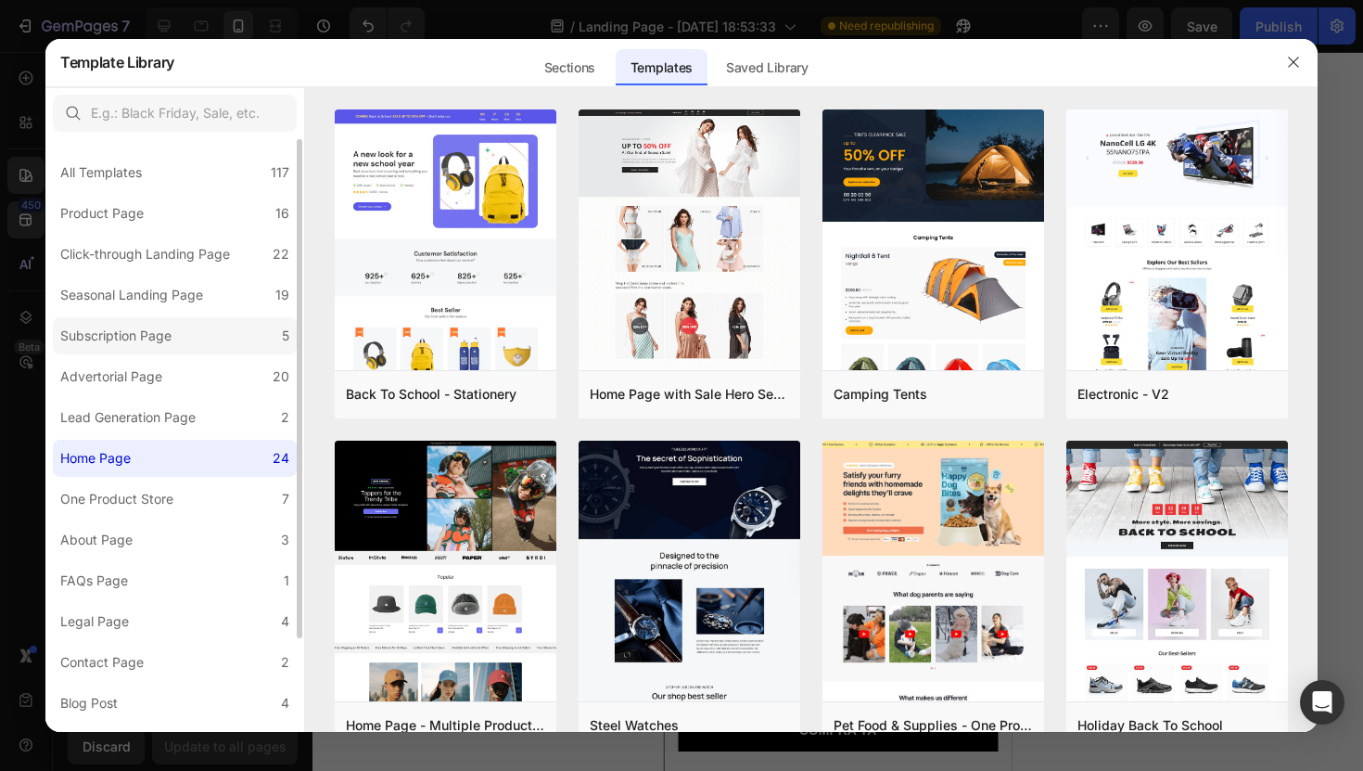
click at [153, 319] on label "Subscription Page 5" at bounding box center [175, 335] width 244 height 37
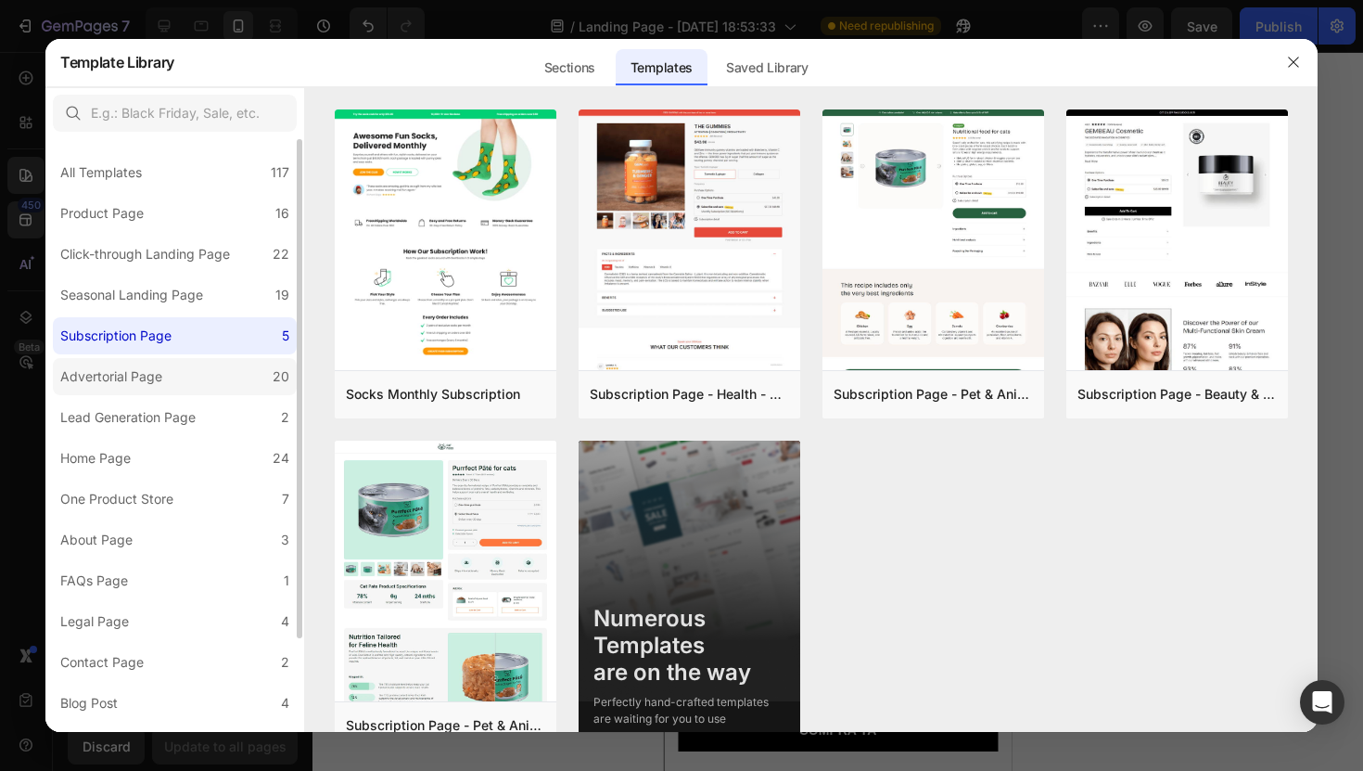
click at [172, 361] on label "Advertorial Page 20" at bounding box center [175, 376] width 244 height 37
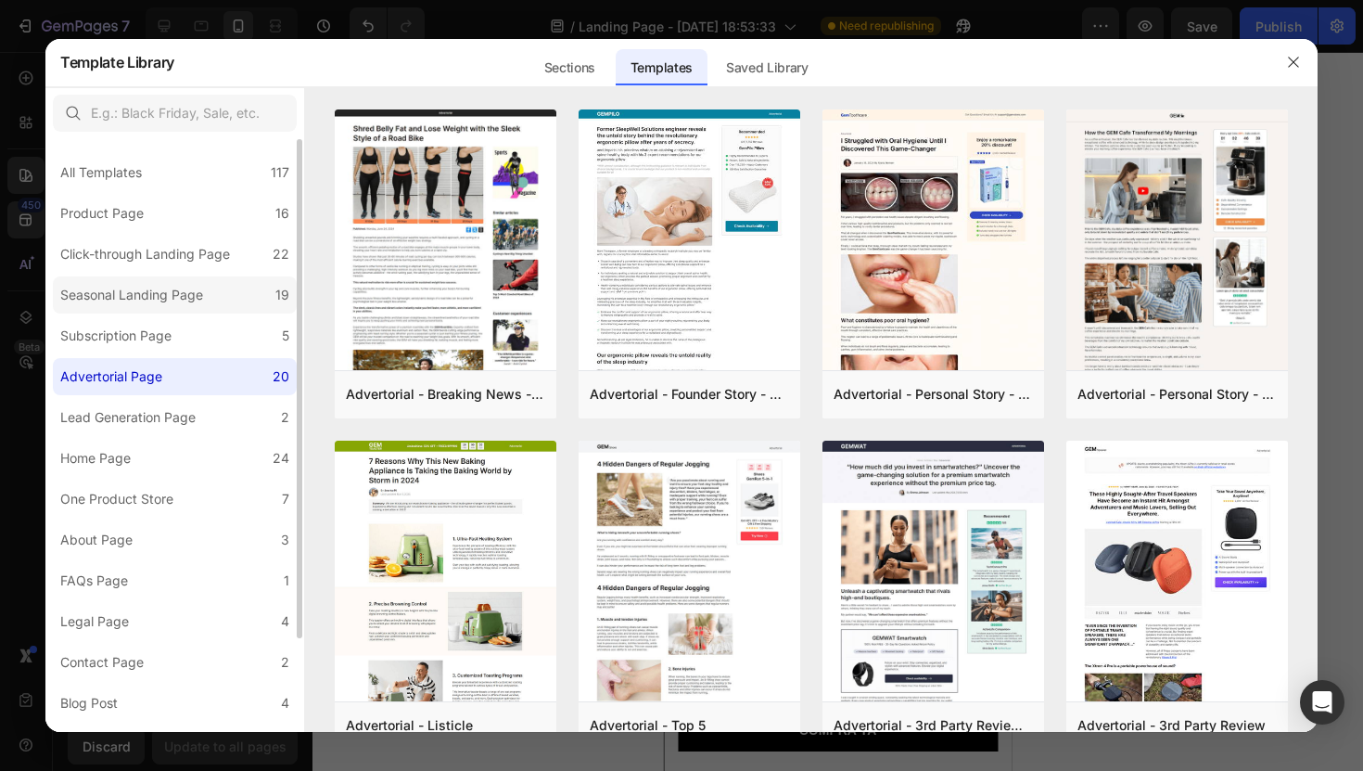
click at [160, 291] on div "Seasonal Landing Page" at bounding box center [131, 295] width 143 height 22
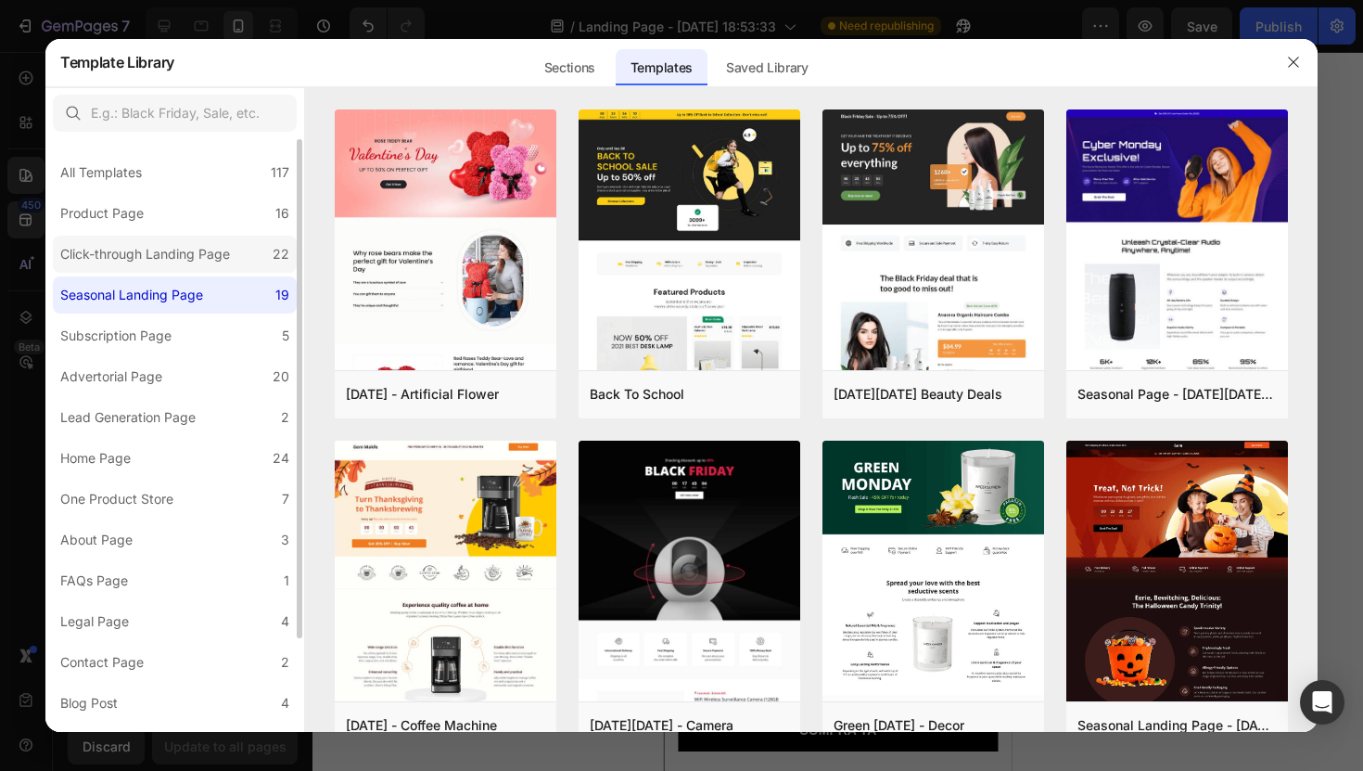
click at [164, 239] on label "Click-through Landing Page 22" at bounding box center [175, 254] width 244 height 37
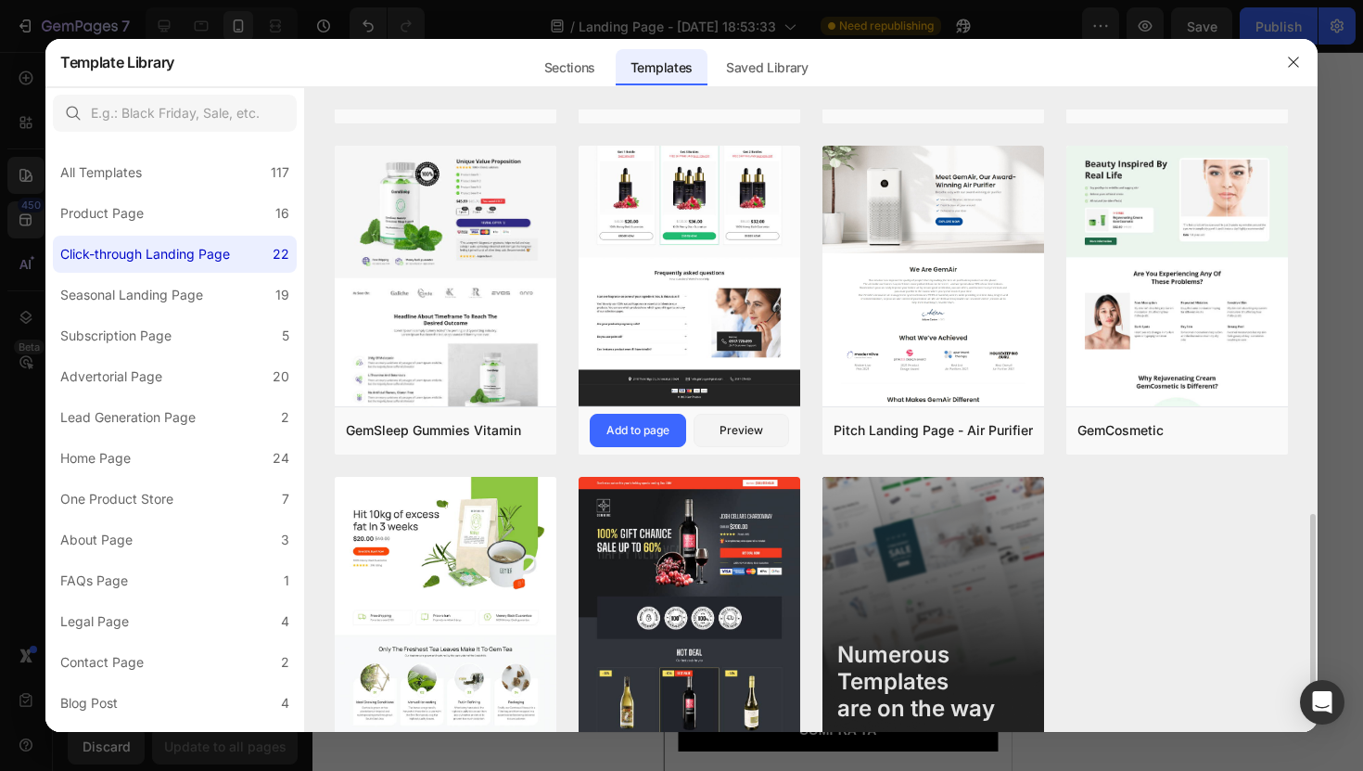
scroll to position [1363, 0]
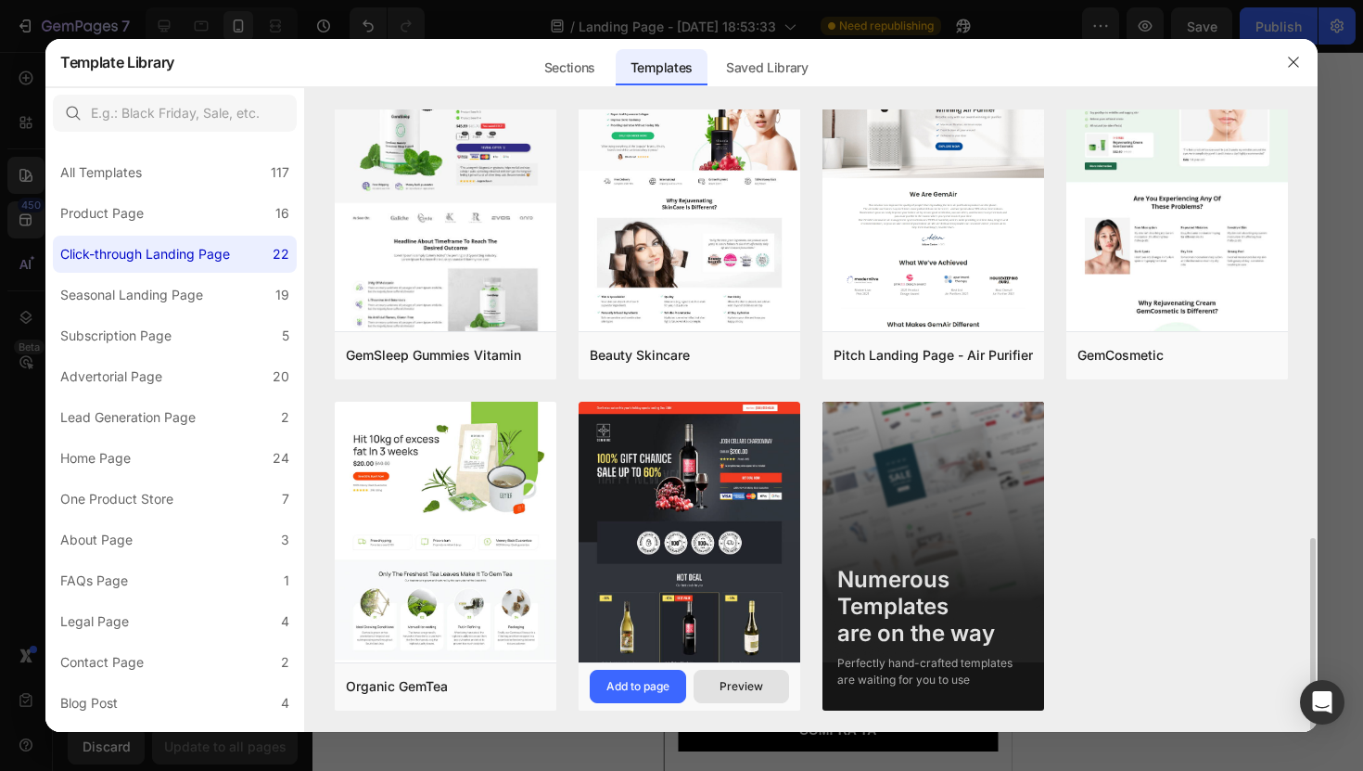
click at [736, 694] on div "Preview" at bounding box center [742, 686] width 44 height 17
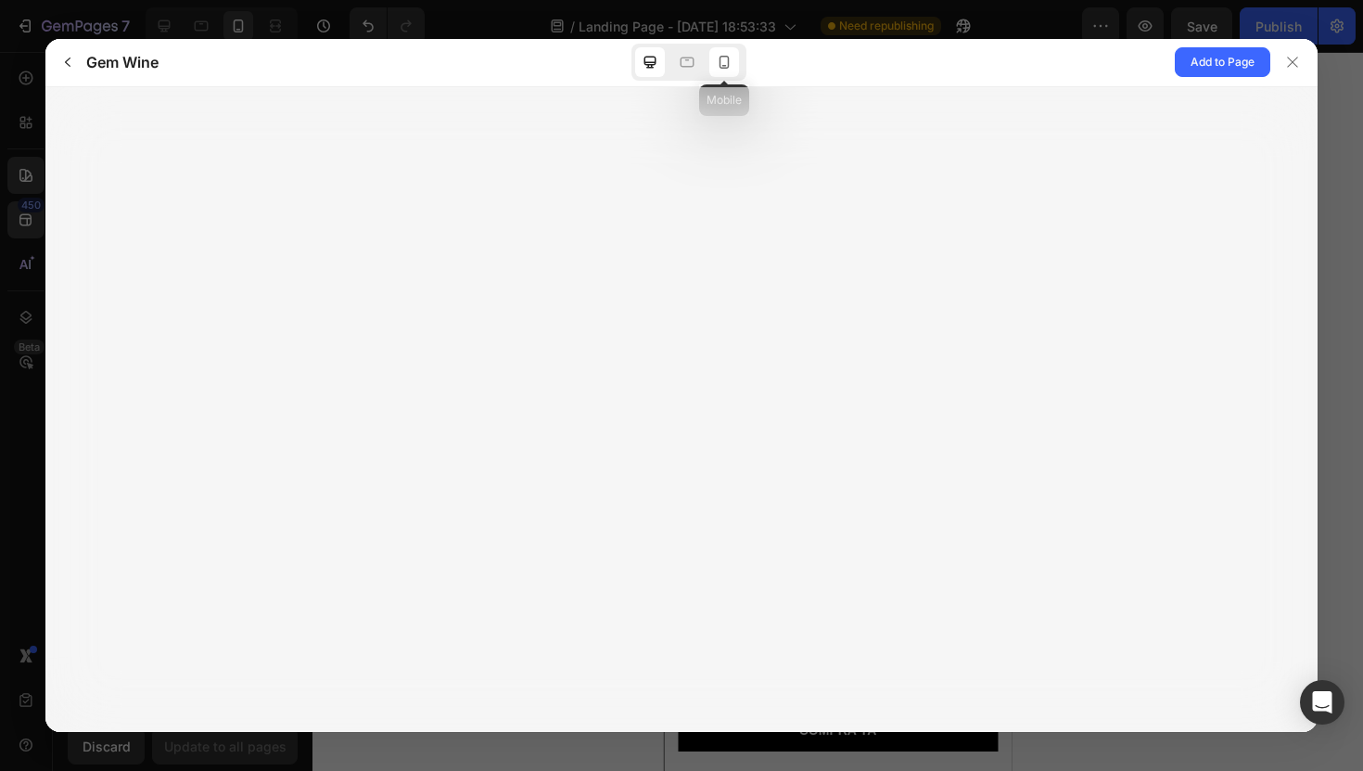
click at [730, 67] on icon at bounding box center [724, 62] width 19 height 19
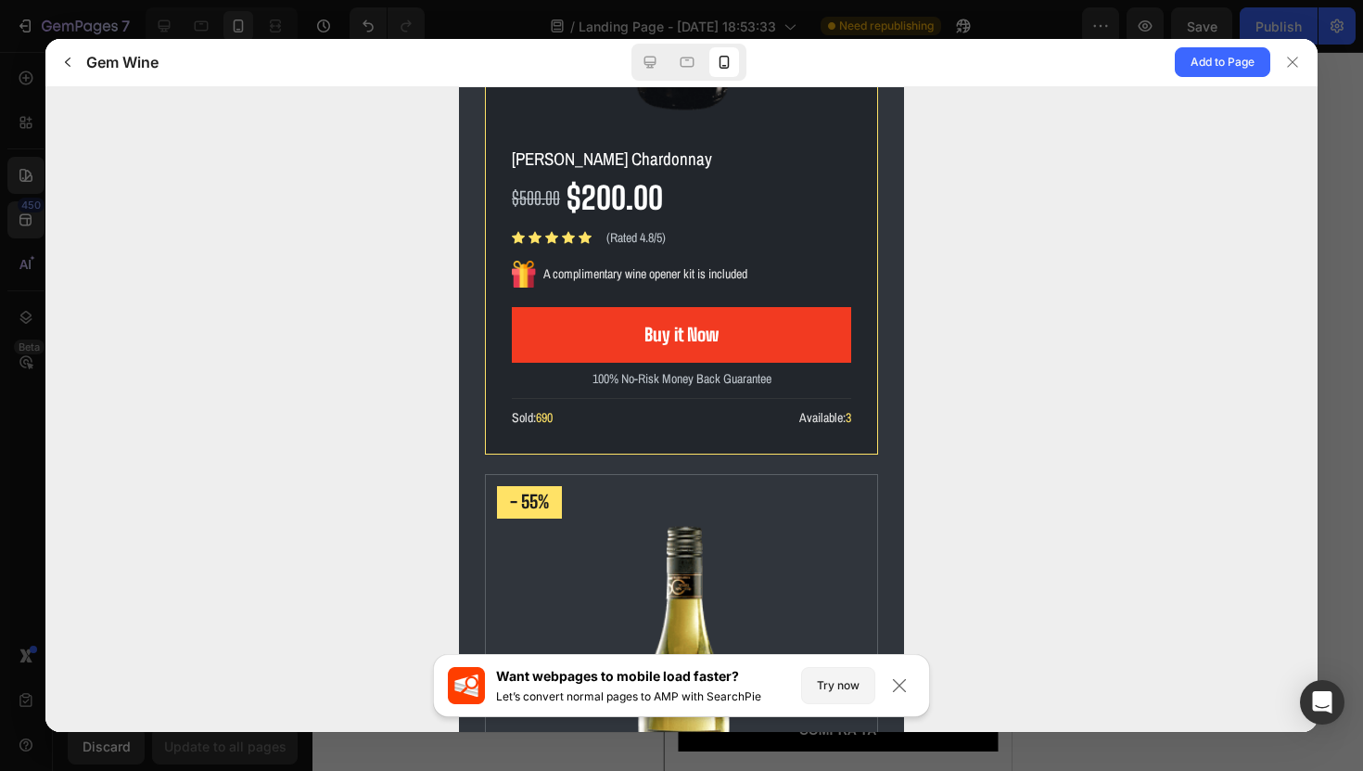
scroll to position [2037, 0]
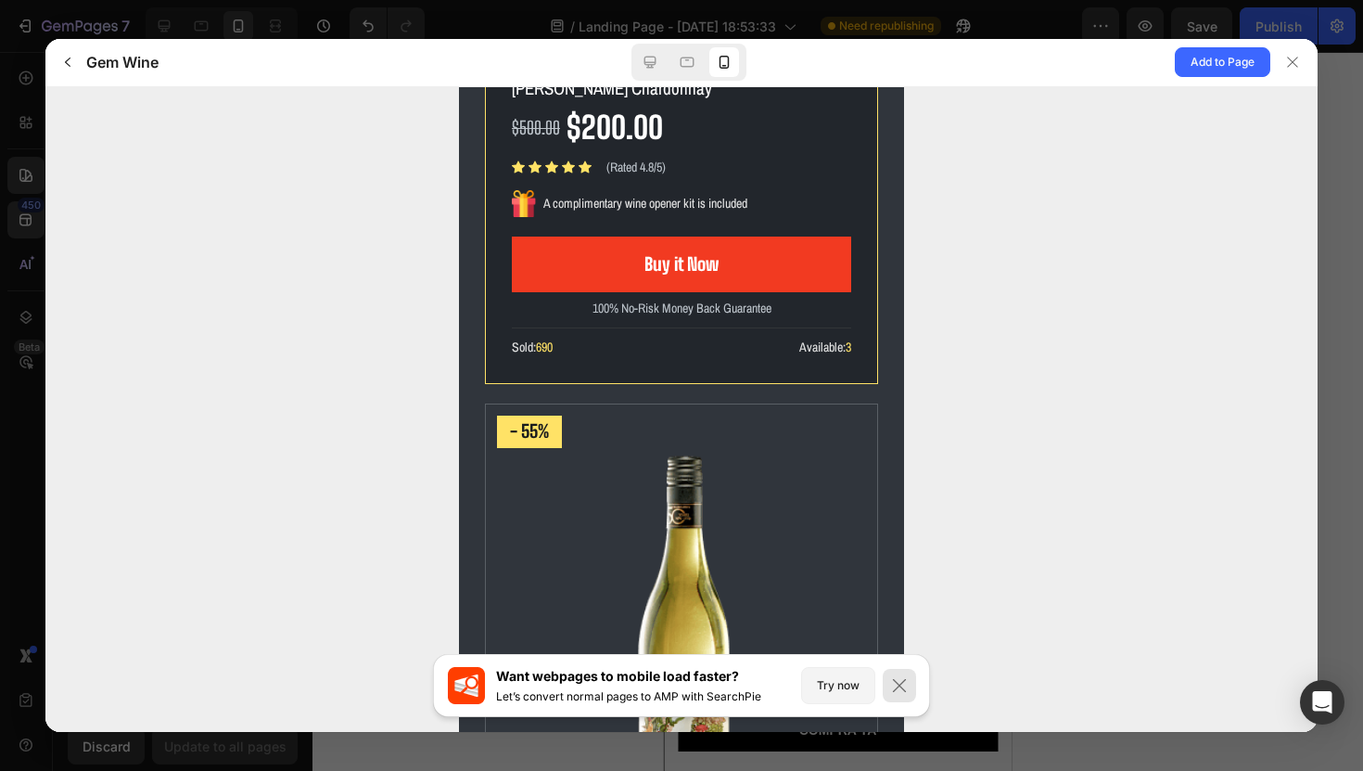
click at [889, 683] on div at bounding box center [899, 685] width 33 height 33
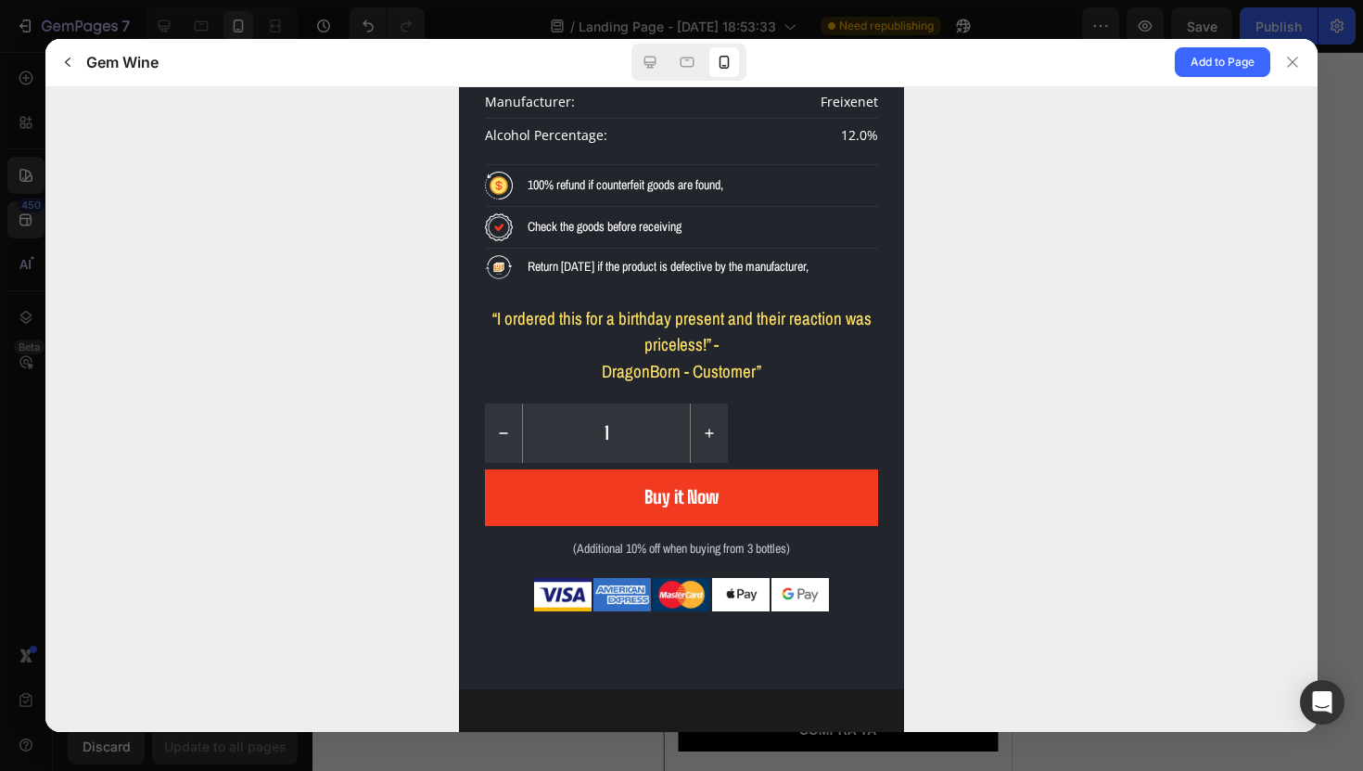
scroll to position [4954, 0]
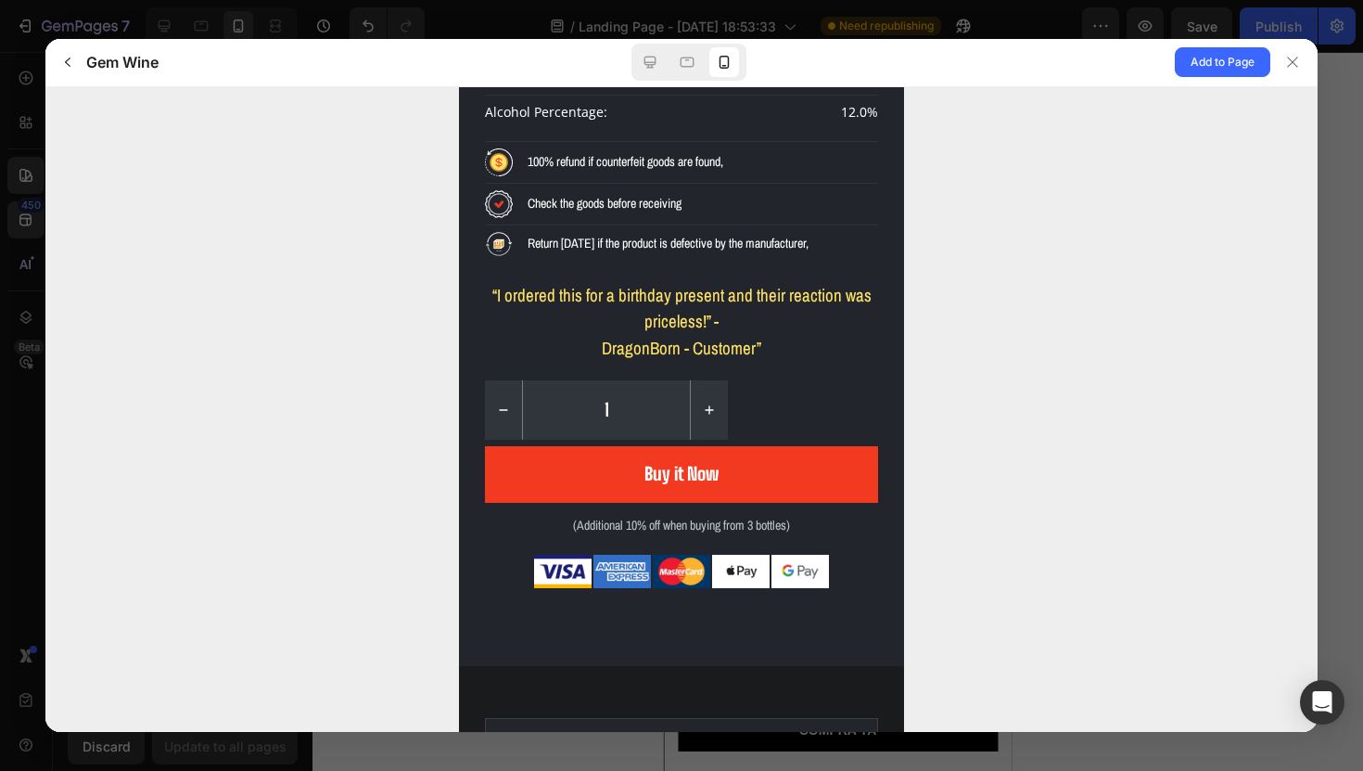
click at [709, 420] on button "increment" at bounding box center [709, 408] width 37 height 59
click at [703, 414] on icon "increment" at bounding box center [709, 409] width 15 height 15
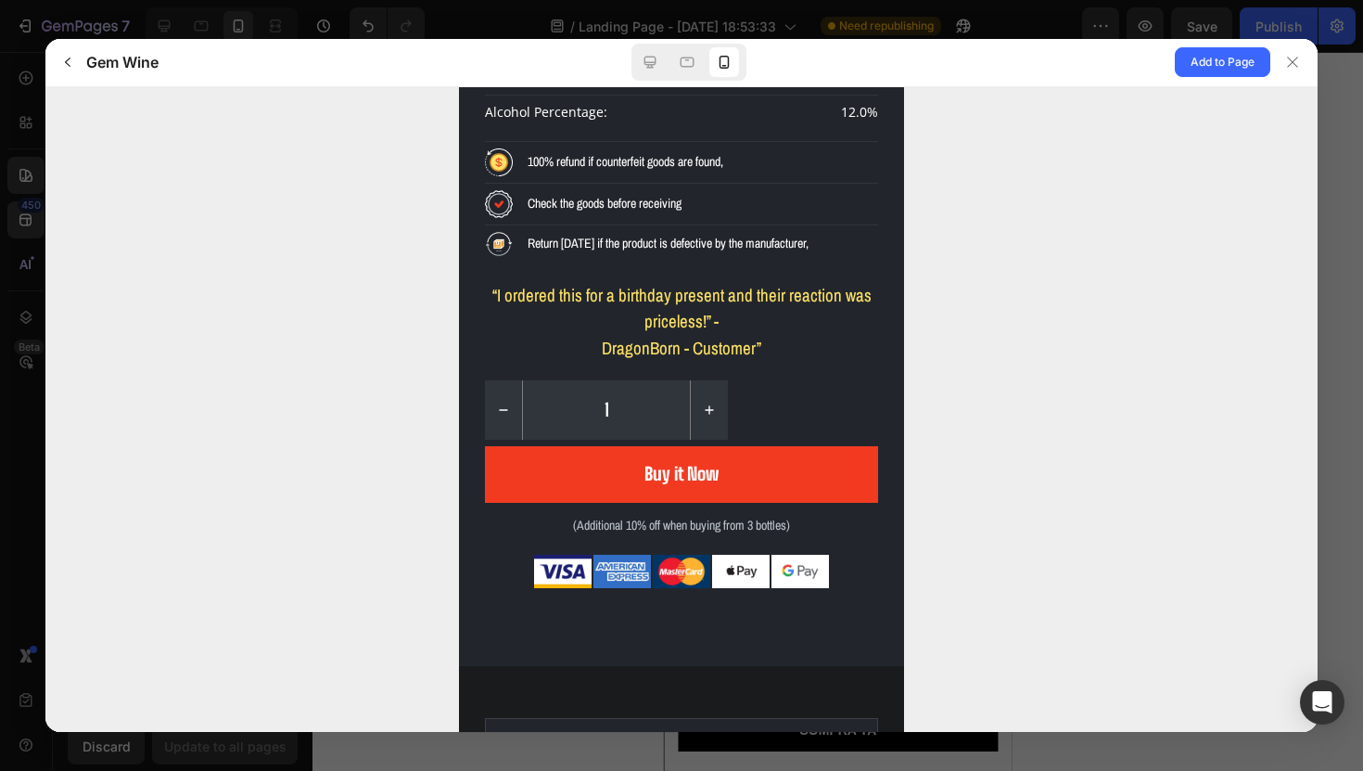
click at [511, 406] on button "decrement" at bounding box center [503, 408] width 37 height 59
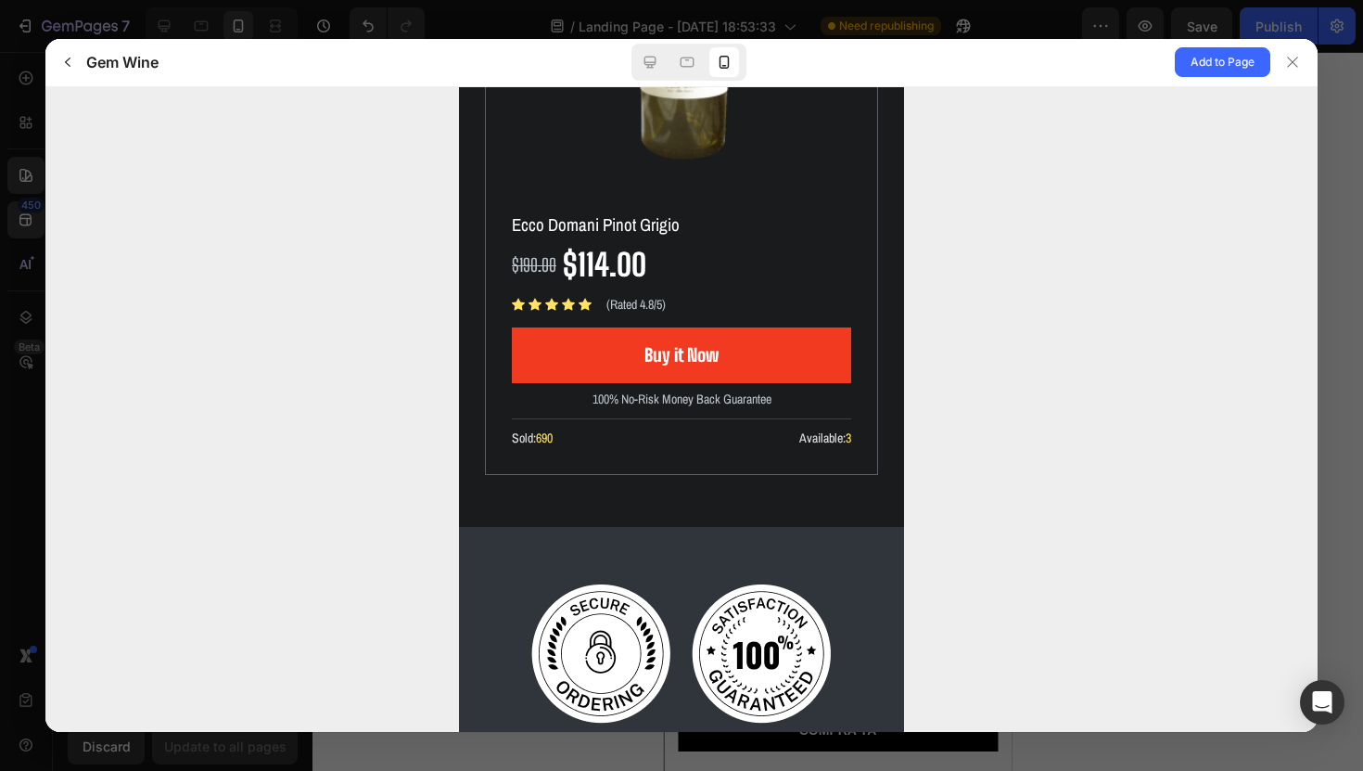
scroll to position [8612, 0]
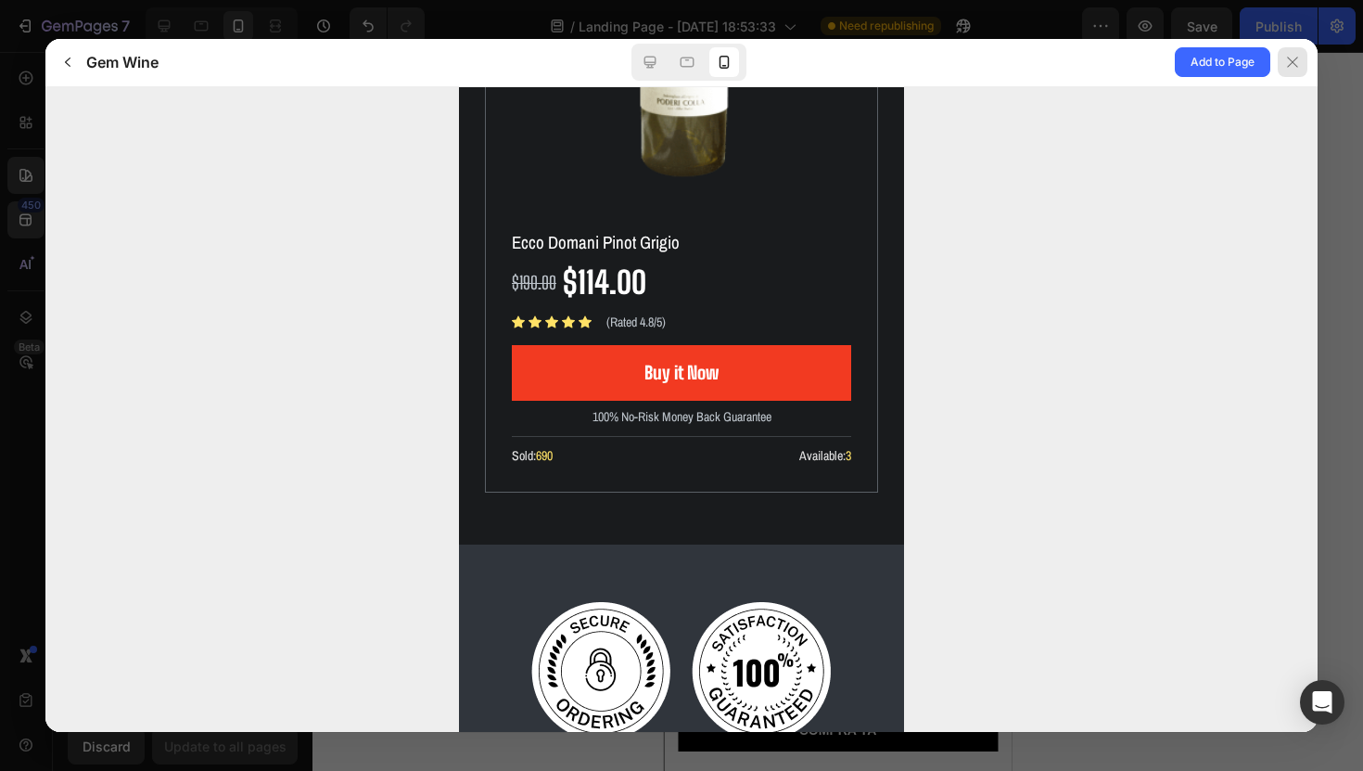
click at [1291, 70] on div at bounding box center [1293, 62] width 30 height 30
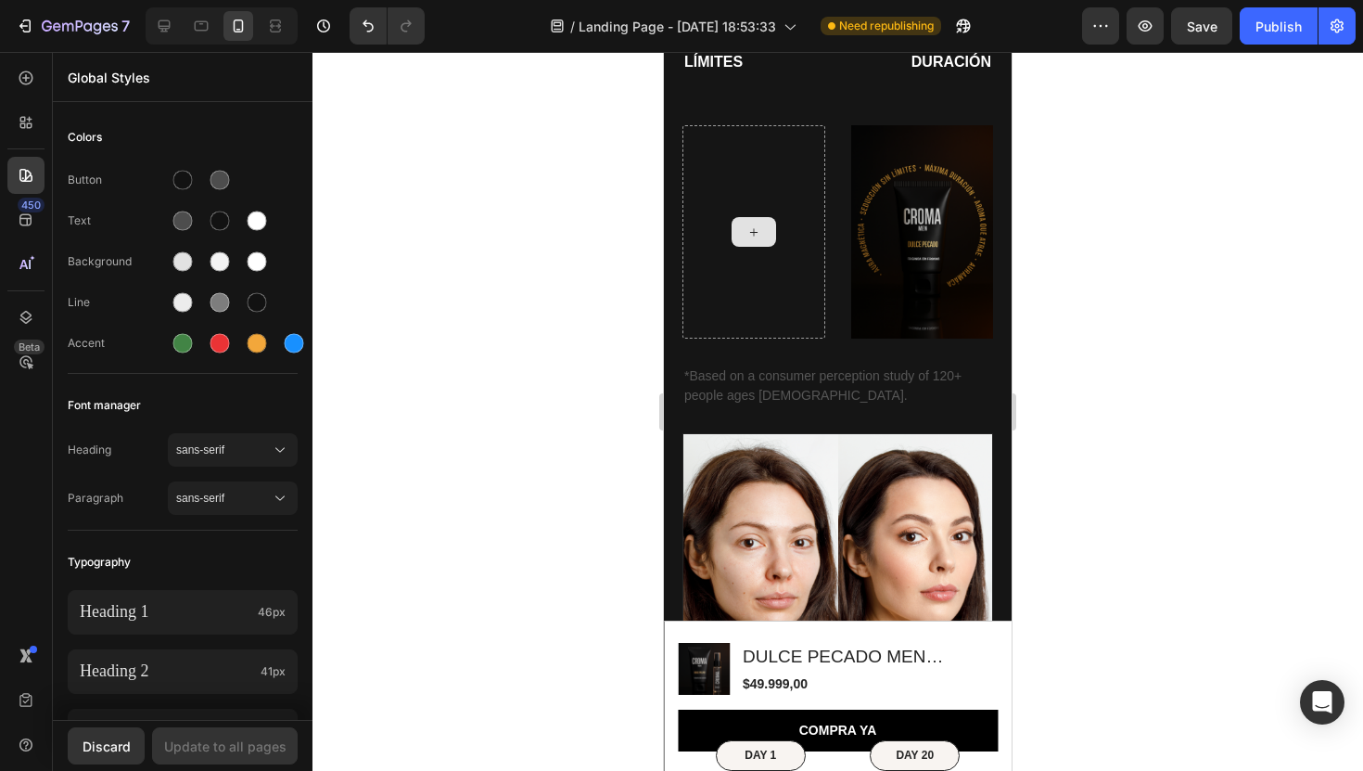
scroll to position [1978, 0]
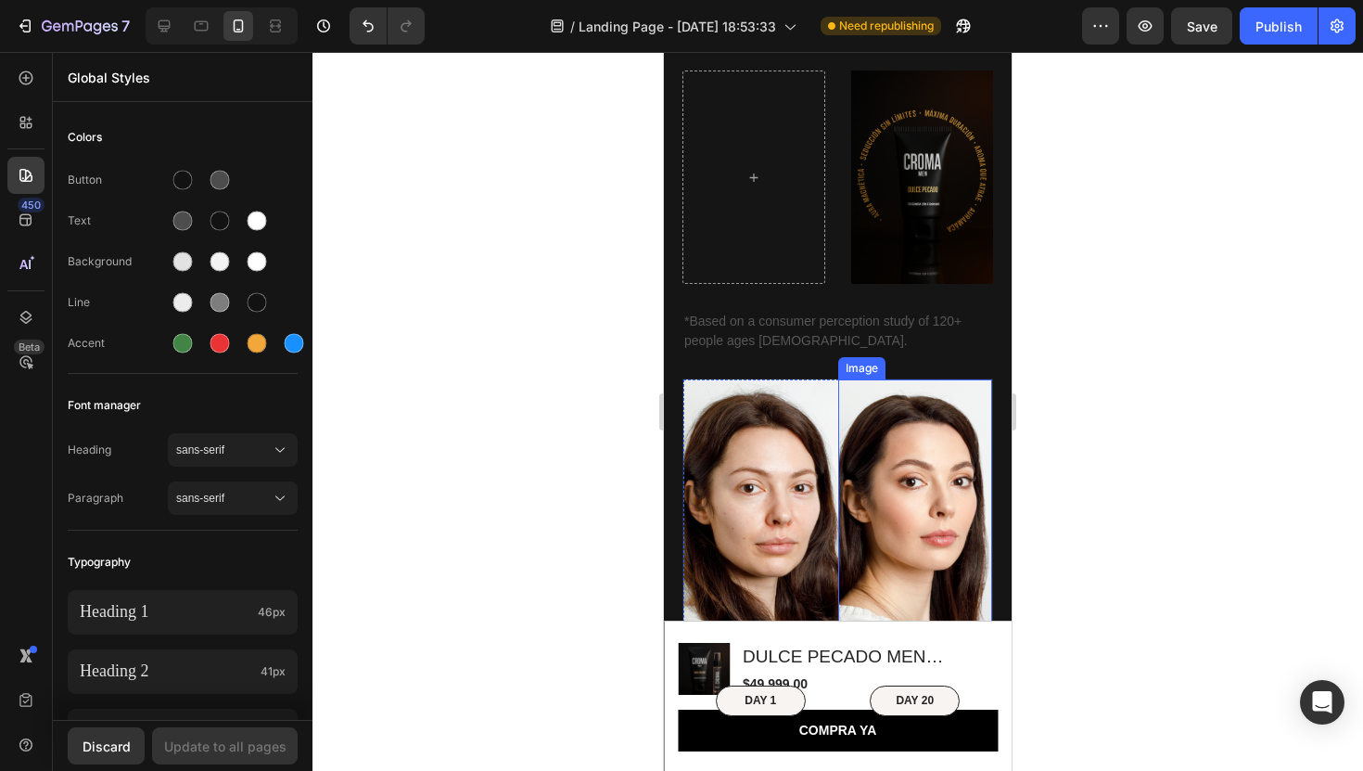
click at [893, 474] on img at bounding box center [915, 539] width 155 height 321
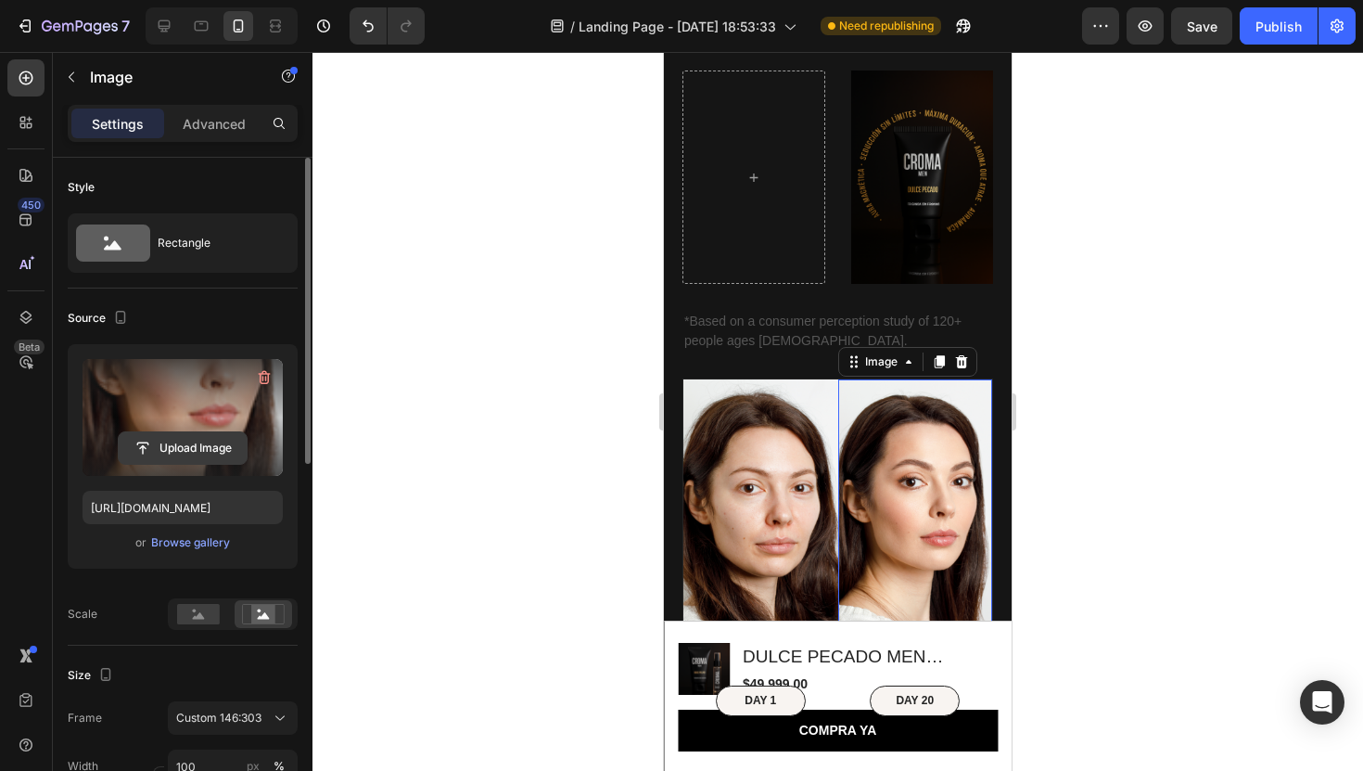
click at [195, 437] on input "file" at bounding box center [183, 448] width 128 height 32
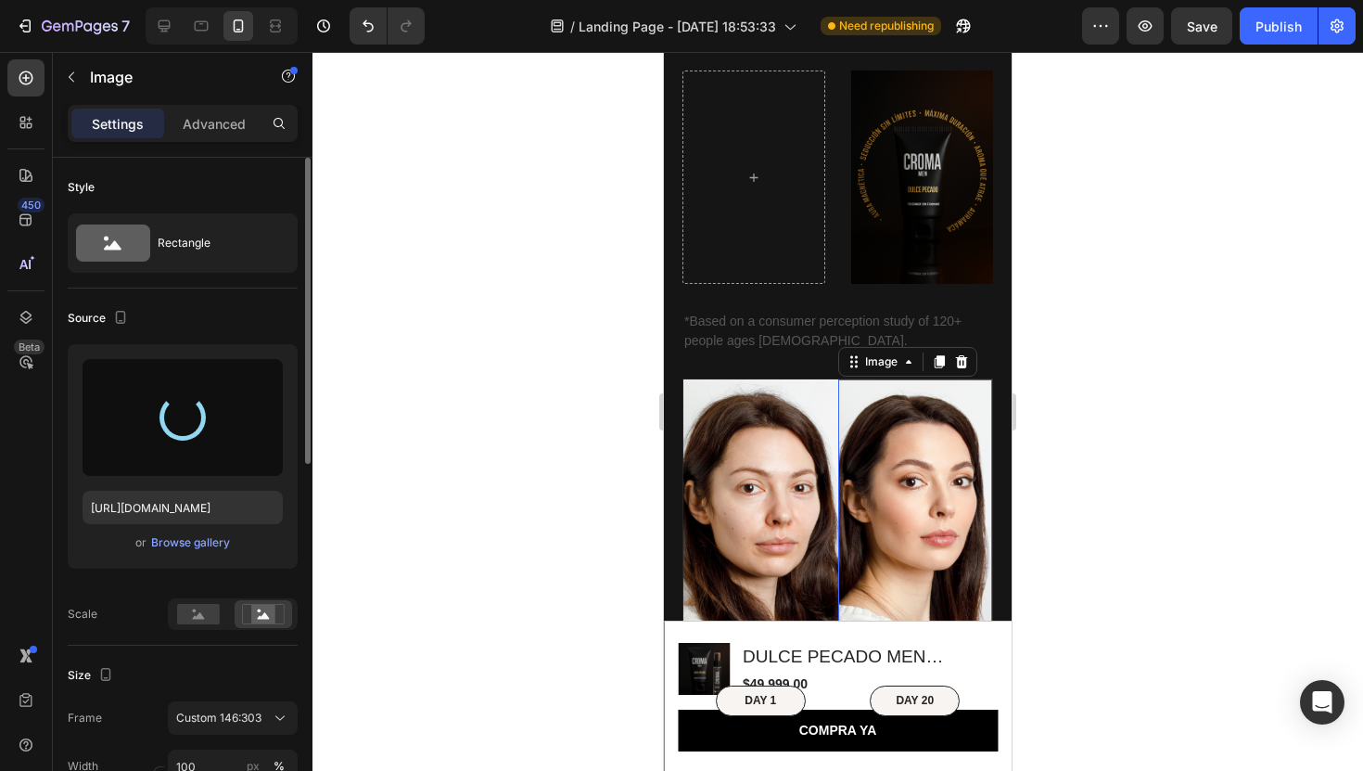
type input "[URL][DOMAIN_NAME]"
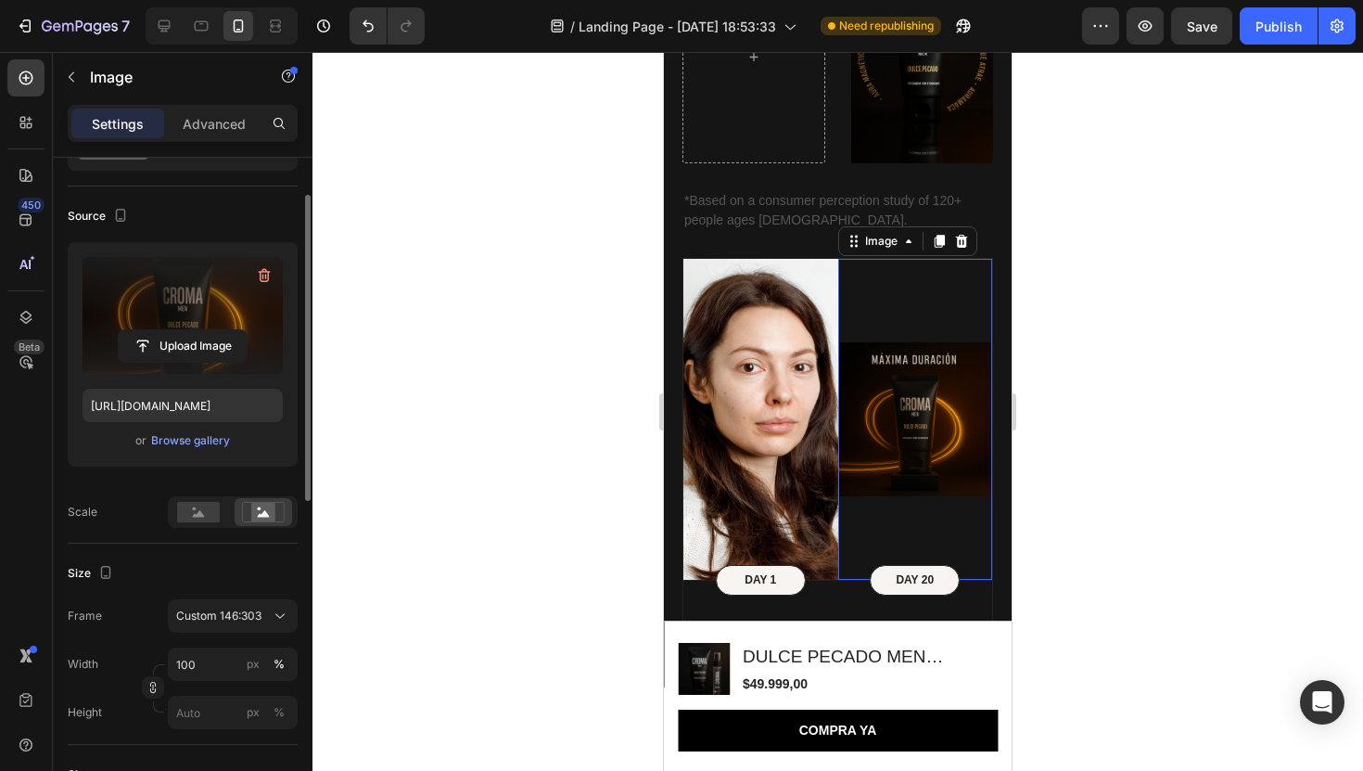
scroll to position [109, 0]
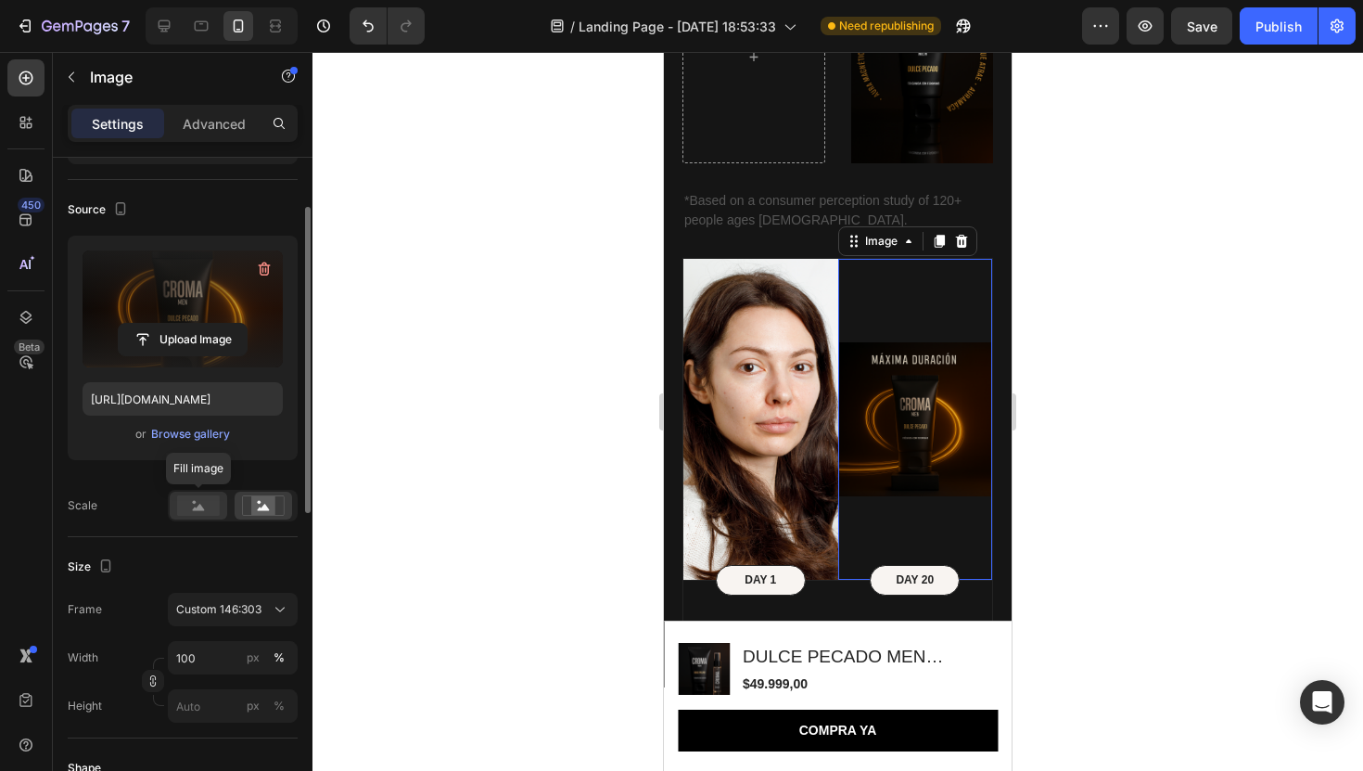
click at [196, 516] on div at bounding box center [198, 506] width 57 height 28
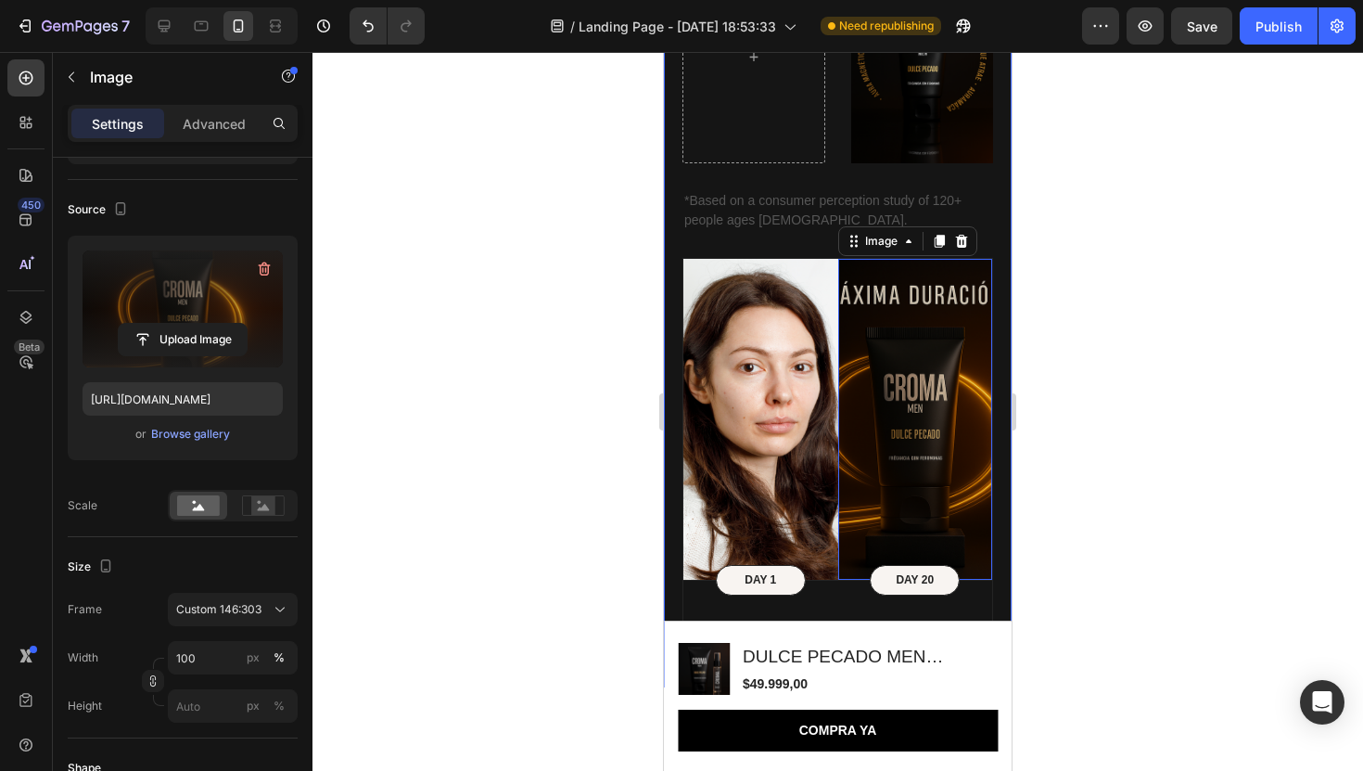
click at [1152, 223] on div at bounding box center [838, 411] width 1051 height 719
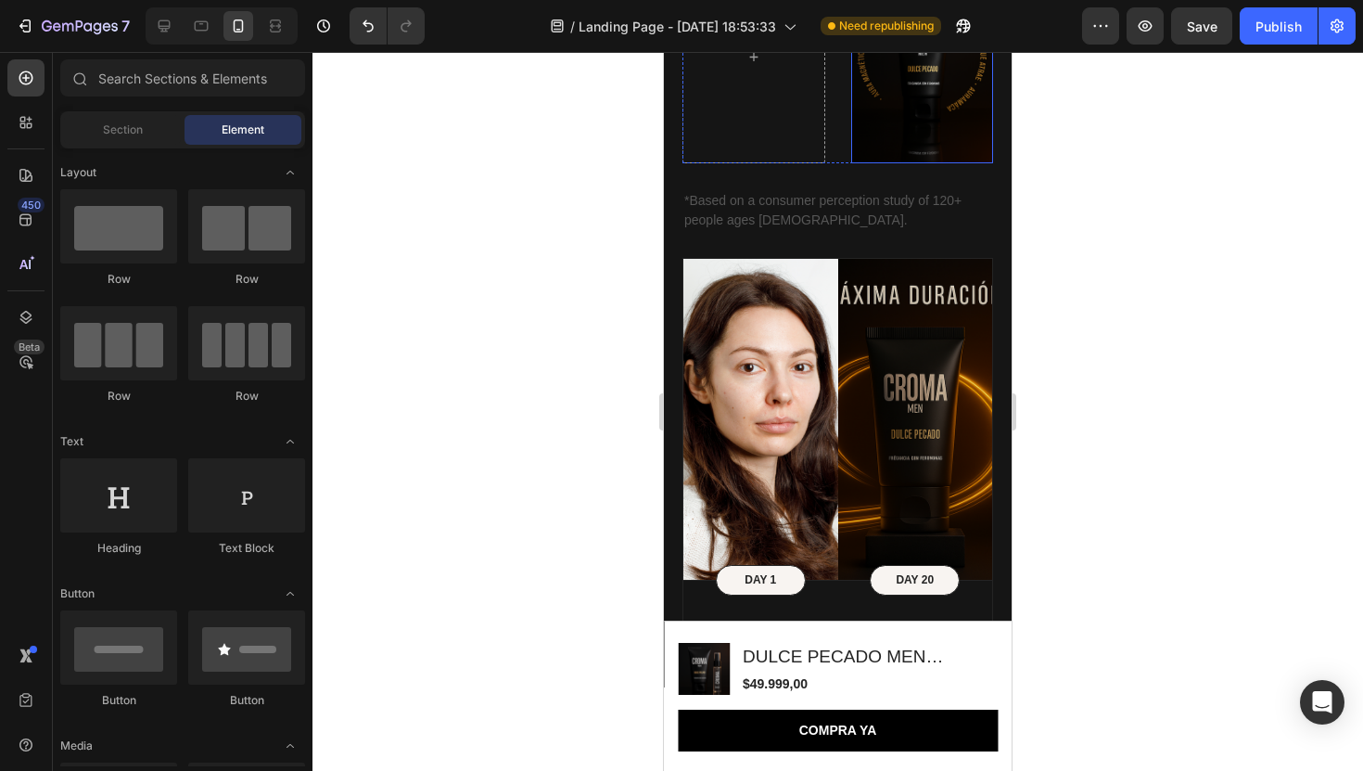
click at [914, 126] on img at bounding box center [922, 56] width 143 height 213
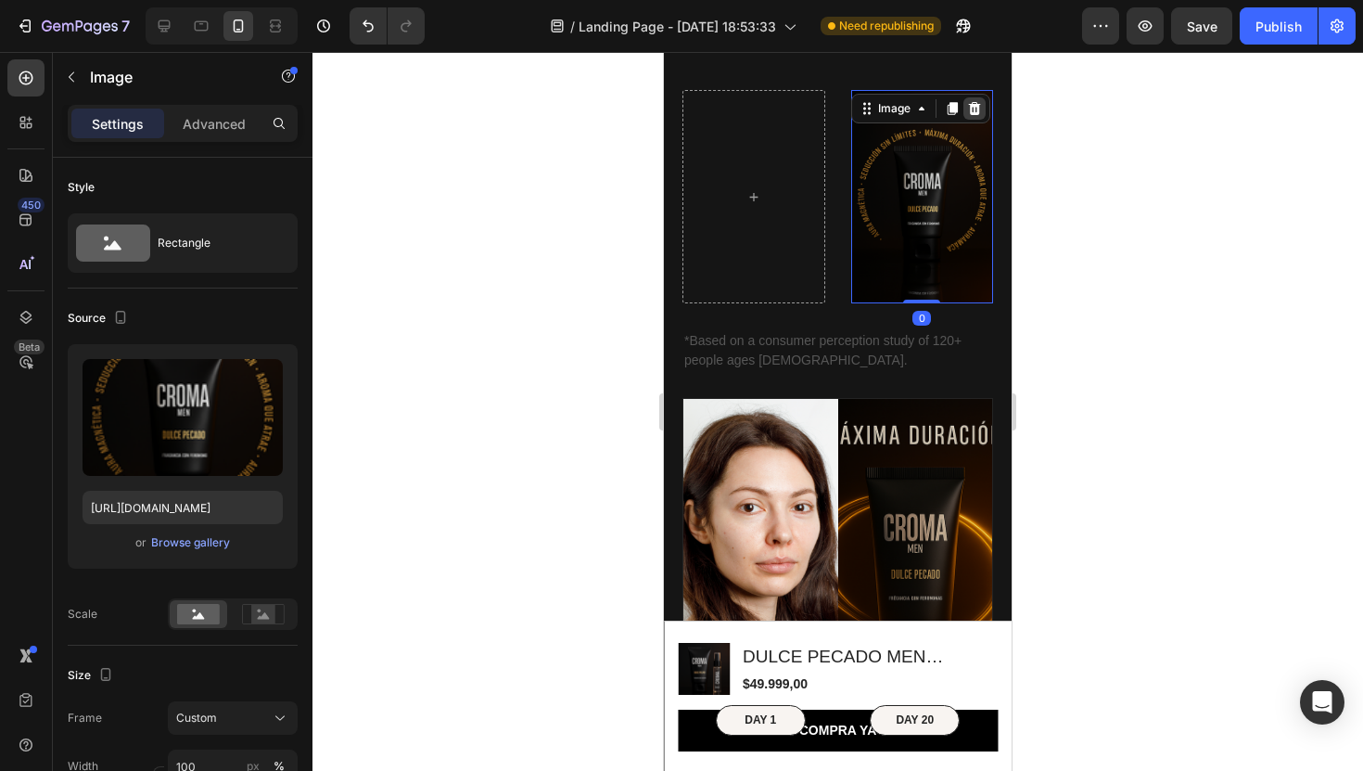
click at [977, 109] on icon at bounding box center [974, 108] width 12 height 13
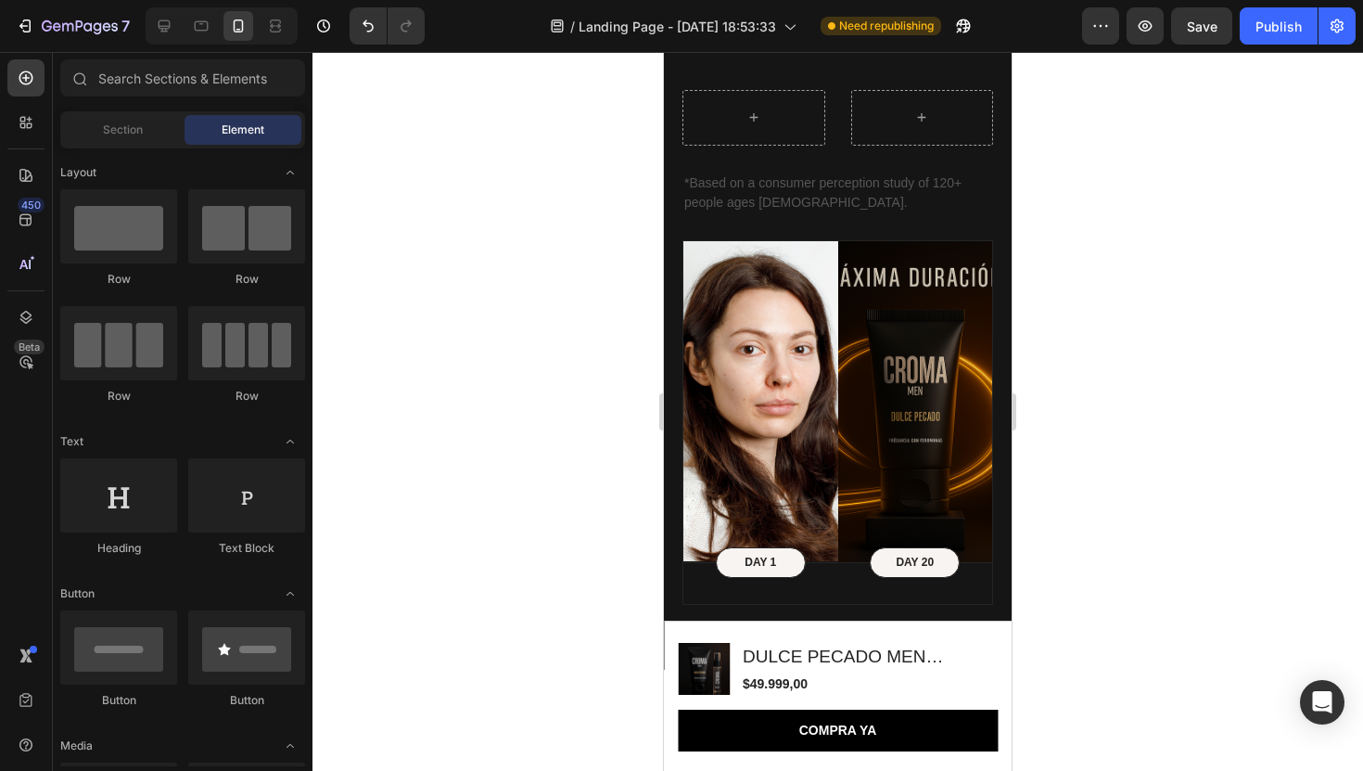
scroll to position [1801, 0]
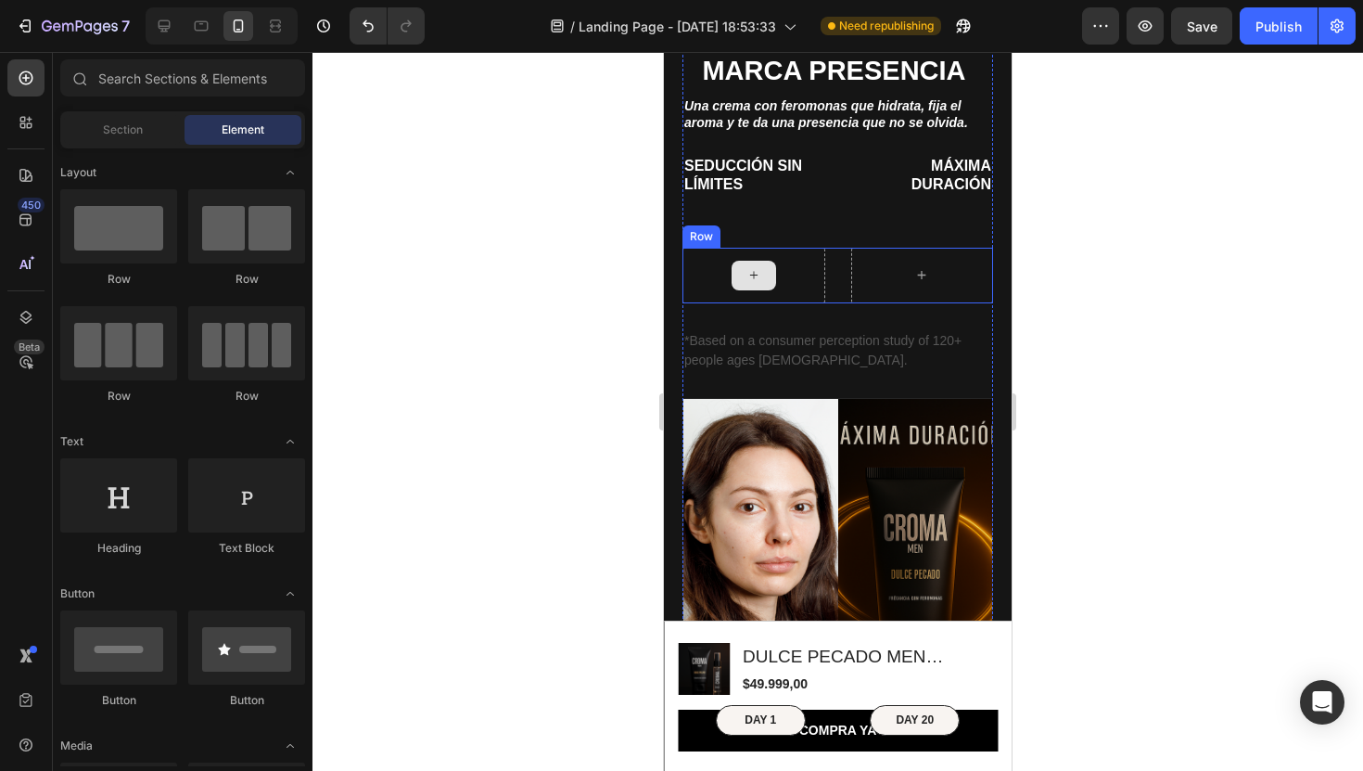
click at [780, 270] on div at bounding box center [754, 276] width 143 height 56
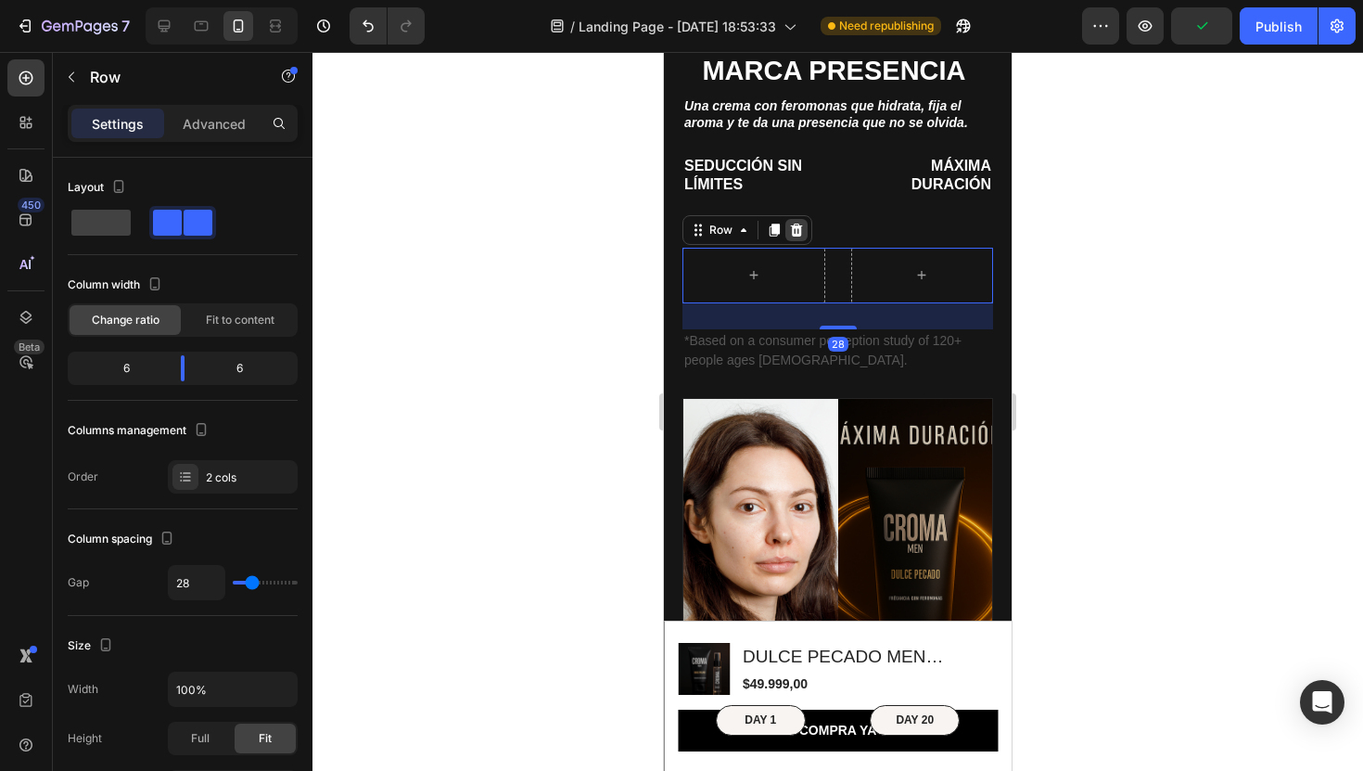
click at [798, 235] on icon at bounding box center [797, 230] width 12 height 13
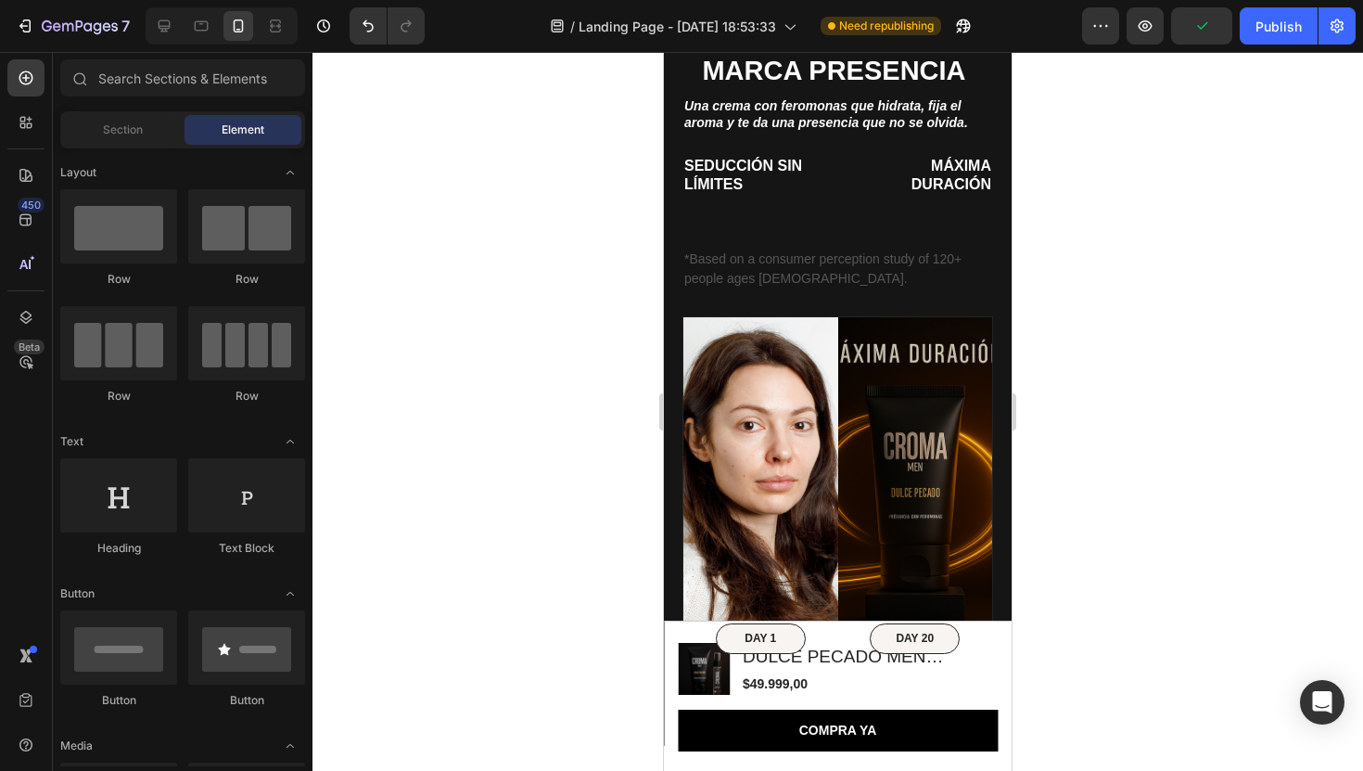
scroll to position [1719, 0]
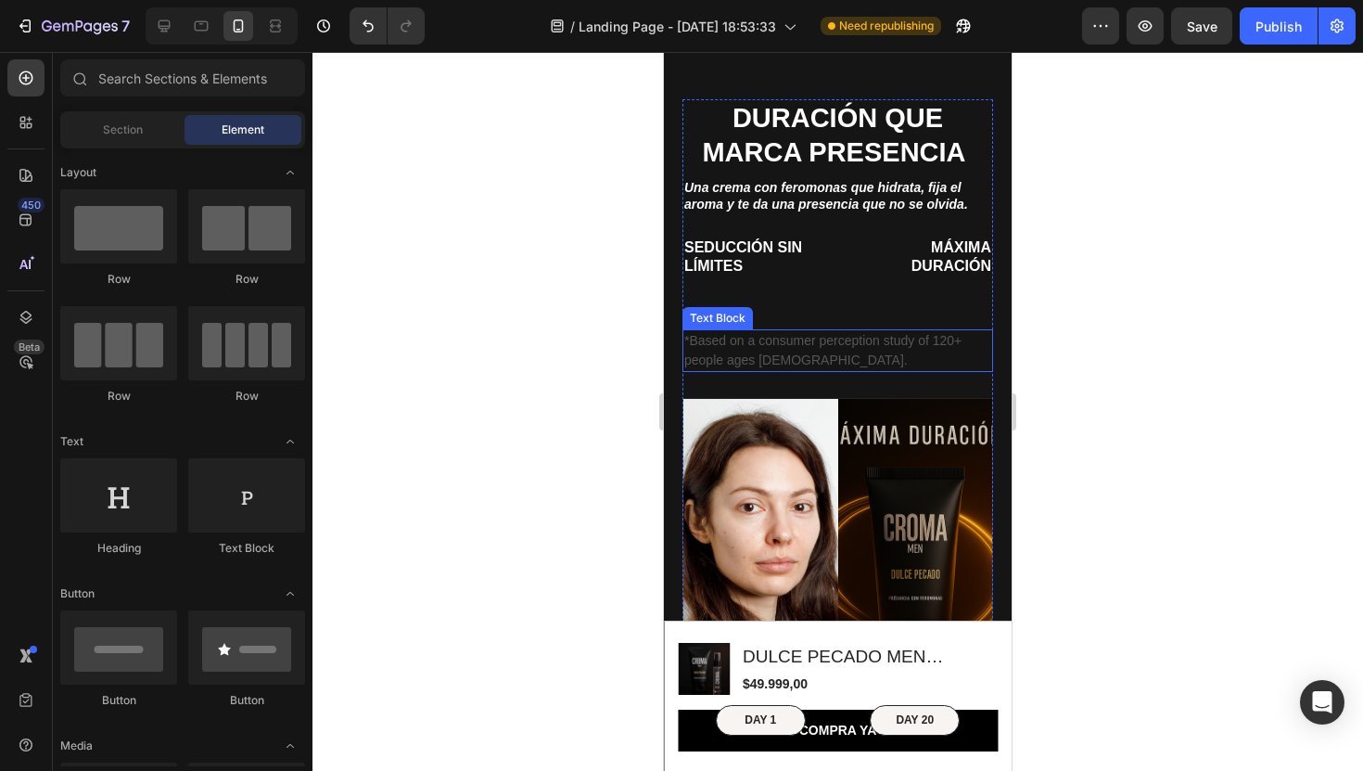
click at [747, 349] on p "*Based on a consumer perception study of 120+ people ages [DEMOGRAPHIC_DATA]." at bounding box center [837, 350] width 307 height 39
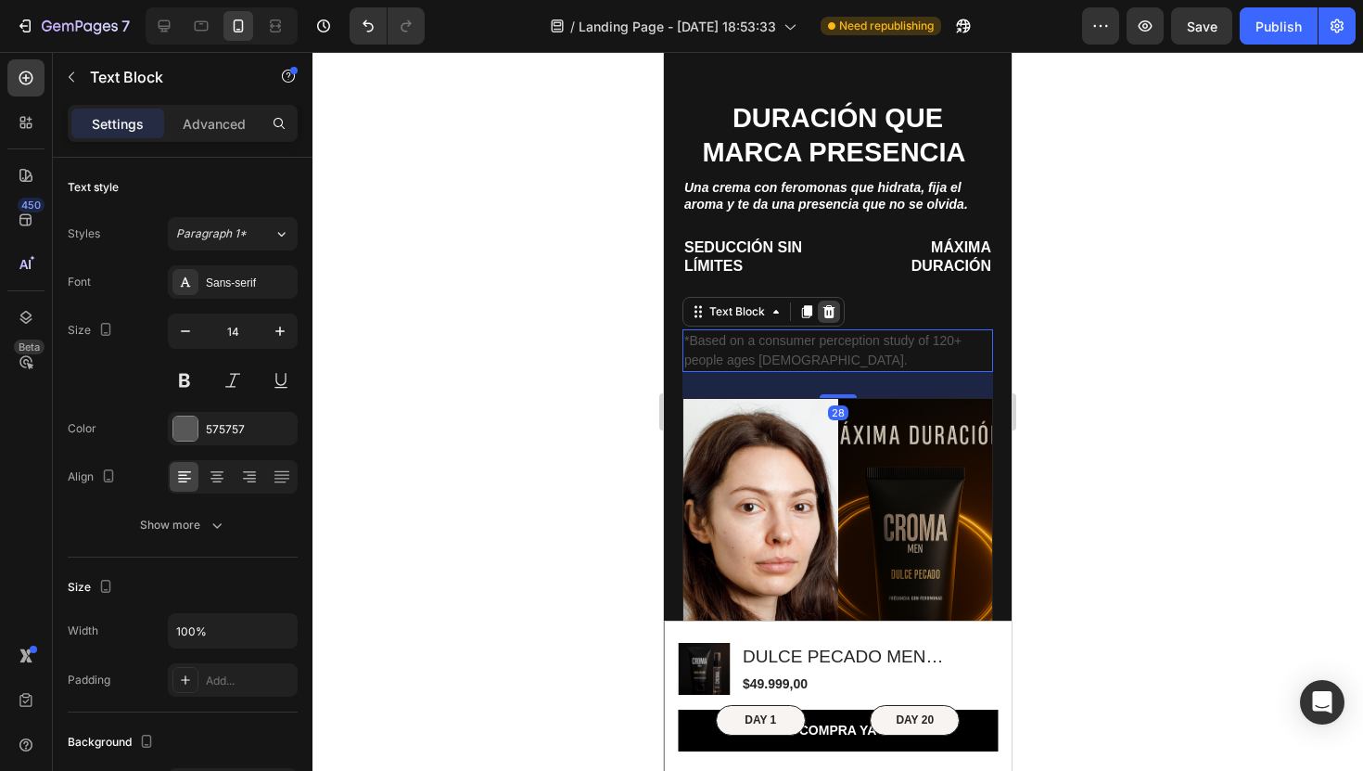
click at [826, 307] on icon at bounding box center [830, 311] width 12 height 13
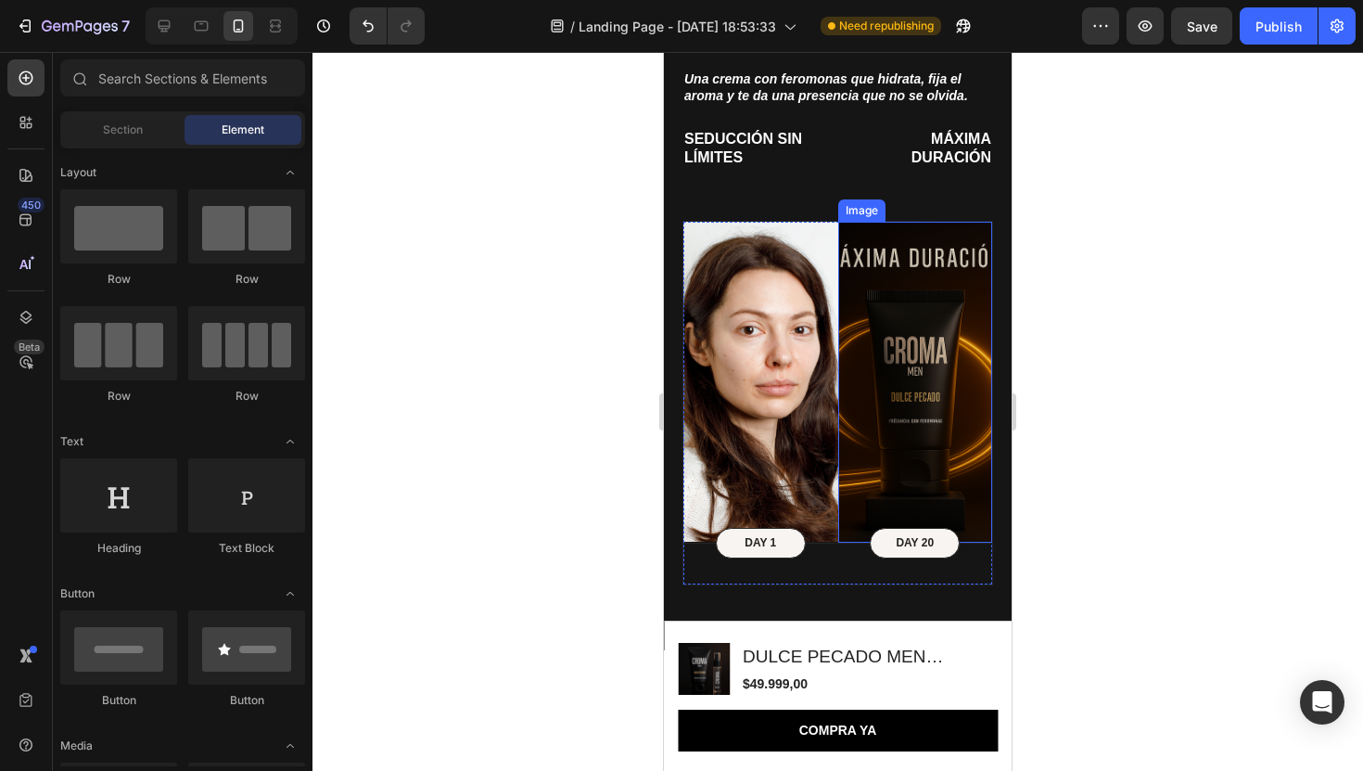
scroll to position [1847, 0]
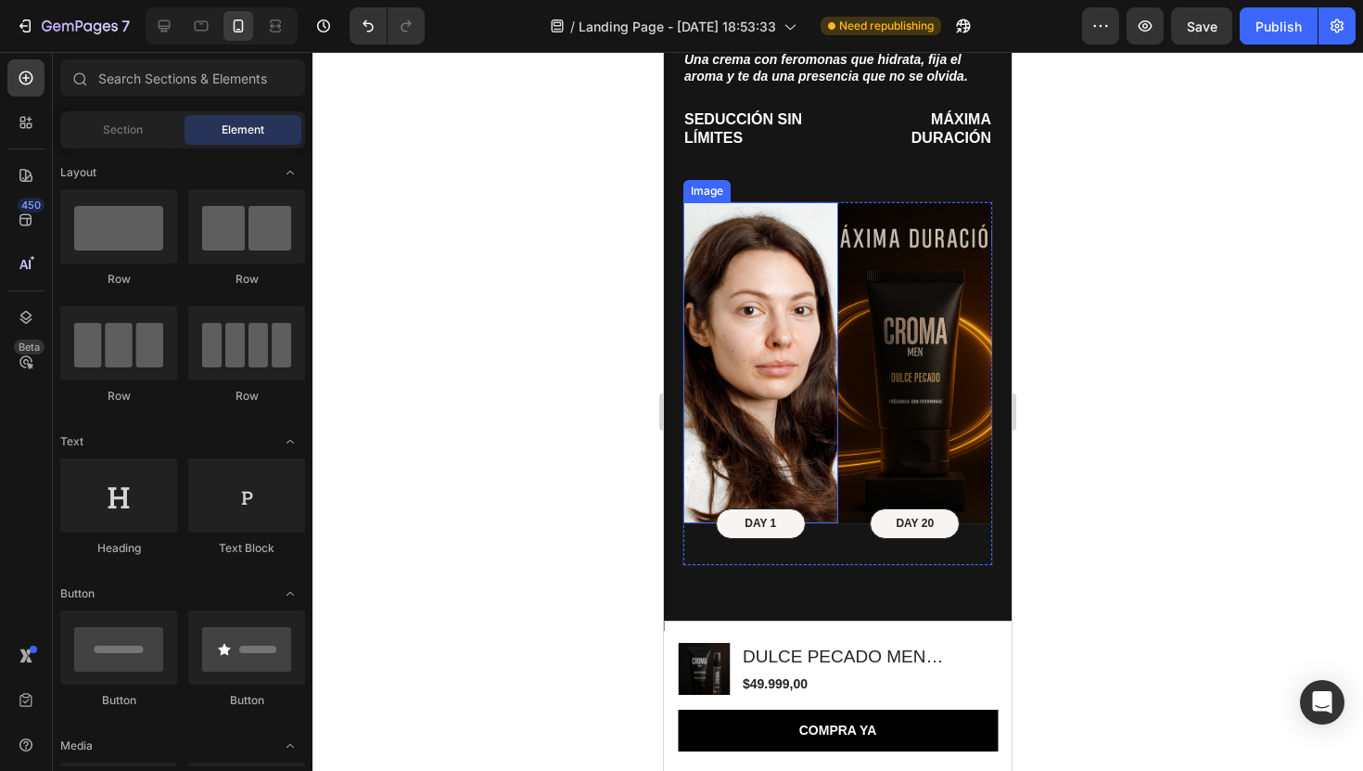
click at [763, 368] on img at bounding box center [760, 362] width 155 height 321
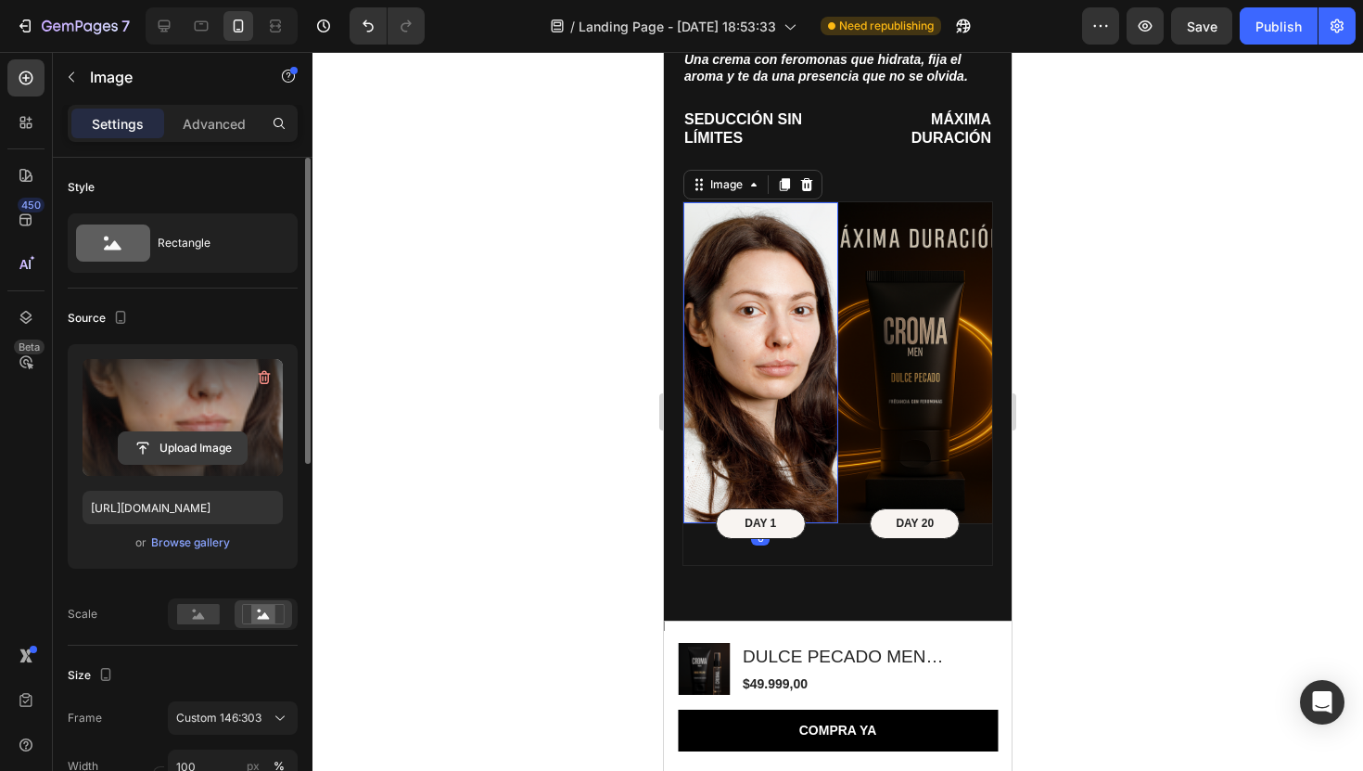
click at [197, 446] on input "file" at bounding box center [183, 448] width 128 height 32
